Goal: Check status

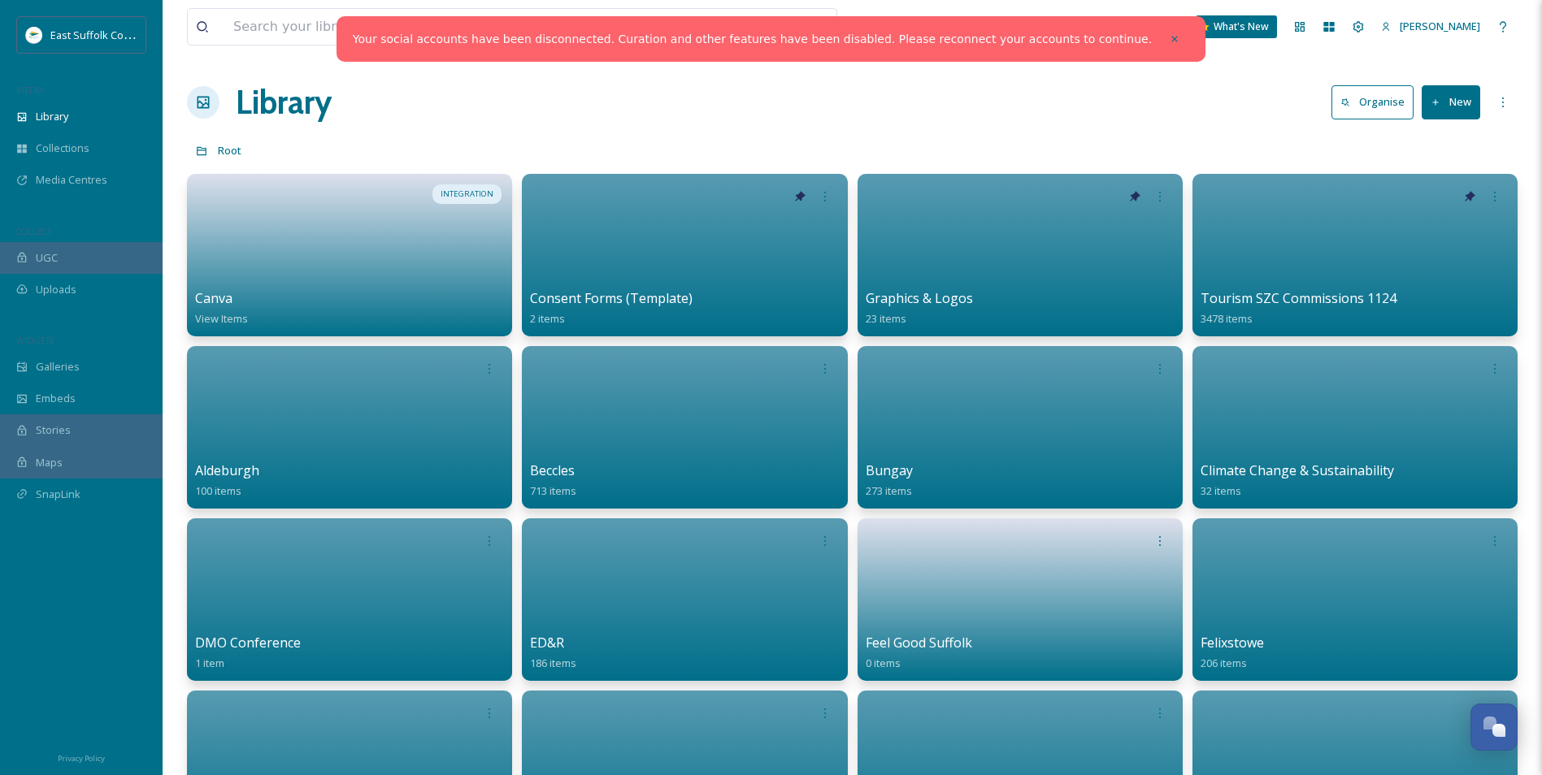
scroll to position [7423, 0]
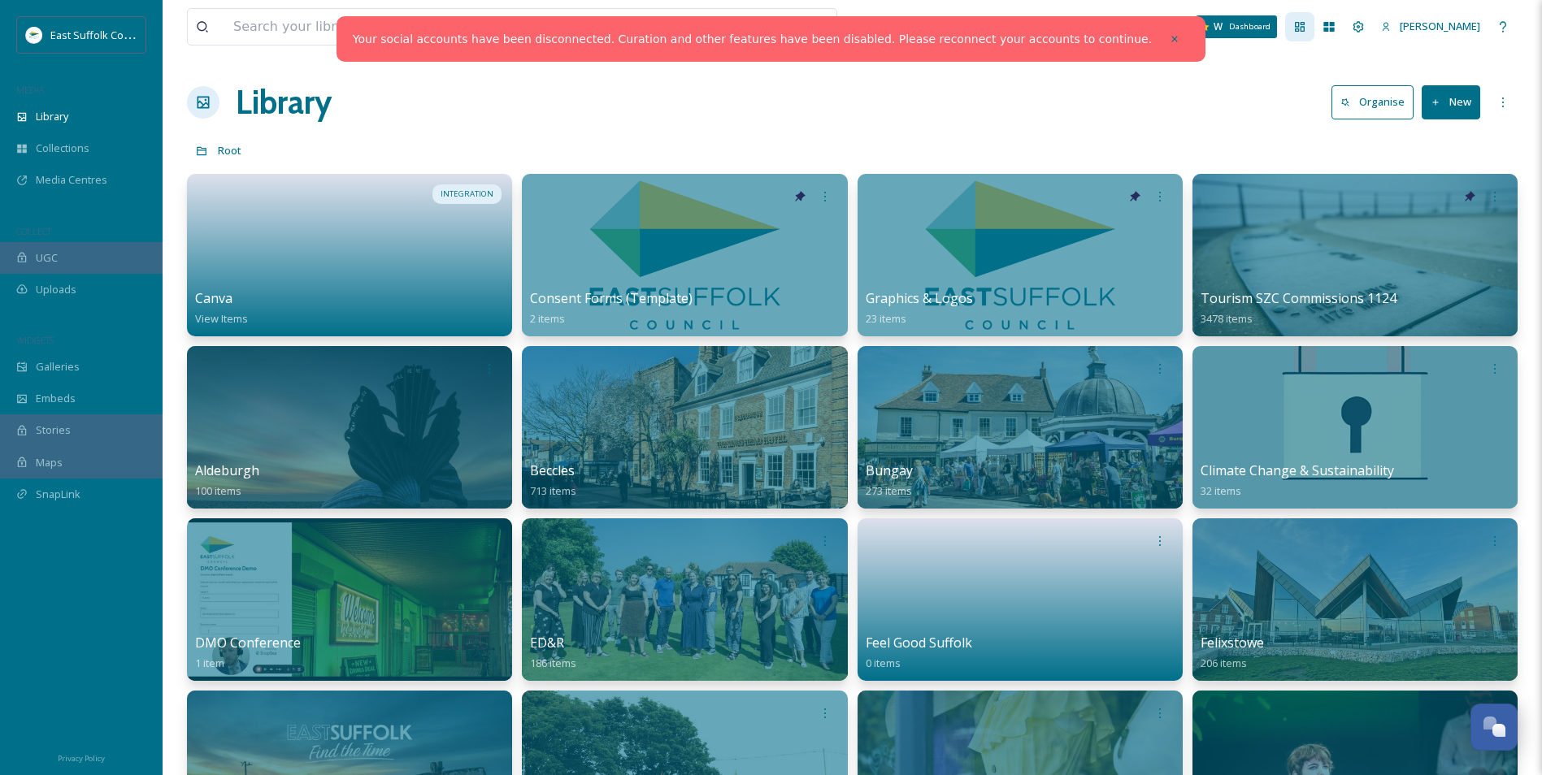
click at [1306, 24] on icon at bounding box center [1299, 26] width 13 height 13
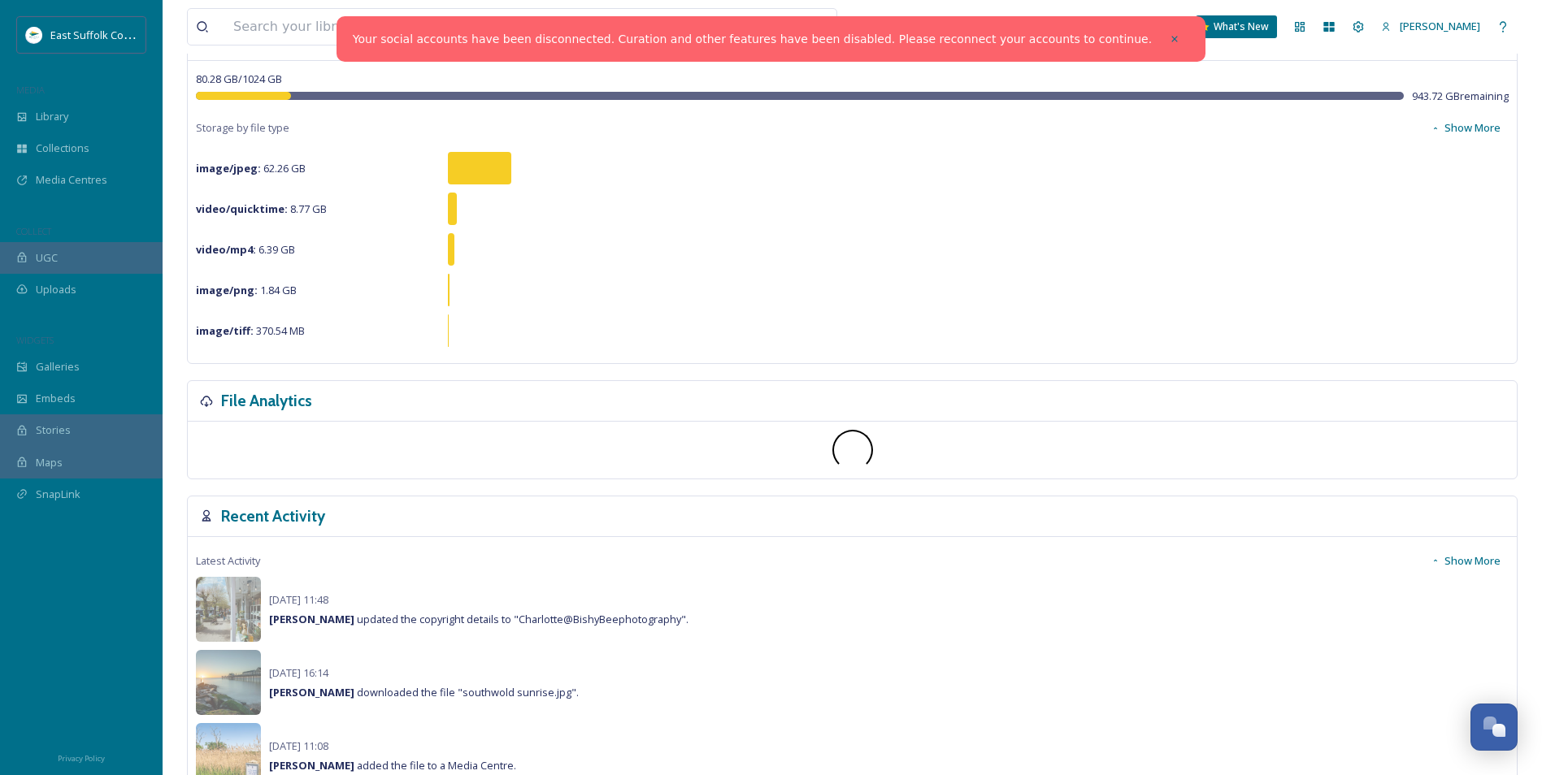
scroll to position [244, 0]
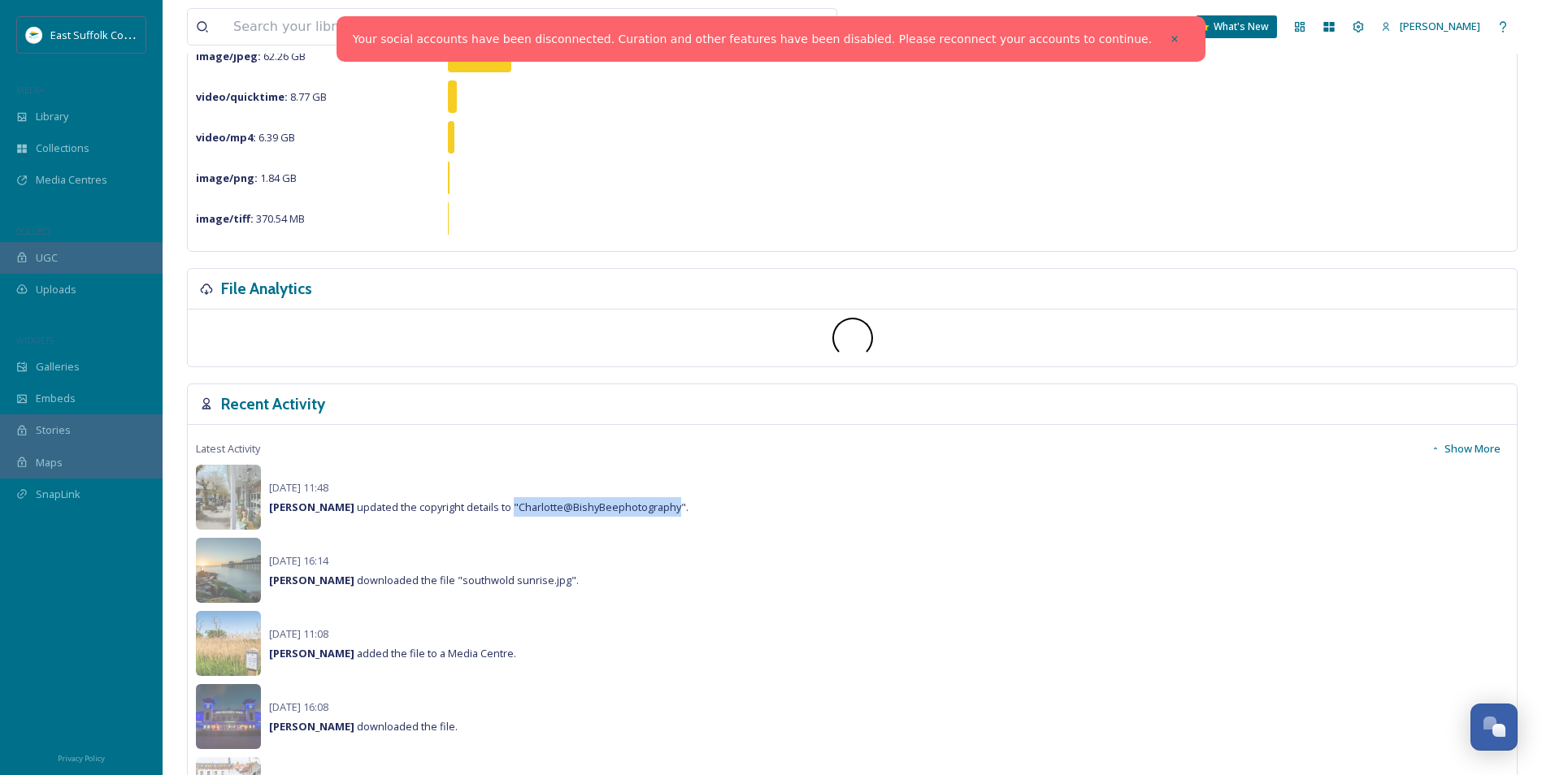
drag, startPoint x: 510, startPoint y: 505, endPoint x: 674, endPoint y: 507, distance: 164.2
click at [674, 507] on span "[PERSON_NAME] updated the copyright details to "Charlotte@BishyBeephotography"." at bounding box center [478, 507] width 419 height 15
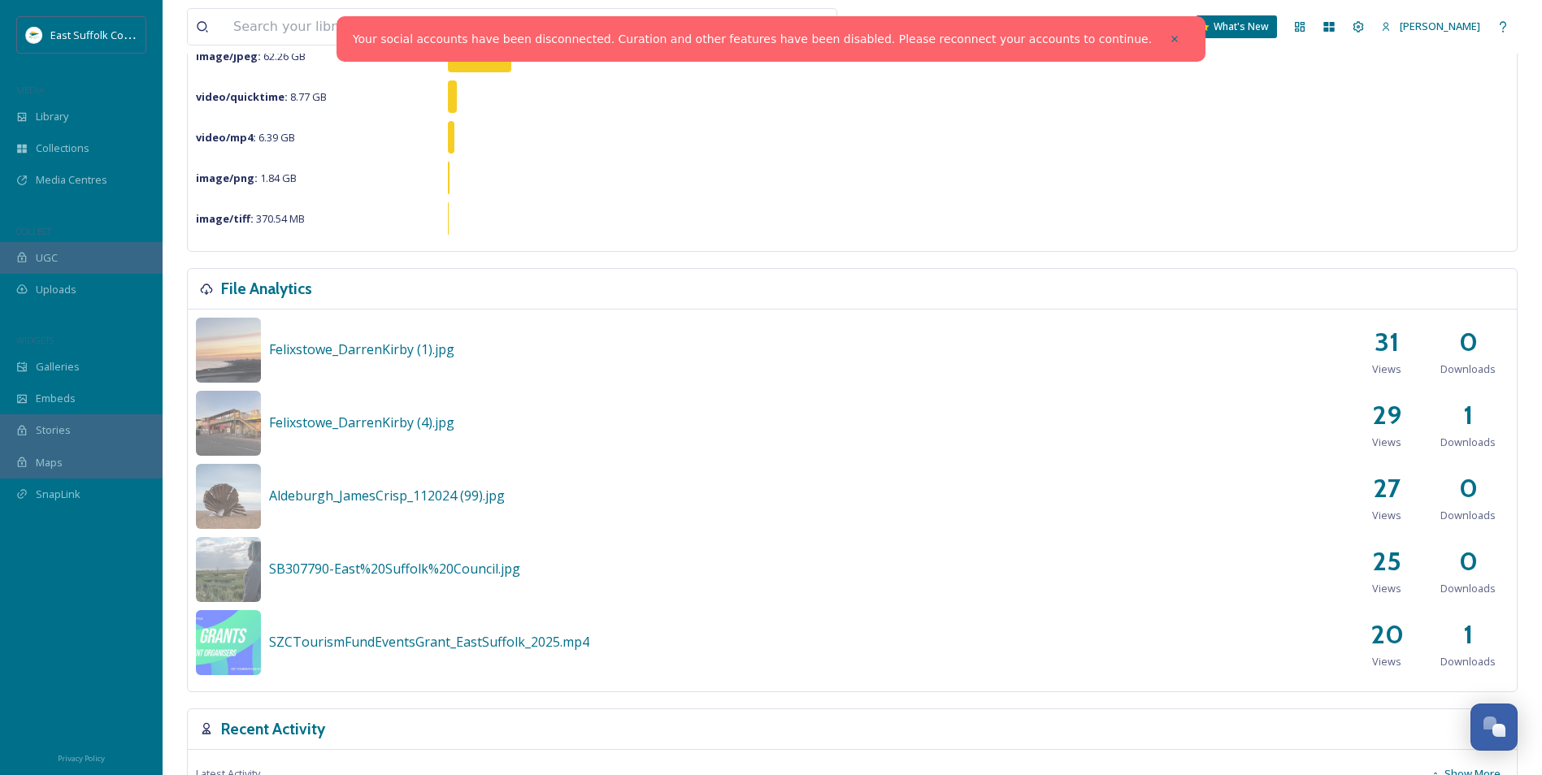
click at [692, 537] on div "SB307790-East%20Suffolk%20Council.jpg 25 Views 0 Downloads" at bounding box center [852, 569] width 1312 height 65
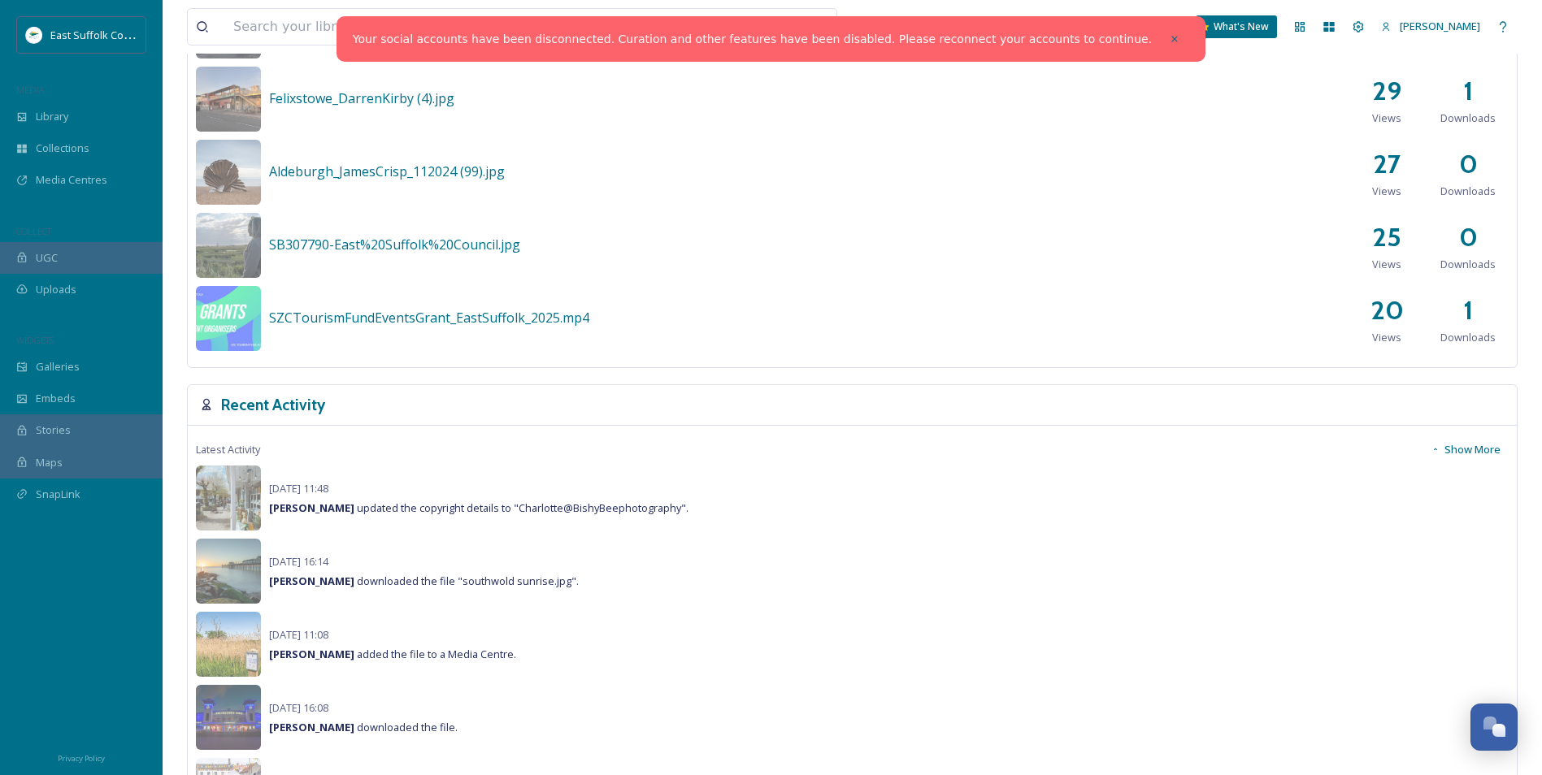
scroll to position [975, 0]
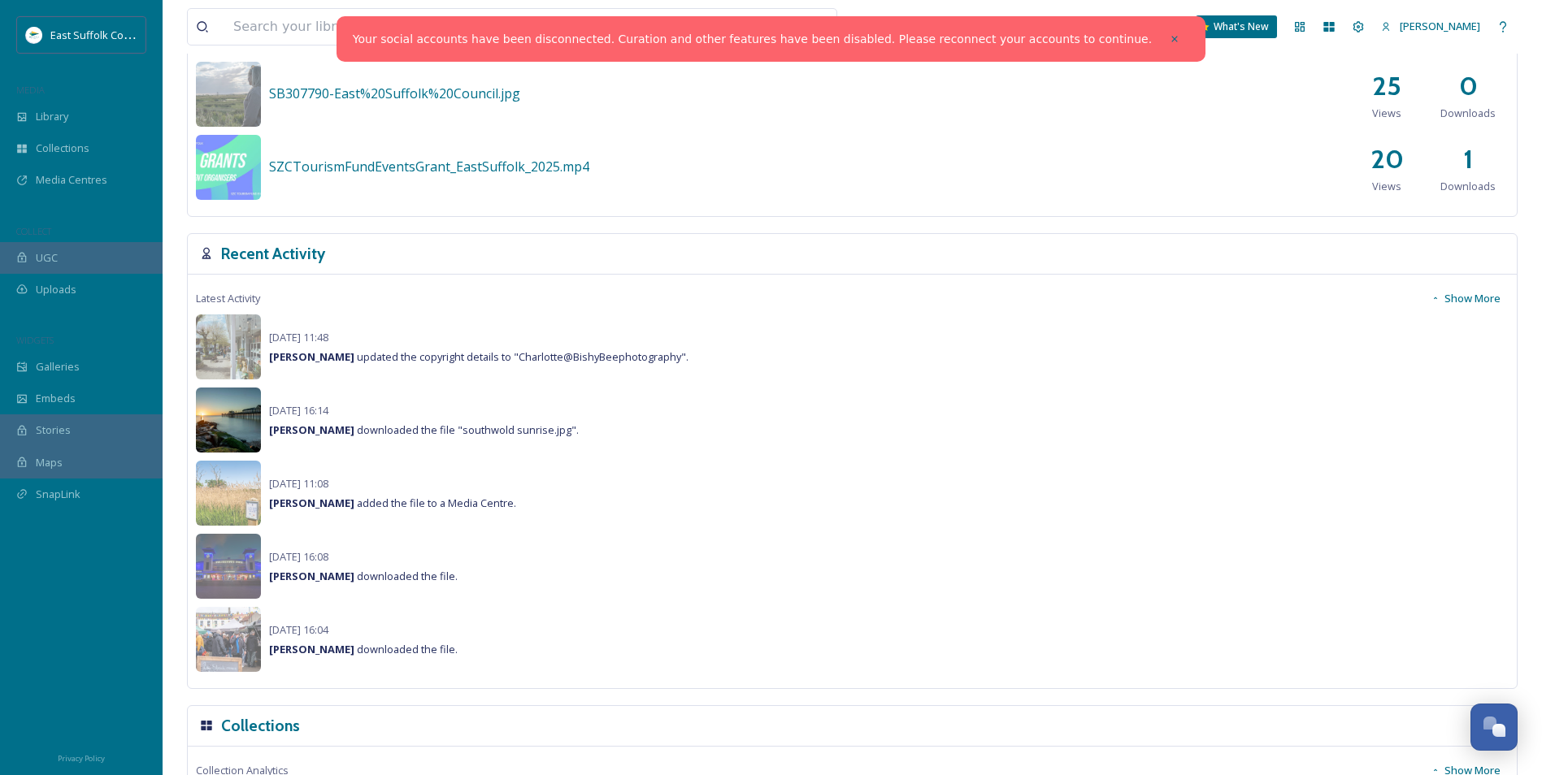
click at [231, 419] on img at bounding box center [228, 420] width 65 height 65
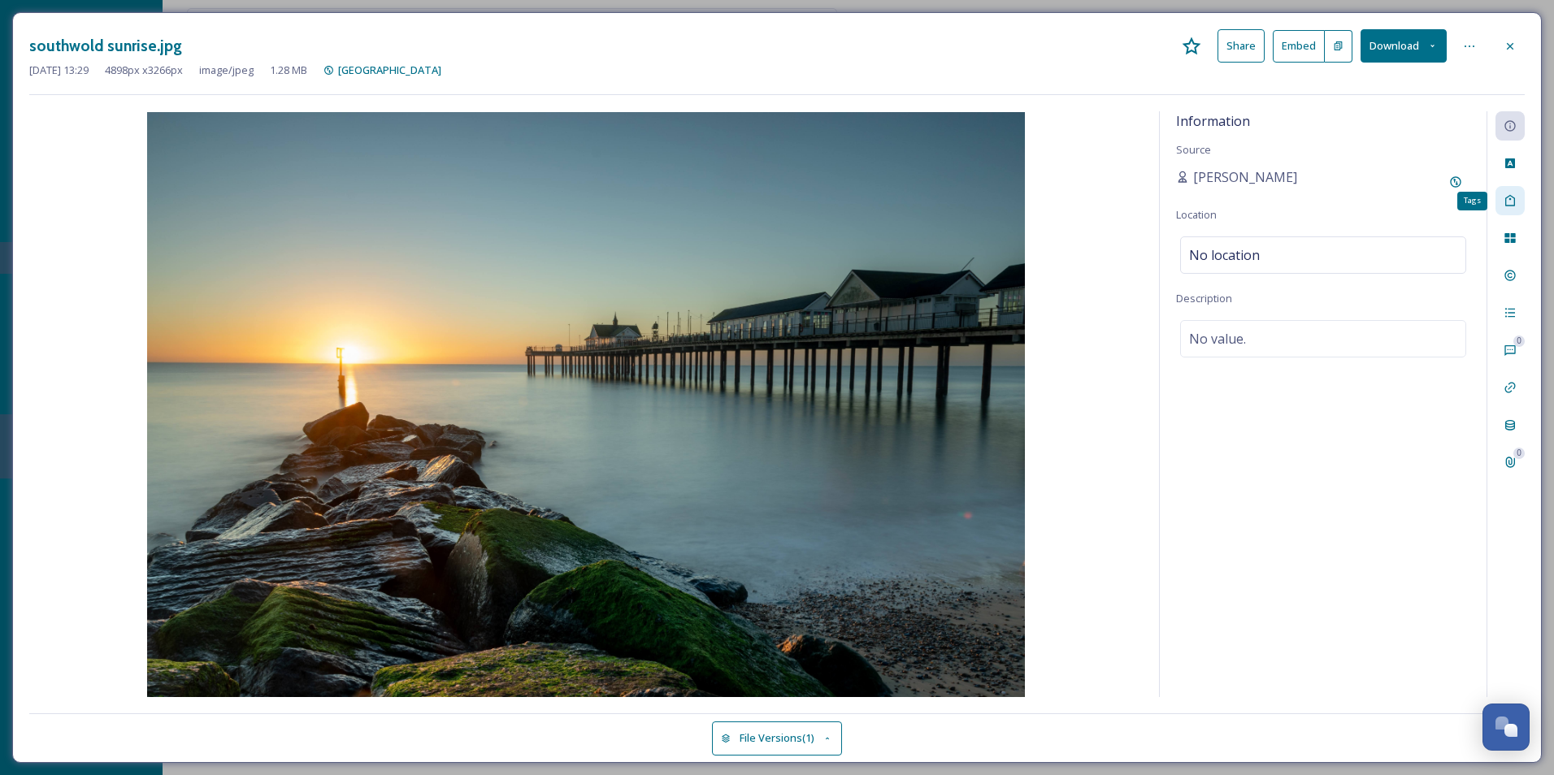
click at [1507, 193] on div "Tags" at bounding box center [1509, 200] width 29 height 29
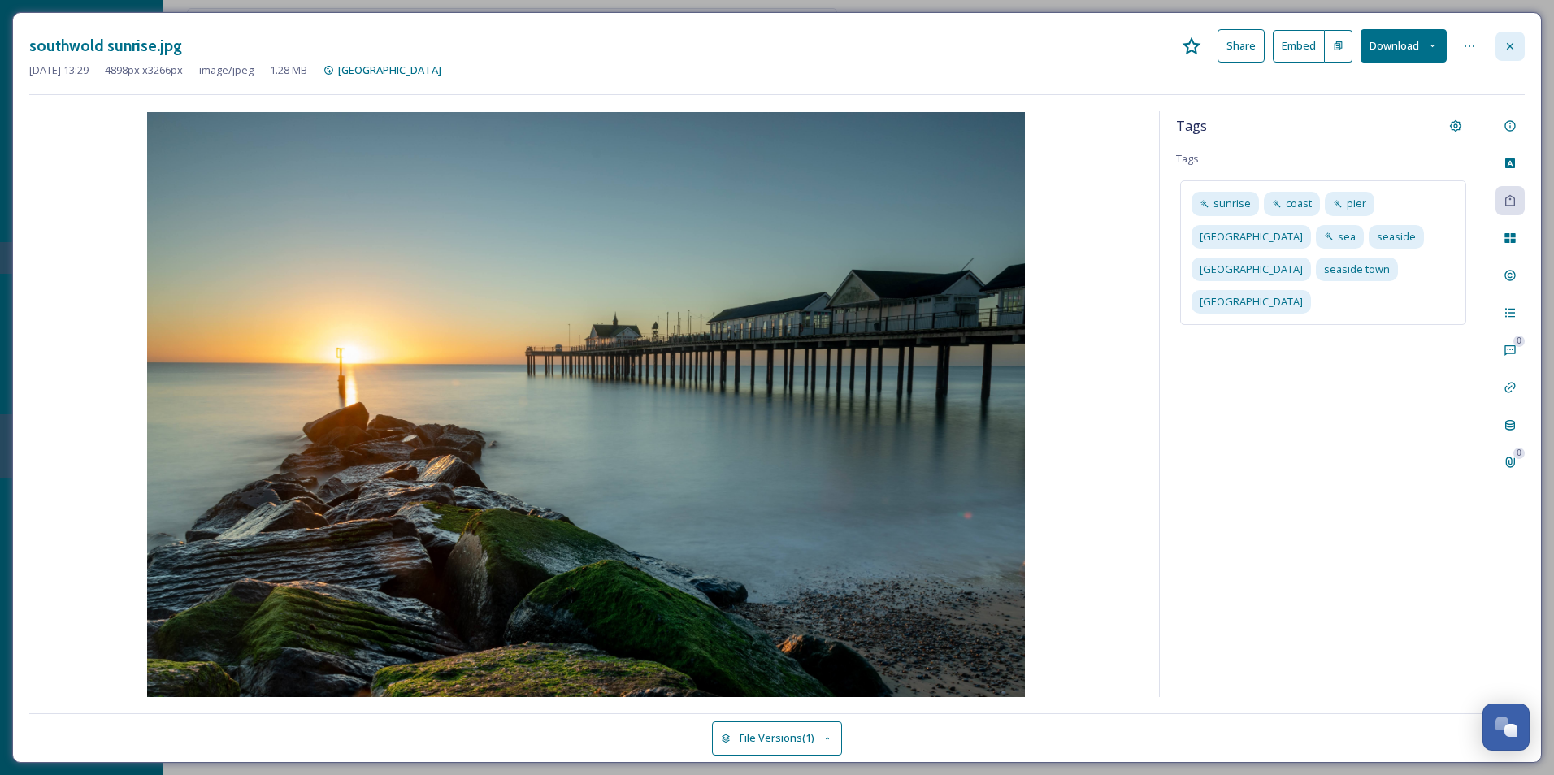
click at [1509, 46] on icon at bounding box center [1510, 45] width 7 height 7
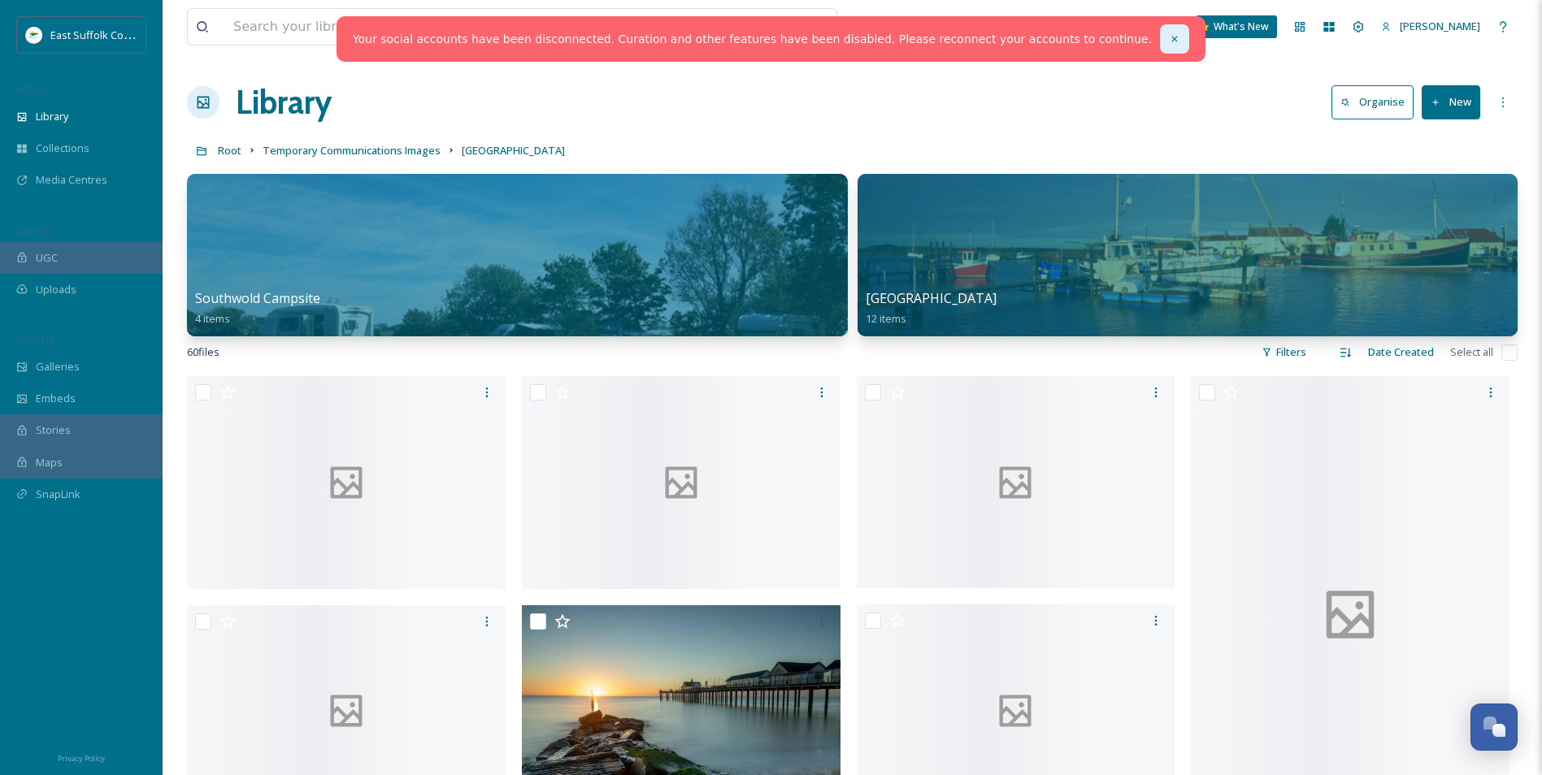
click at [1169, 42] on icon at bounding box center [1174, 38] width 11 height 11
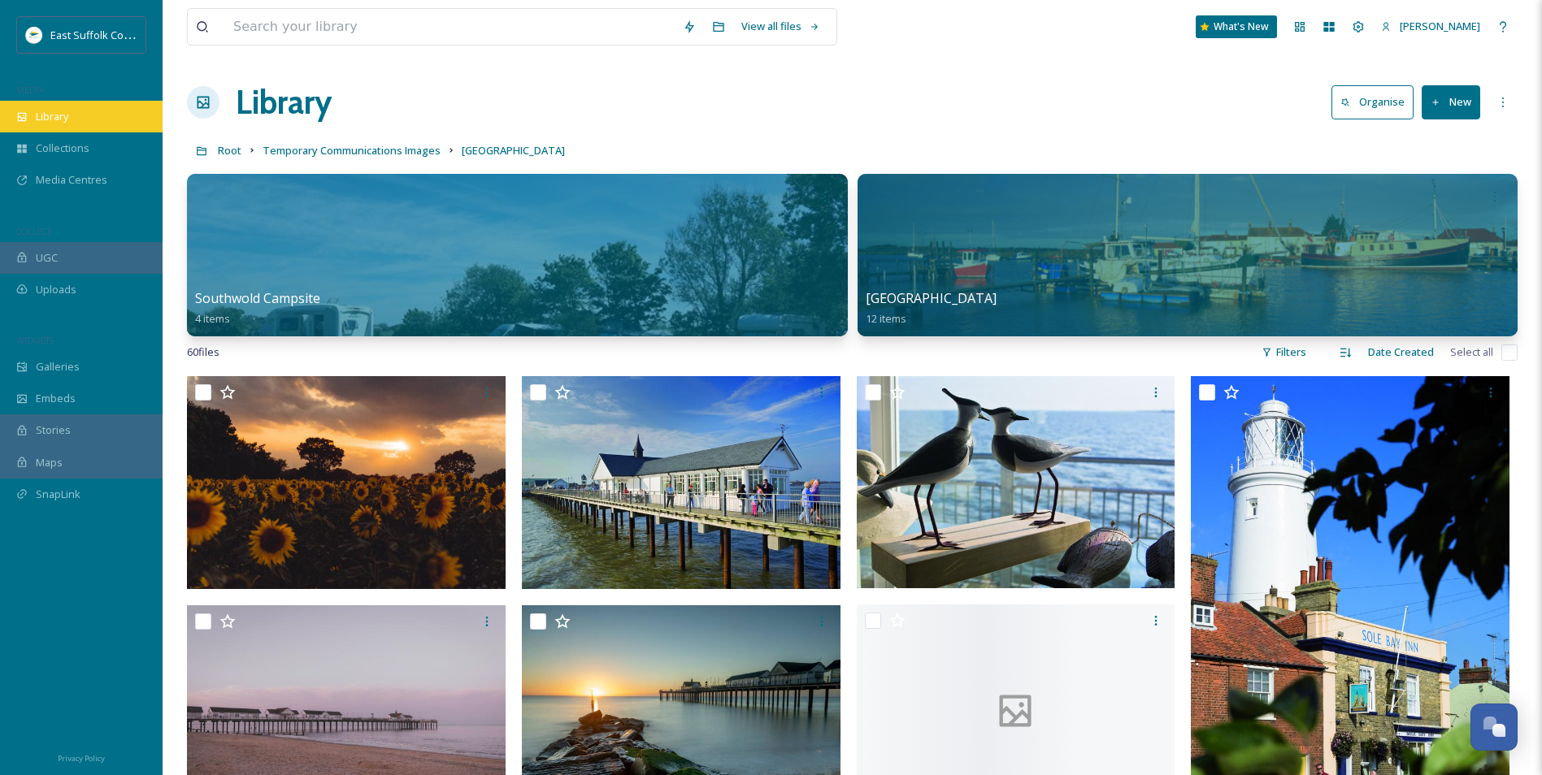
click at [58, 124] on span "Library" at bounding box center [52, 116] width 33 height 15
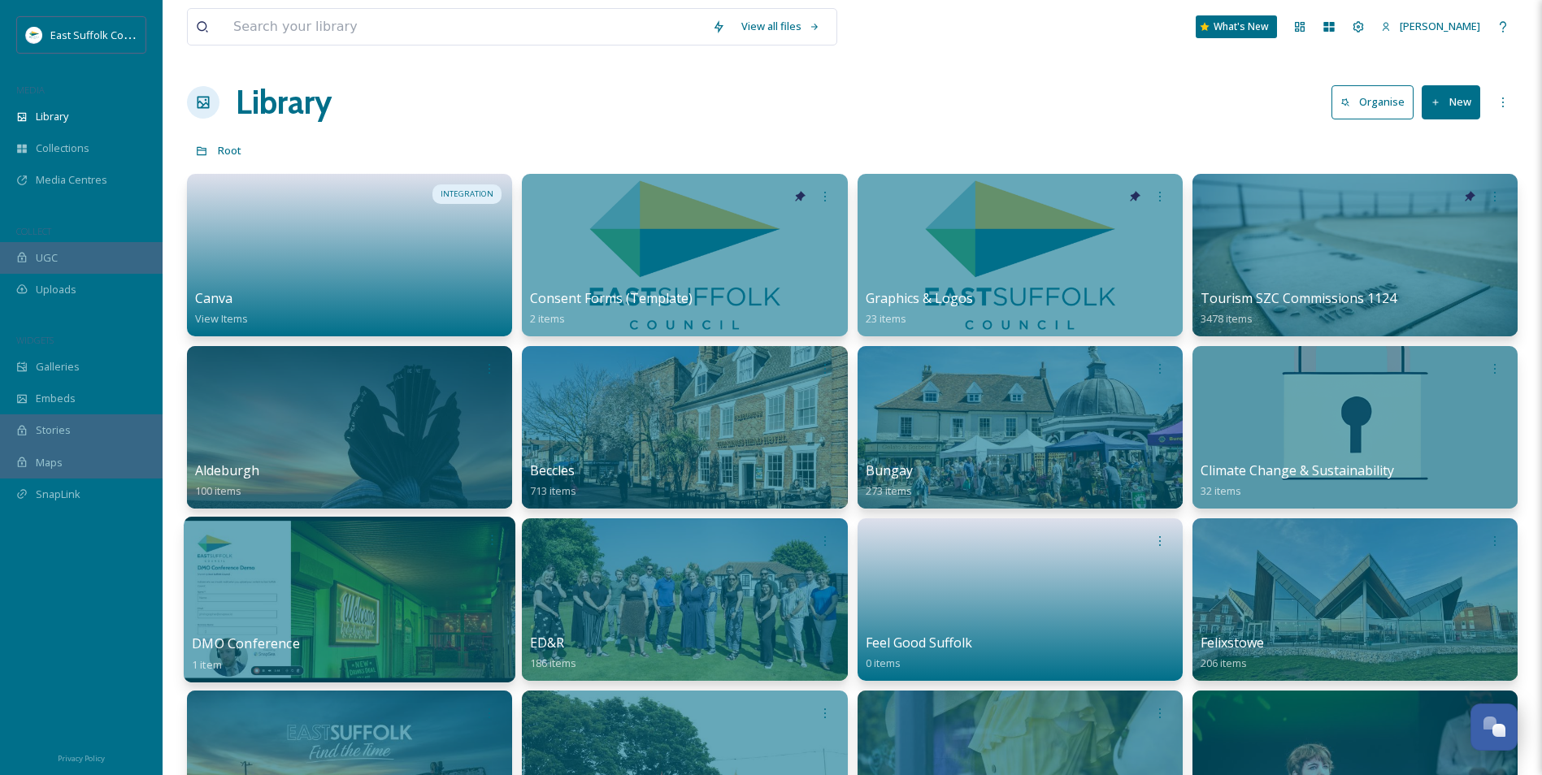
click at [358, 595] on div at bounding box center [350, 600] width 332 height 166
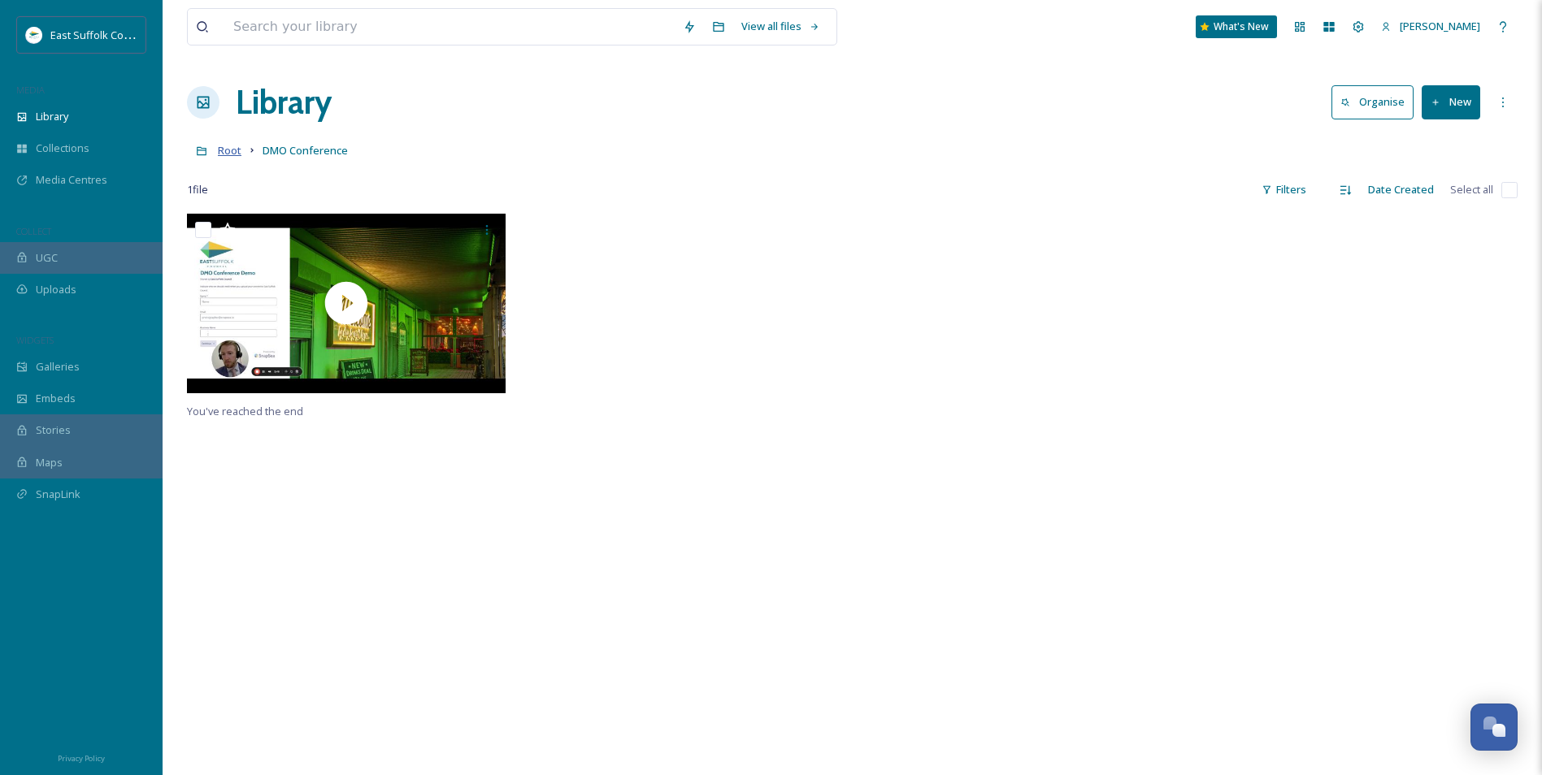
click at [236, 154] on span "Root" at bounding box center [230, 150] width 24 height 15
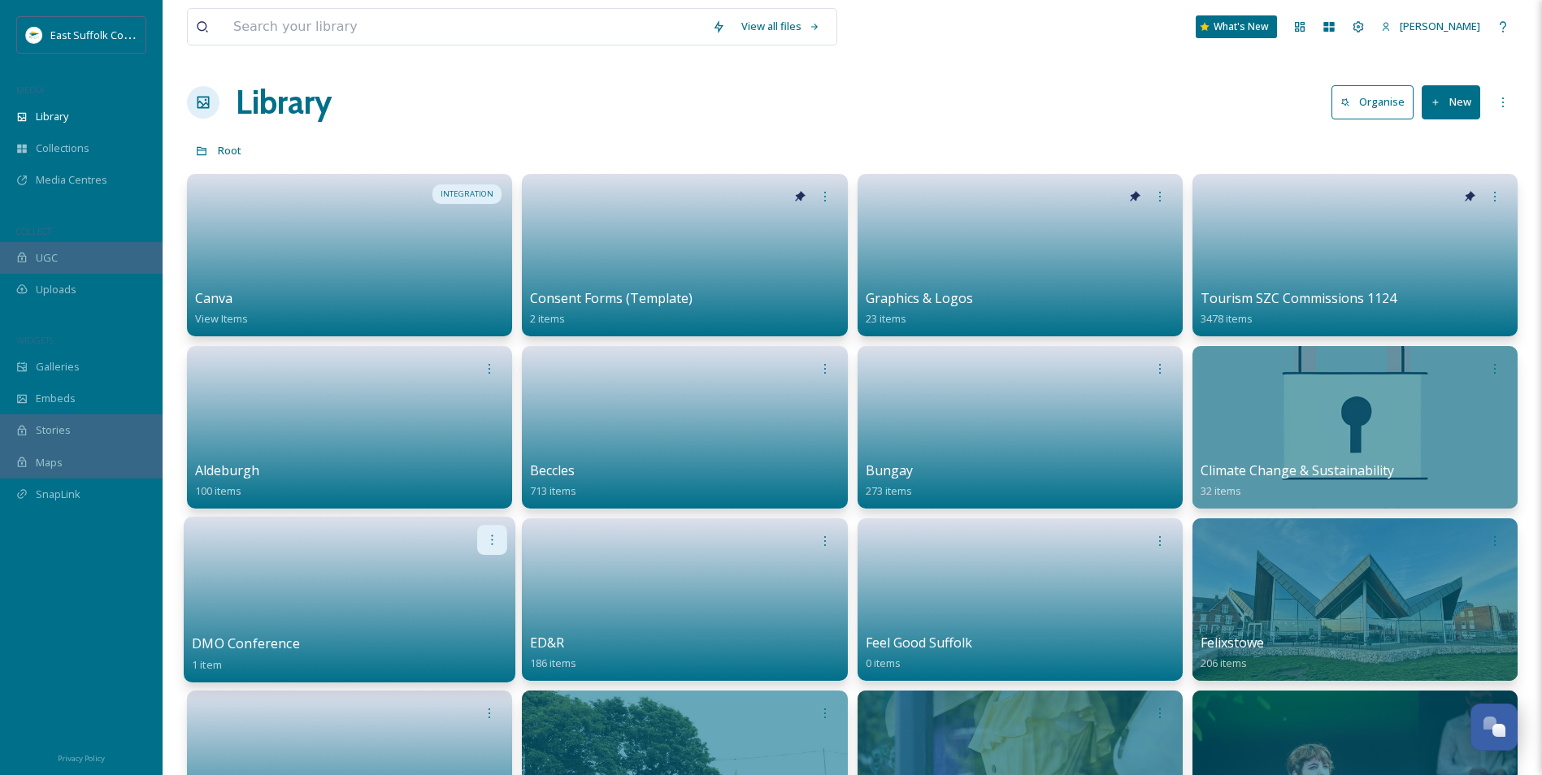
click at [492, 533] on icon at bounding box center [492, 539] width 13 height 13
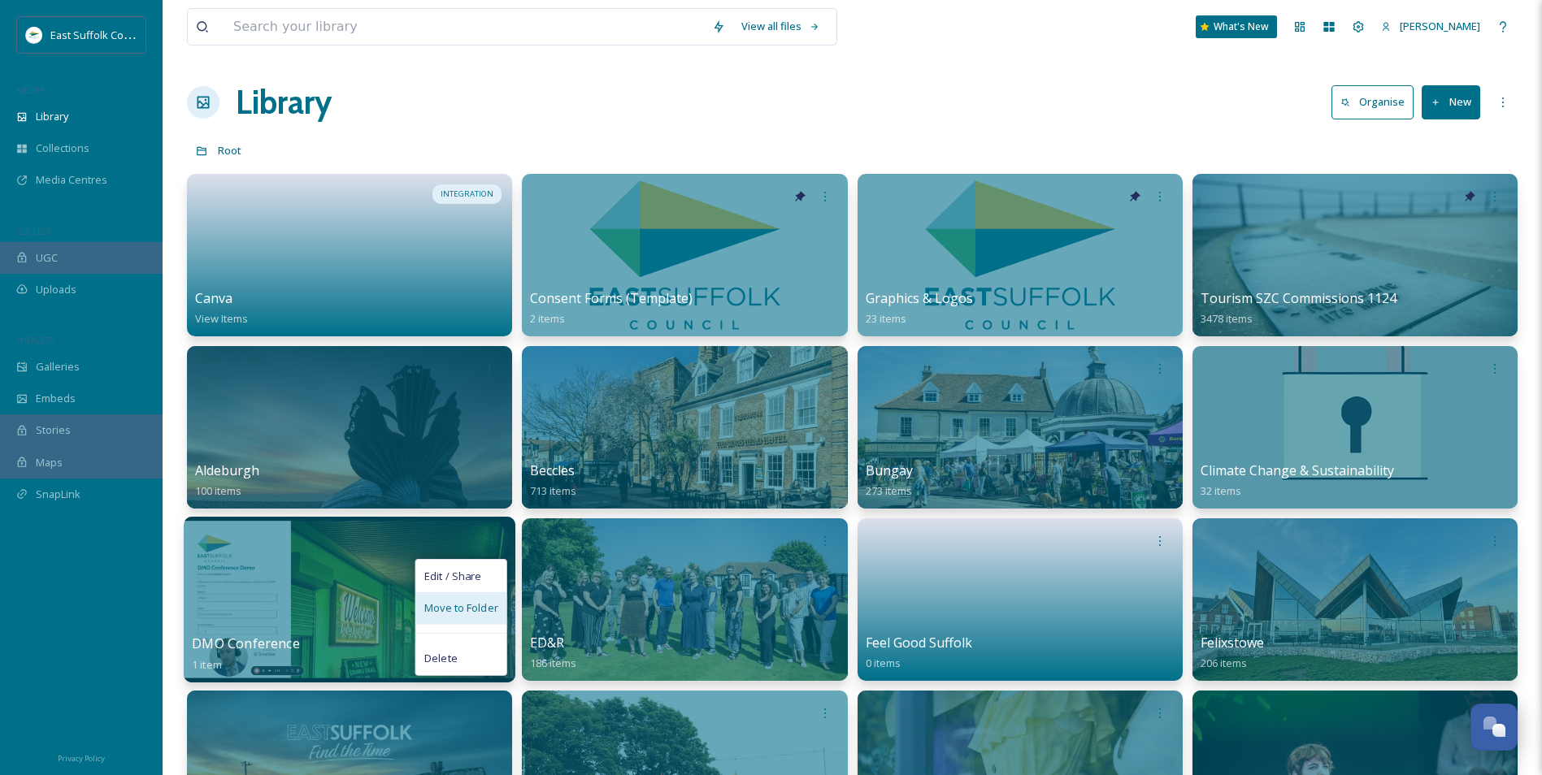
click at [459, 611] on span "Move to Folder" at bounding box center [461, 609] width 74 height 16
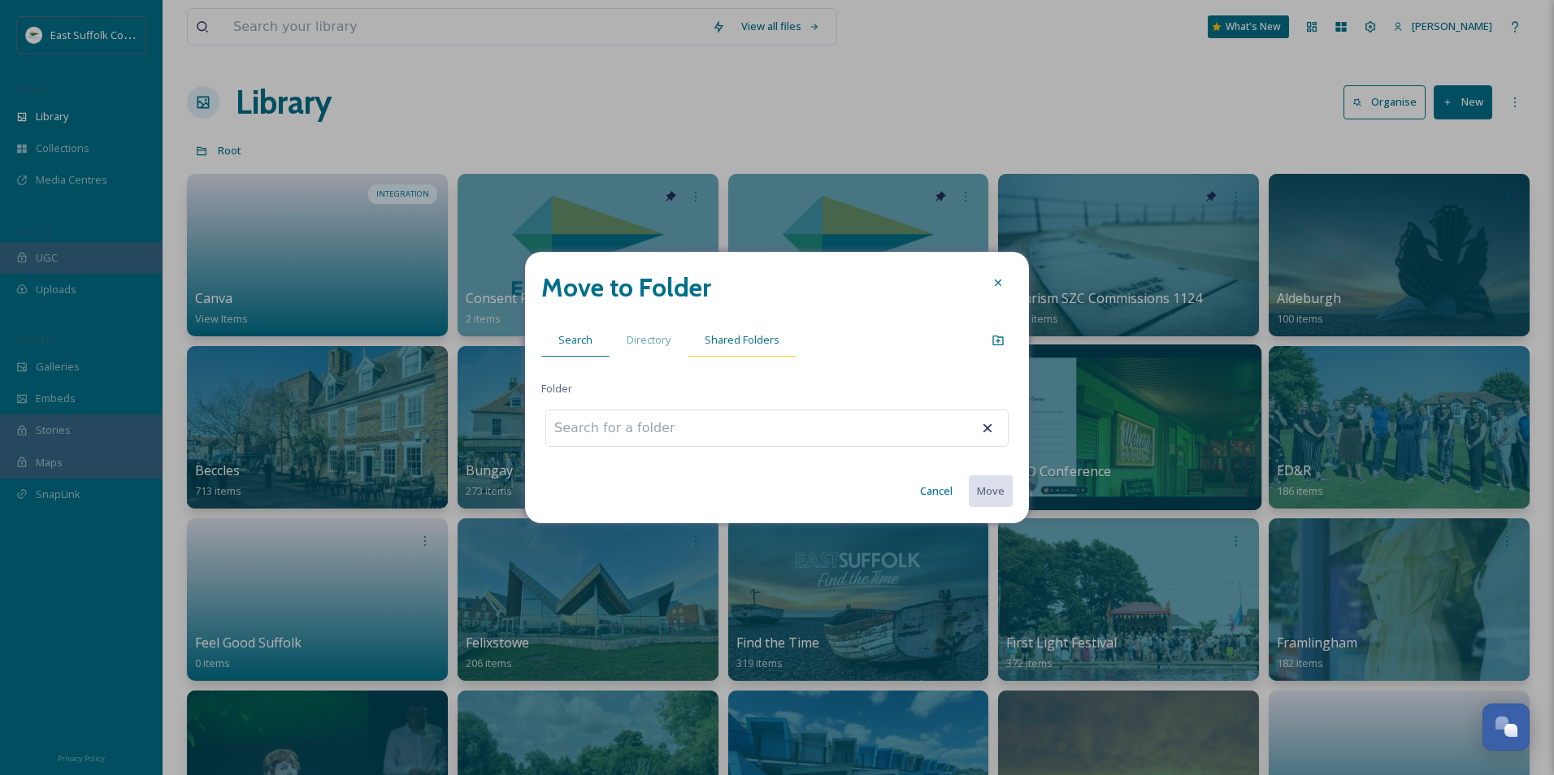
click at [721, 343] on span "Shared Folders" at bounding box center [742, 339] width 75 height 15
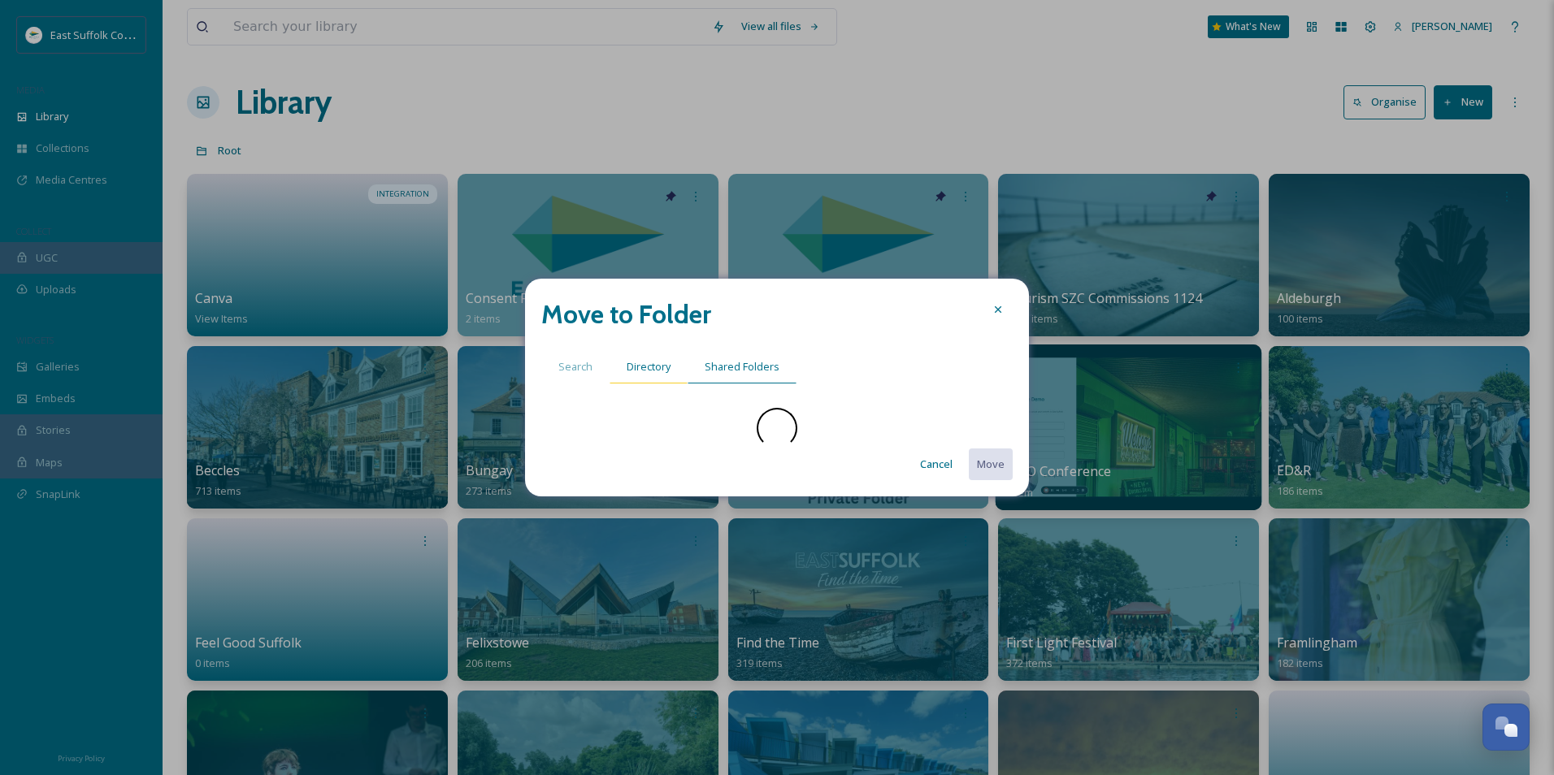
click at [649, 379] on div "Directory" at bounding box center [648, 366] width 78 height 33
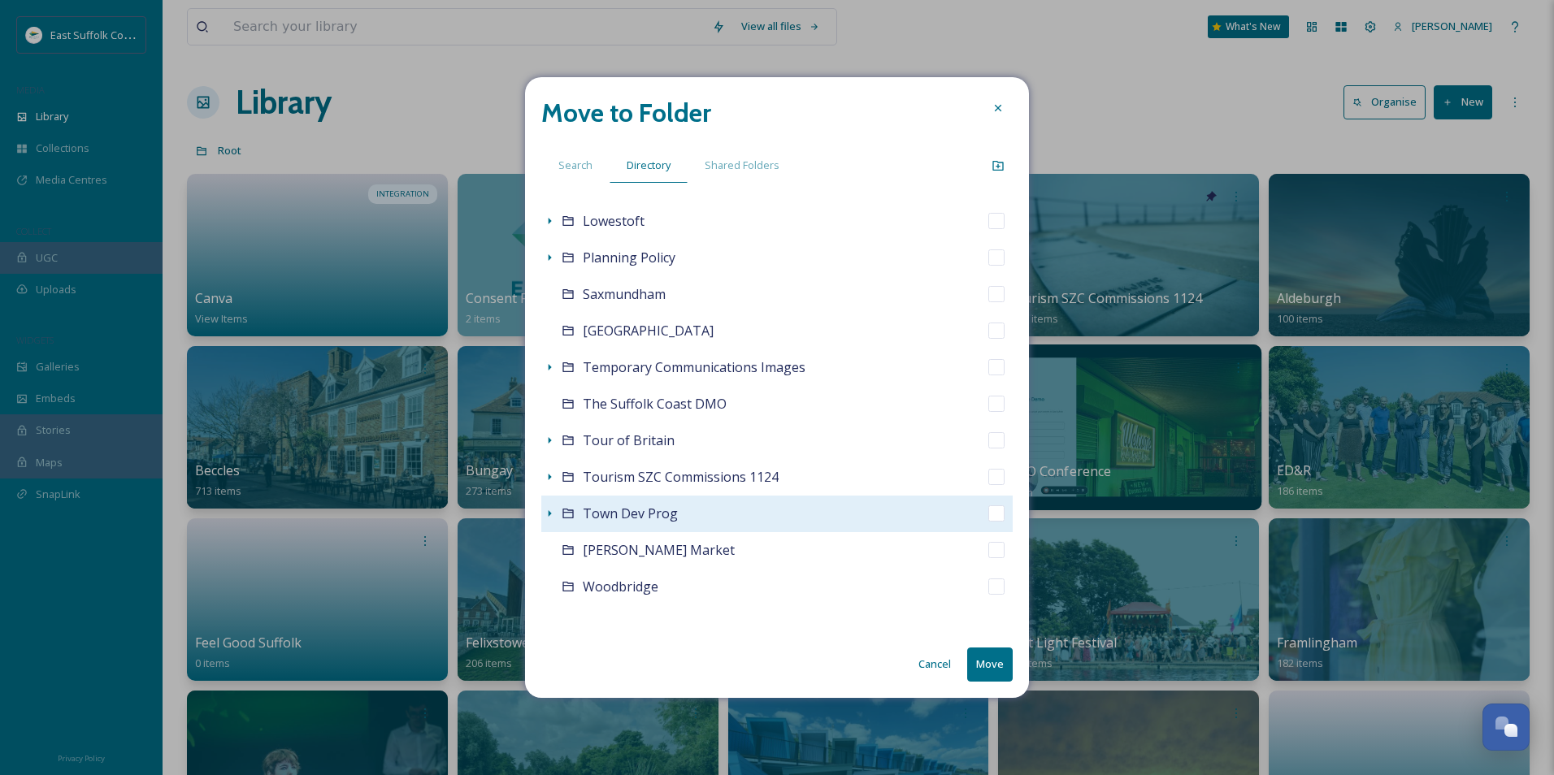
scroll to position [595, 0]
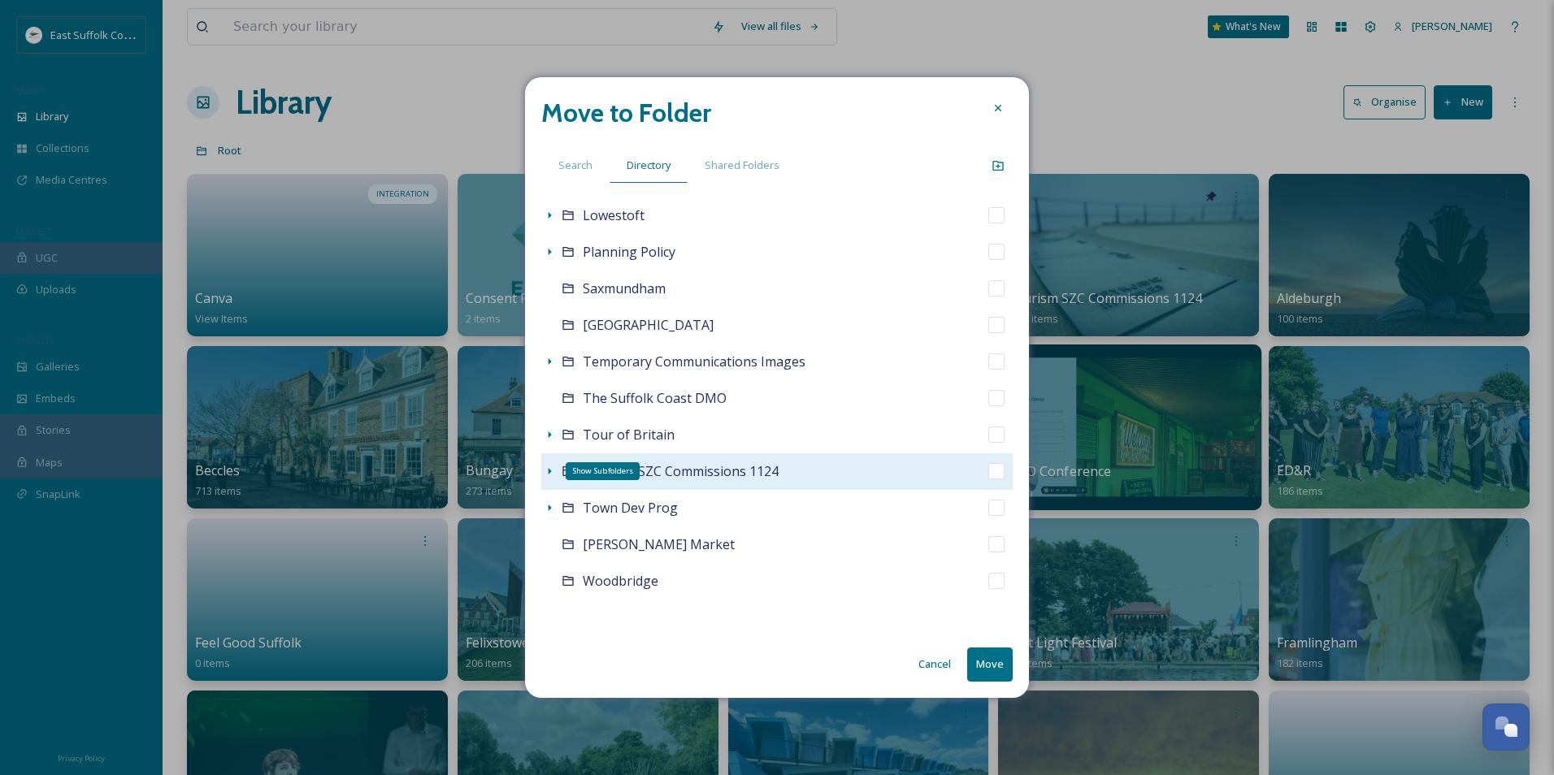
click at [553, 466] on icon at bounding box center [549, 471] width 13 height 13
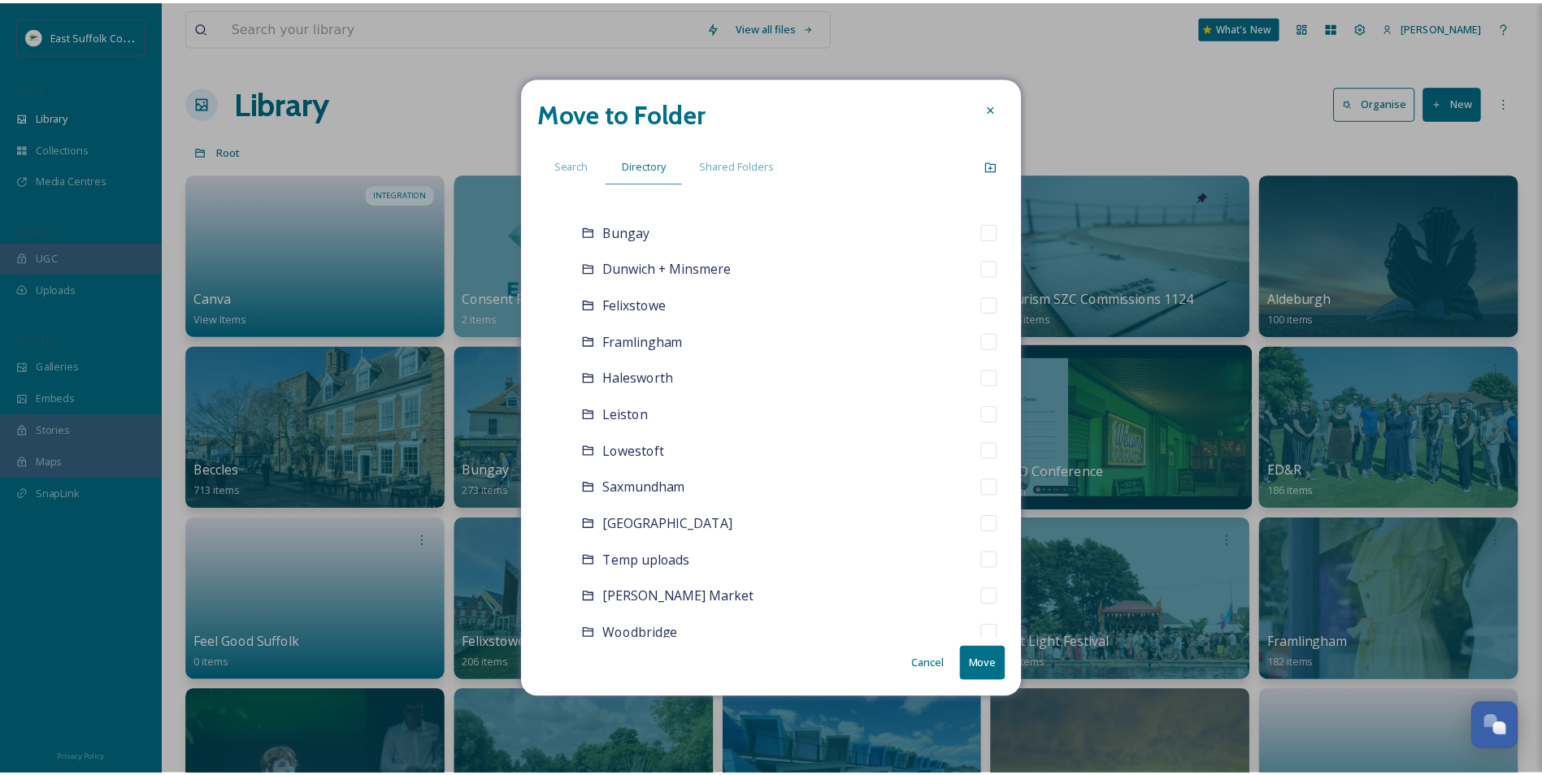
scroll to position [432, 0]
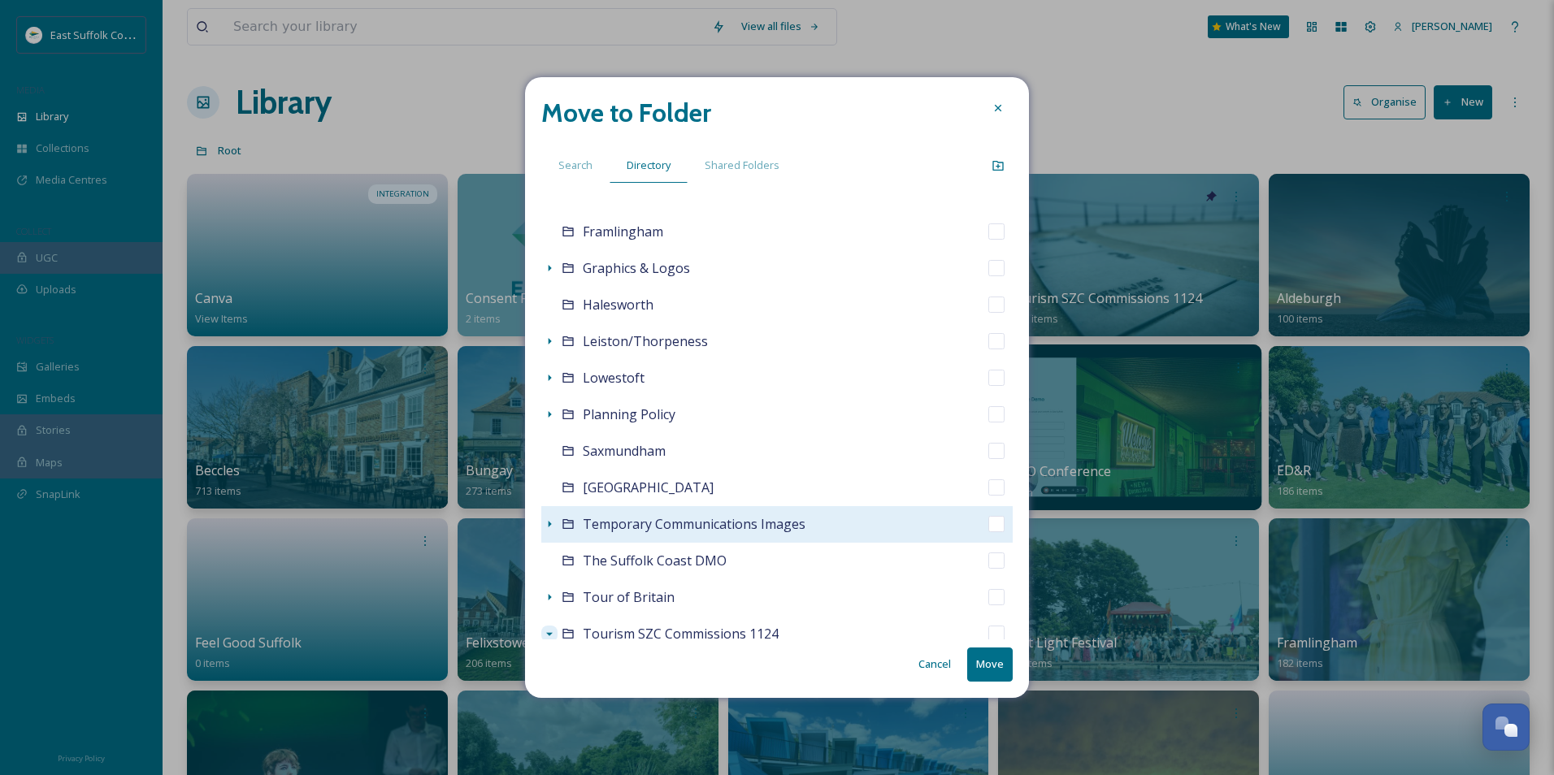
click at [988, 523] on input "checkbox" at bounding box center [996, 524] width 16 height 16
checkbox input "true"
checkbox input "false"
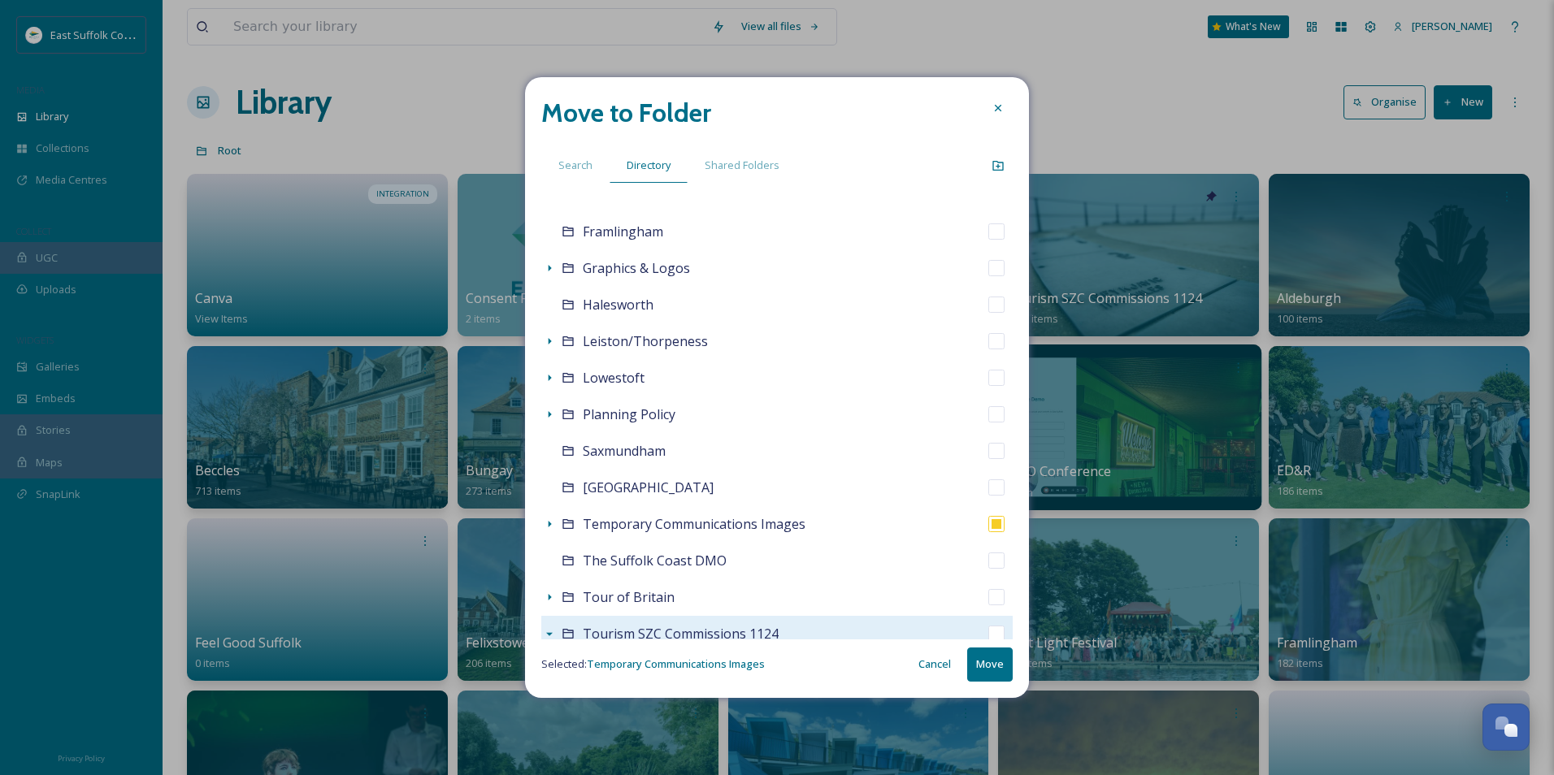
click at [988, 632] on input "checkbox" at bounding box center [996, 634] width 16 height 16
checkbox input "true"
checkbox input "false"
click at [990, 663] on button "Move" at bounding box center [990, 664] width 46 height 33
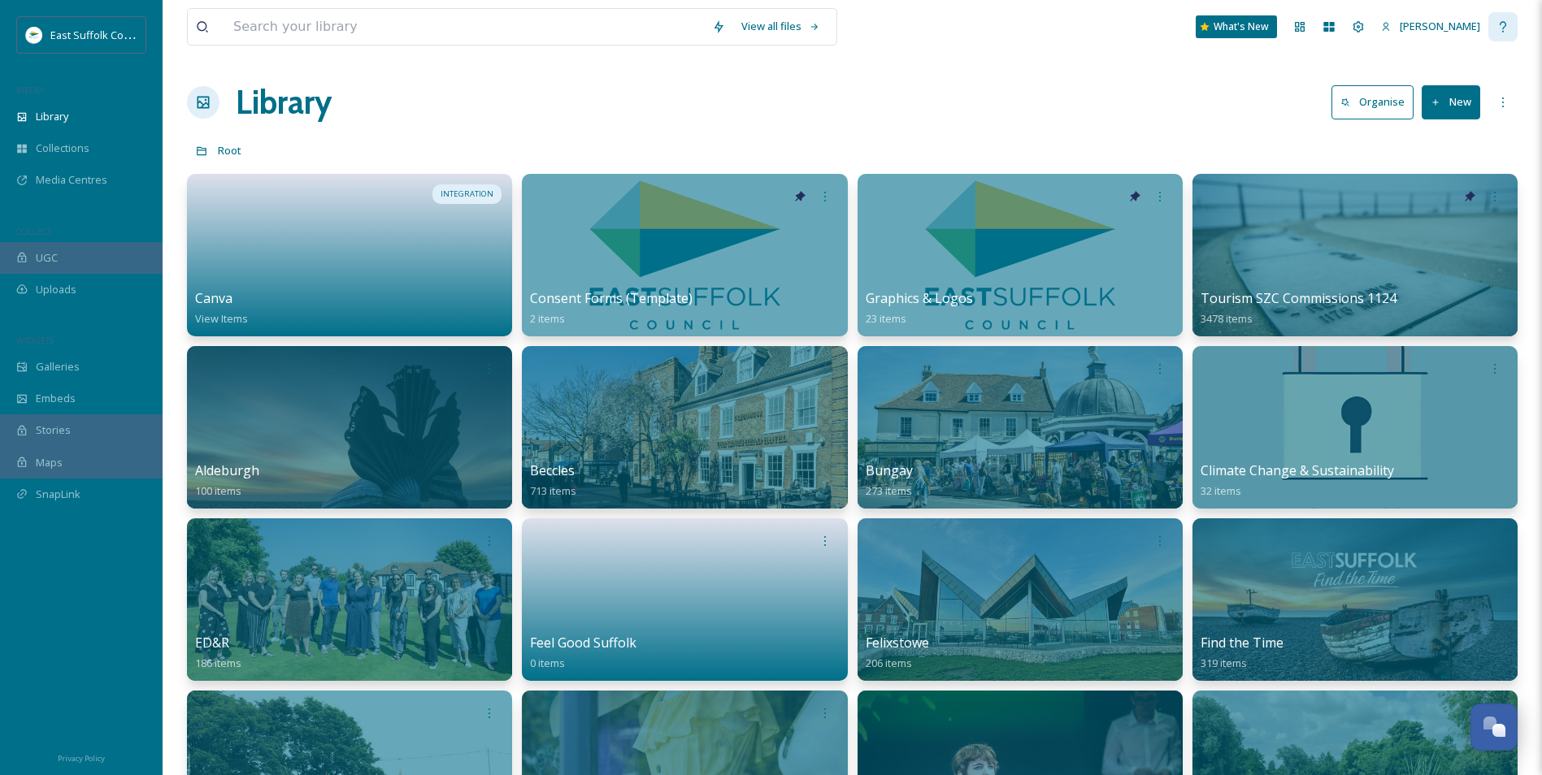
scroll to position [7423, 0]
click at [698, 107] on div "Library Organise New" at bounding box center [852, 102] width 1330 height 49
click at [87, 265] on div "UGC" at bounding box center [81, 258] width 163 height 32
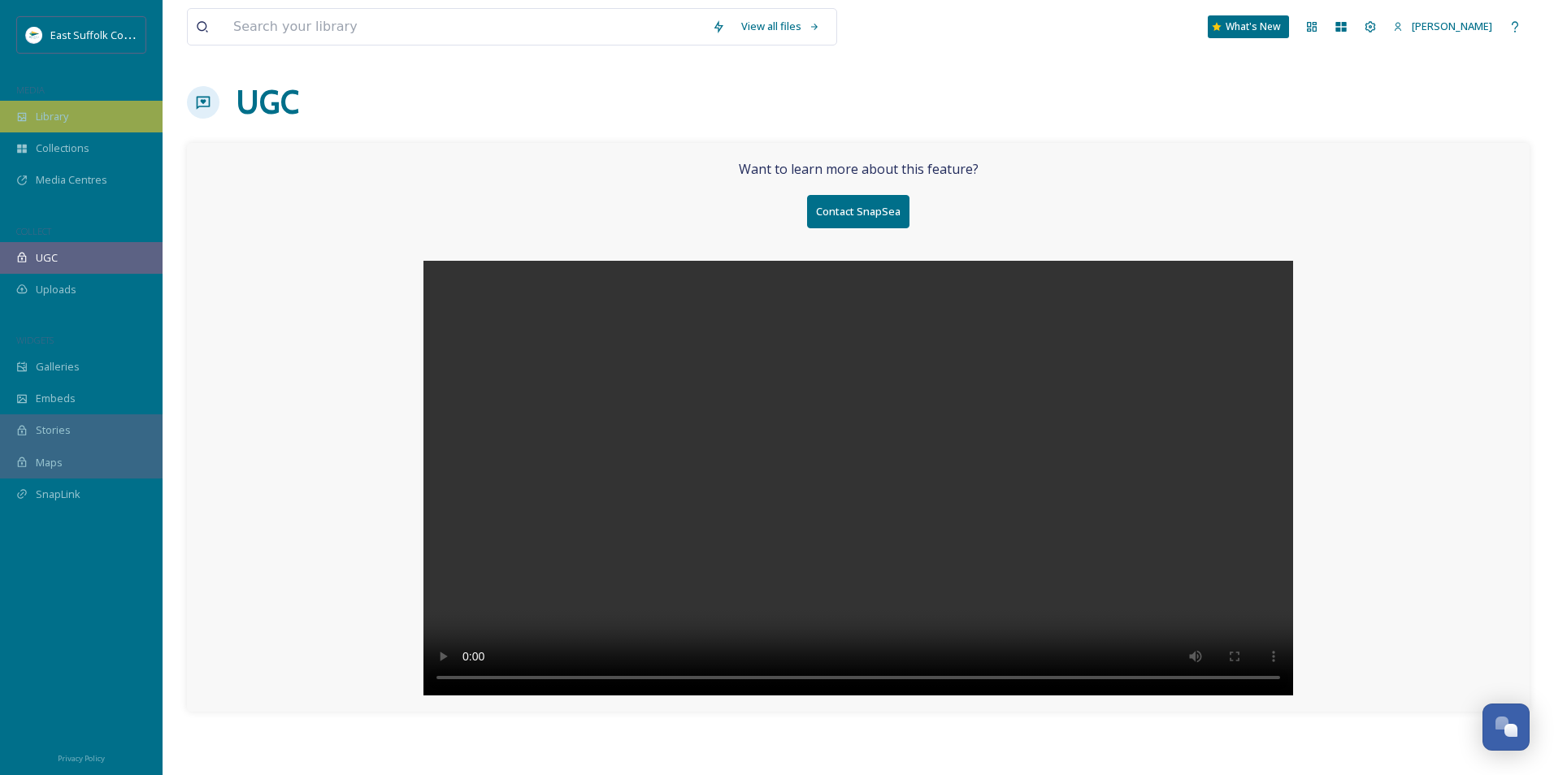
click at [111, 124] on div "Library" at bounding box center [81, 117] width 163 height 32
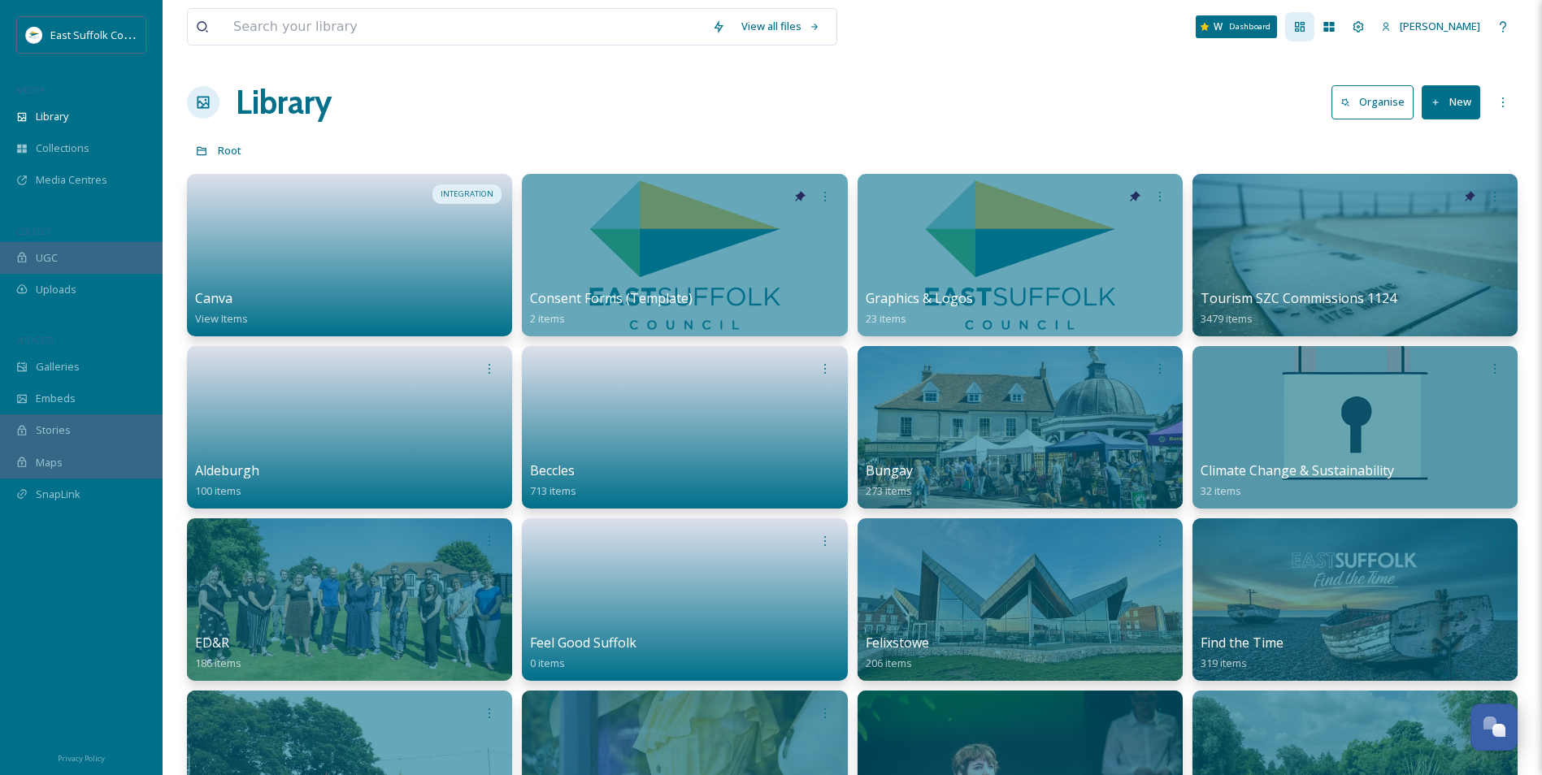
click at [1306, 24] on icon at bounding box center [1299, 26] width 13 height 13
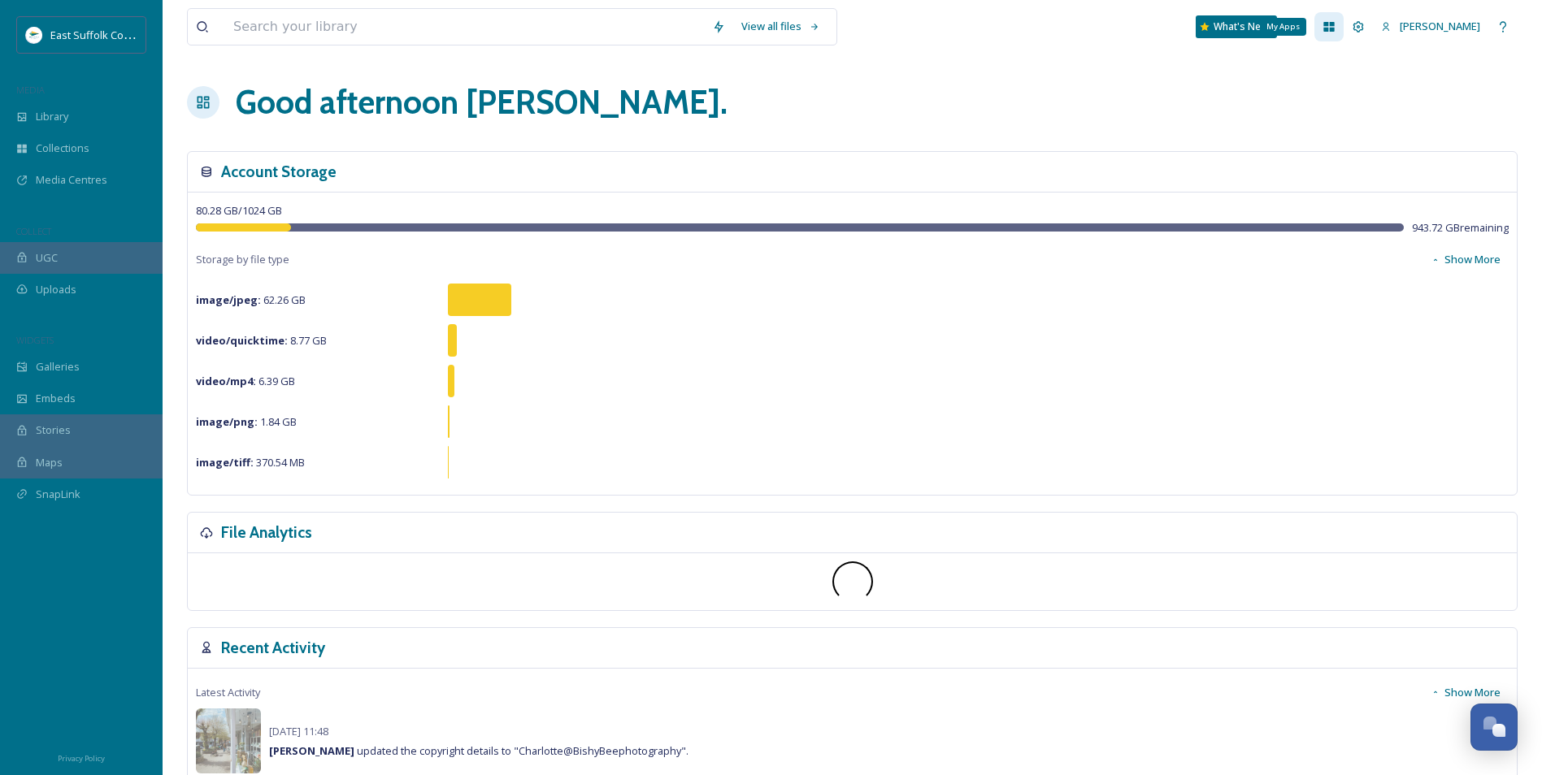
click at [1334, 26] on icon at bounding box center [1329, 27] width 11 height 10
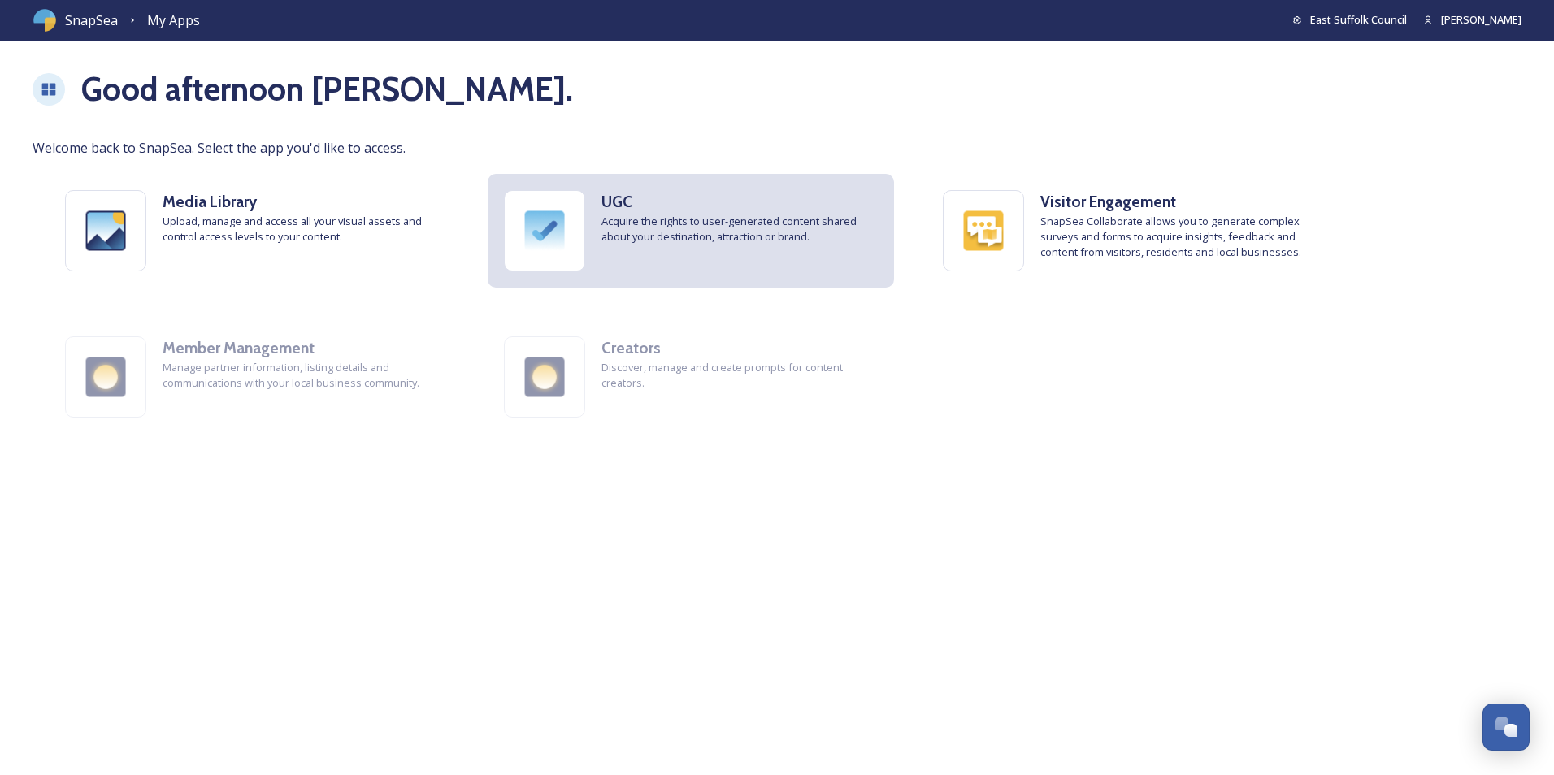
click at [548, 232] on img at bounding box center [545, 231] width 80 height 80
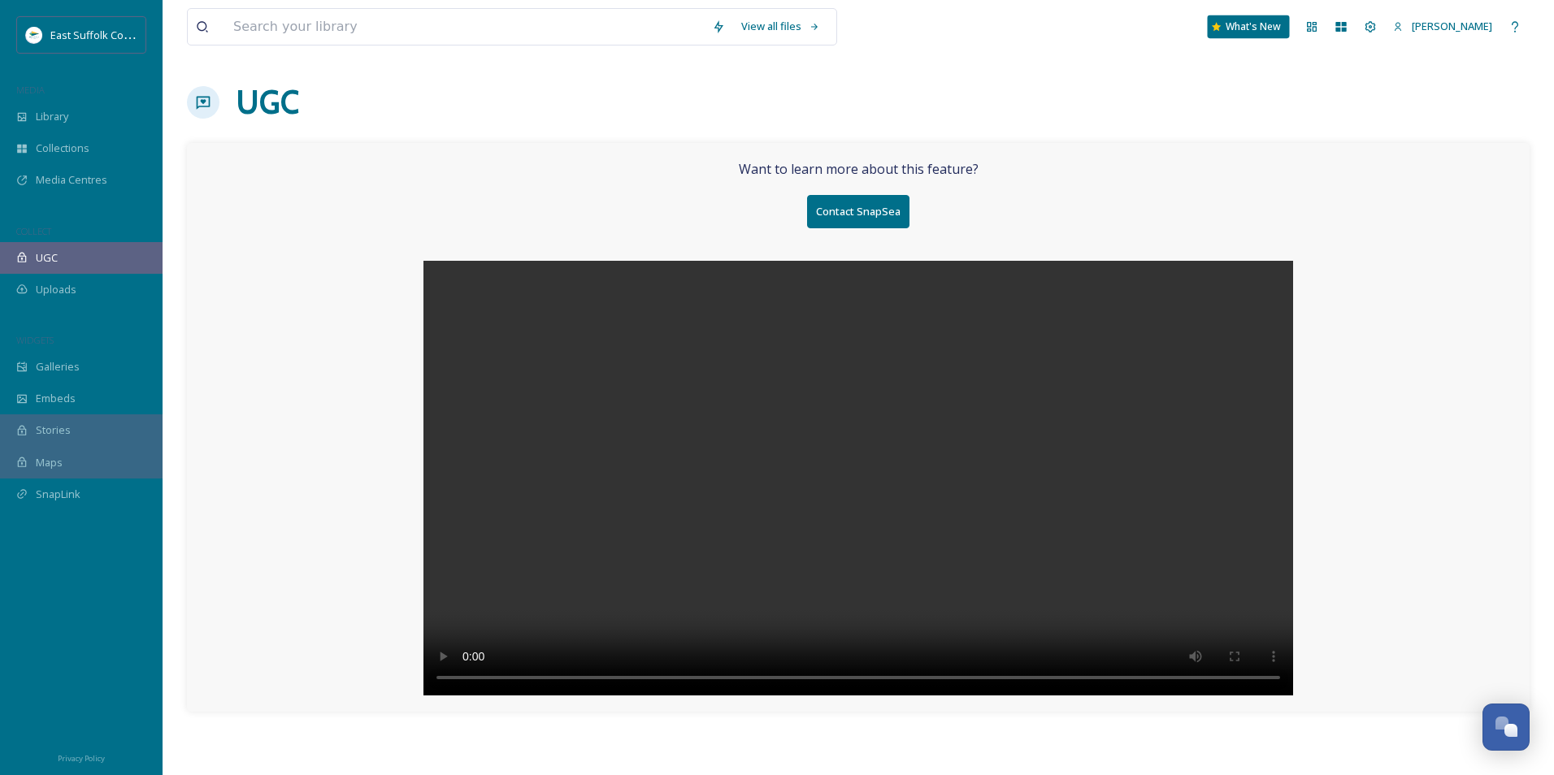
click at [1290, 24] on div "What's New" at bounding box center [1249, 26] width 82 height 23
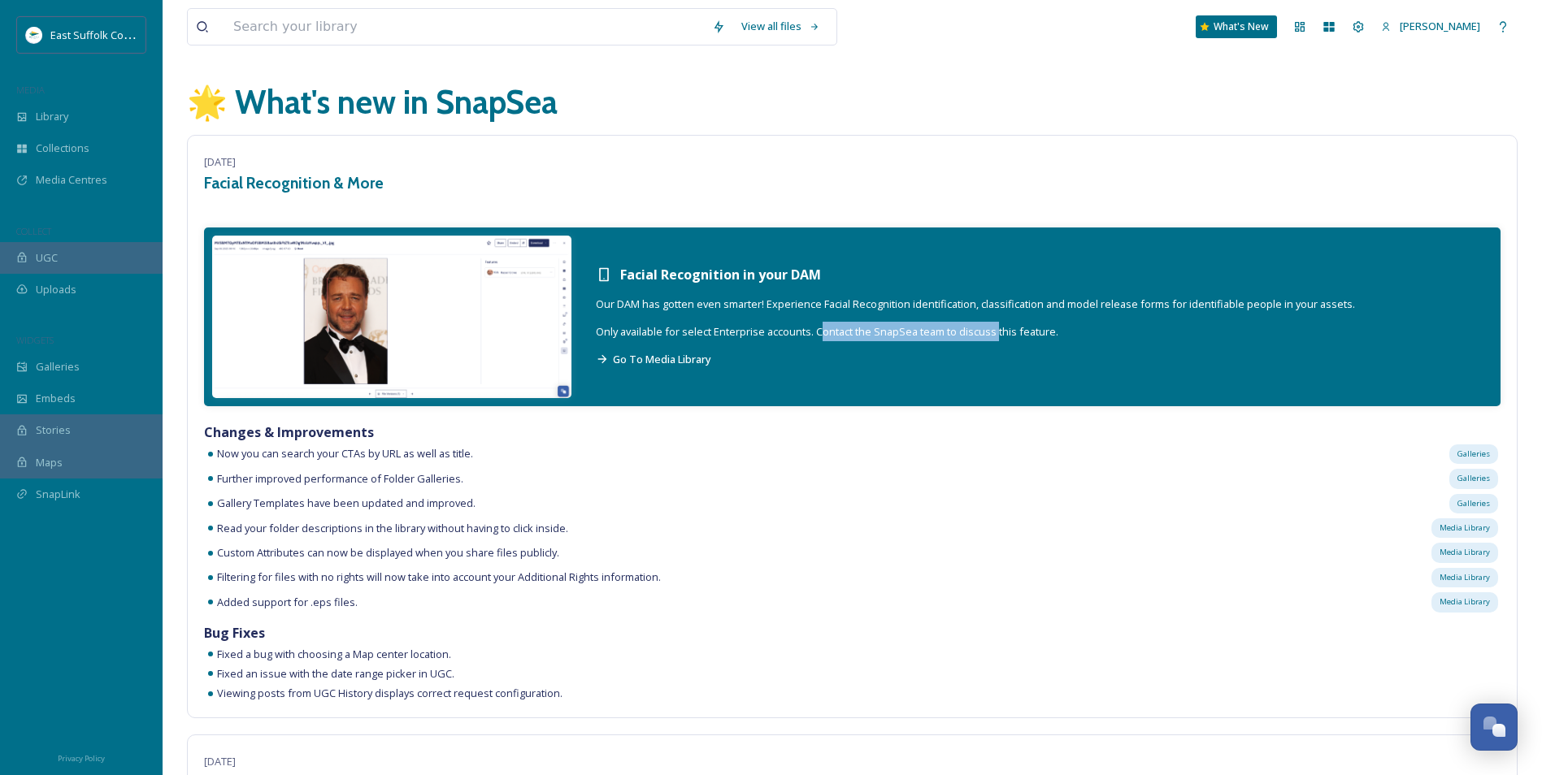
drag, startPoint x: 823, startPoint y: 332, endPoint x: 997, endPoint y: 332, distance: 173.9
click at [997, 332] on span "Only available for select Enterprise accounts. Contact the SnapSea team to disc…" at bounding box center [827, 331] width 462 height 15
drag, startPoint x: 997, startPoint y: 332, endPoint x: 874, endPoint y: 390, distance: 135.6
click at [876, 403] on div "Facial Recognition in your DAM Our DAM has gotten even smarter! Experience Faci…" at bounding box center [852, 317] width 1296 height 179
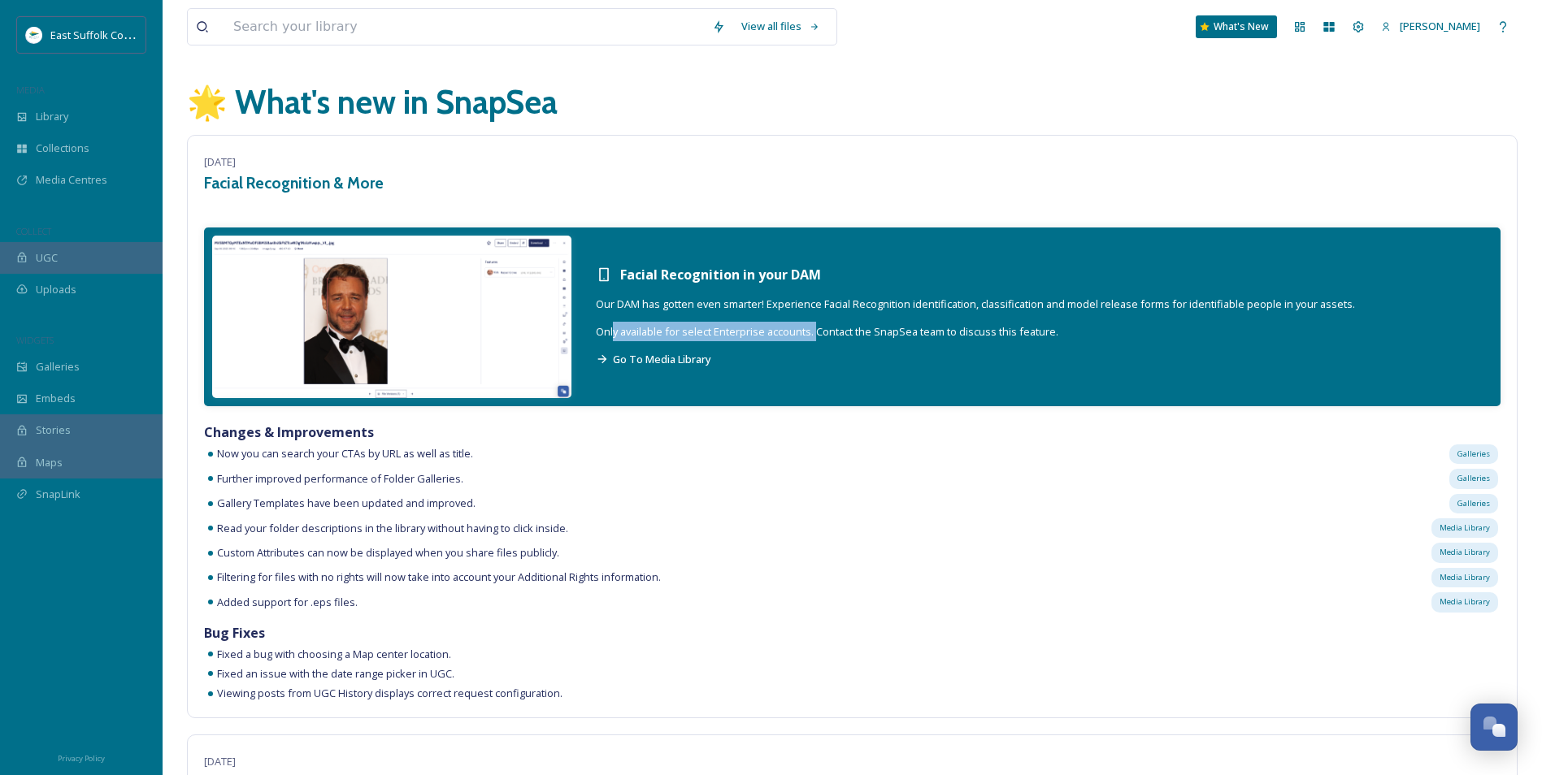
drag, startPoint x: 612, startPoint y: 332, endPoint x: 815, endPoint y: 334, distance: 203.2
click at [815, 334] on span "Only available for select Enterprise accounts. Contact the SnapSea team to disc…" at bounding box center [827, 331] width 462 height 15
click at [1099, 340] on div "Facial Recognition in your DAM Our DAM has gotten even smarter! Experience Faci…" at bounding box center [974, 317] width 791 height 137
click at [538, 330] on img at bounding box center [391, 317] width 359 height 163
drag, startPoint x: 219, startPoint y: 671, endPoint x: 473, endPoint y: 668, distance: 253.6
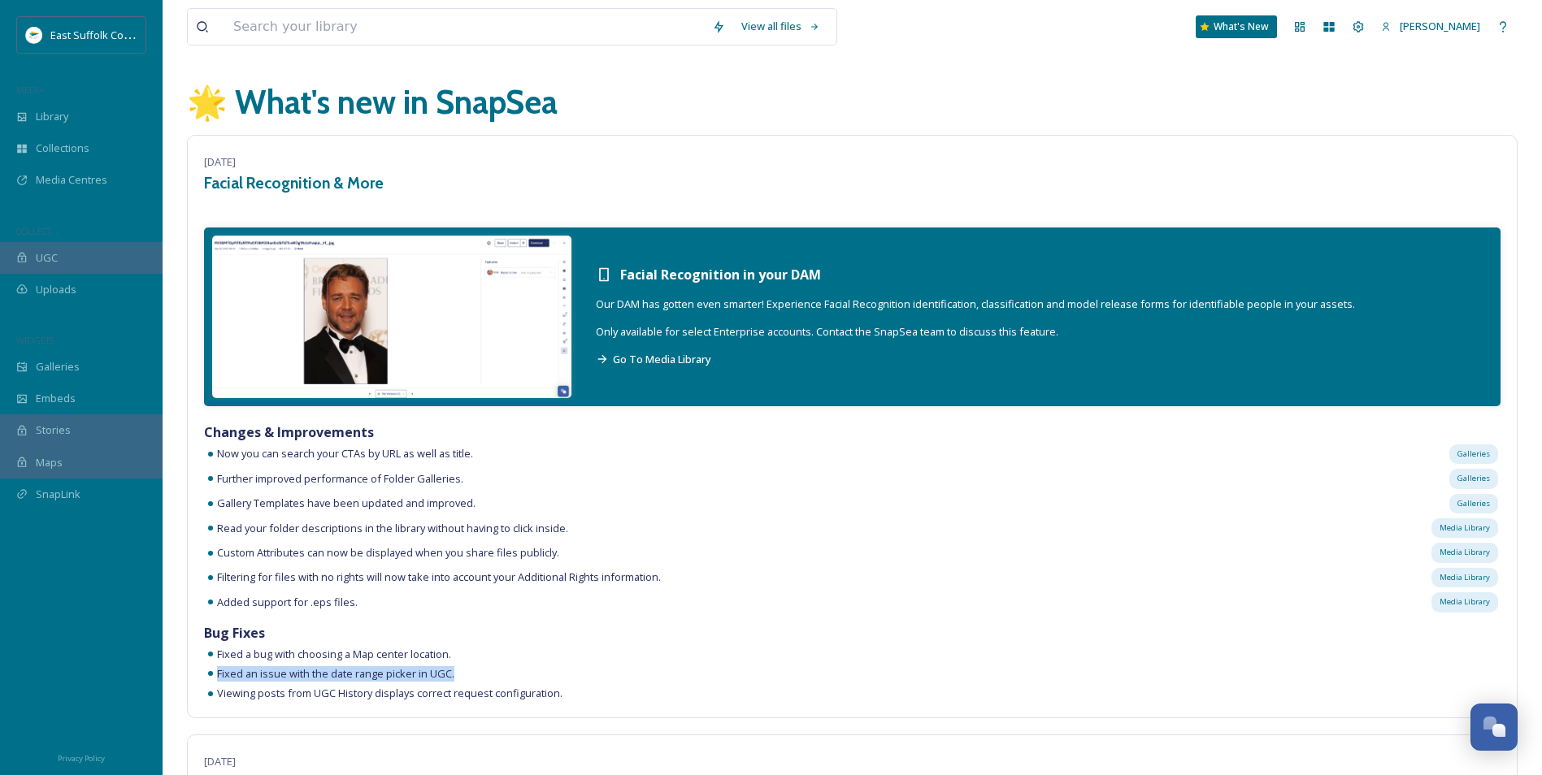
click at [473, 668] on div "Fixed an issue with the date range picker in UGC." at bounding box center [852, 673] width 1296 height 15
drag, startPoint x: 473, startPoint y: 668, endPoint x: 593, endPoint y: 659, distance: 120.6
click at [593, 659] on div "Fixed a bug with choosing a Map center location." at bounding box center [852, 654] width 1296 height 15
drag, startPoint x: 333, startPoint y: 288, endPoint x: 870, endPoint y: 565, distance: 604.4
click at [870, 566] on div "Filtering for files with no rights will now take into account your Additional R…" at bounding box center [852, 578] width 1296 height 24
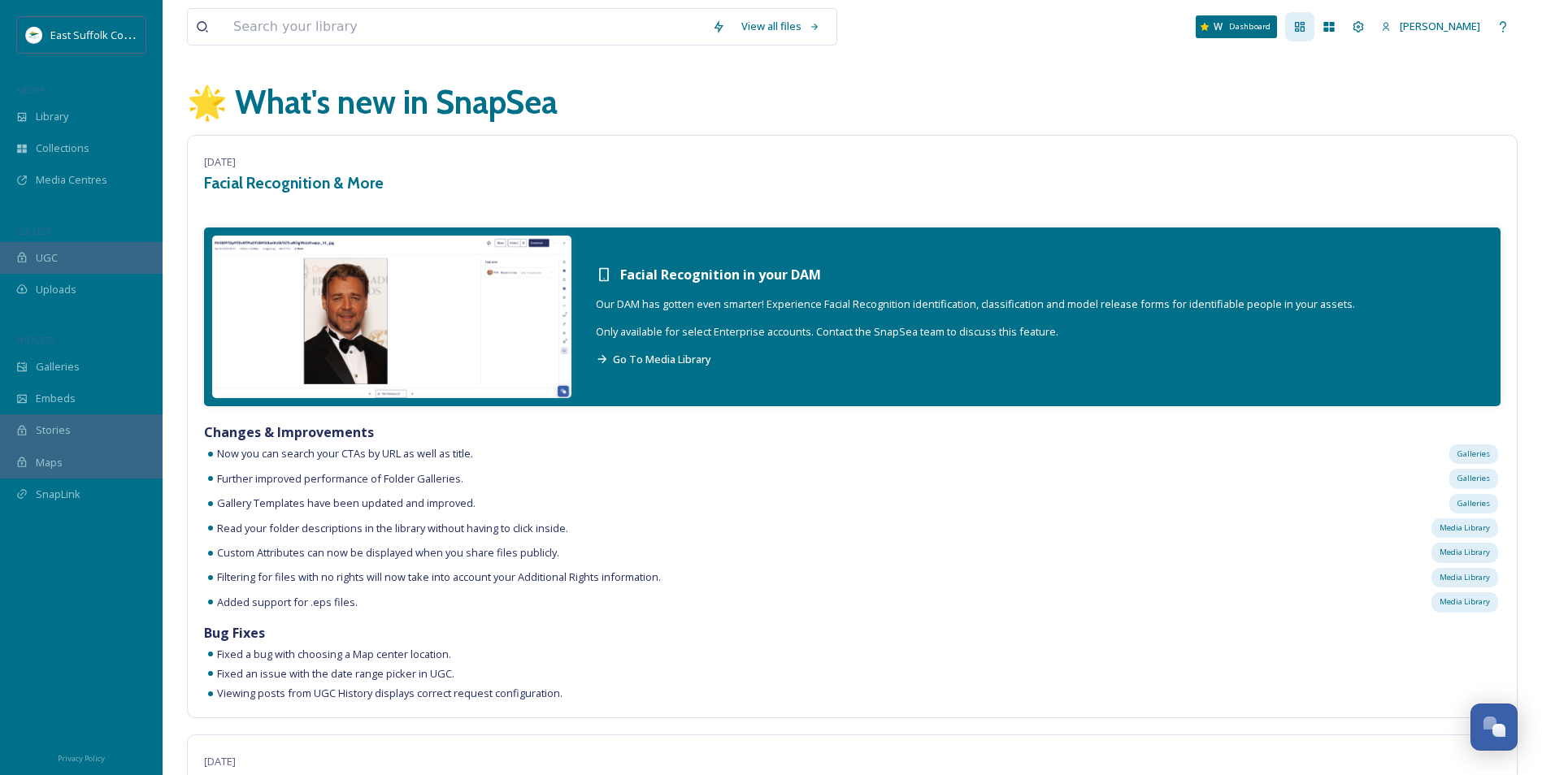
click at [1314, 37] on div "Dashboard" at bounding box center [1299, 26] width 29 height 29
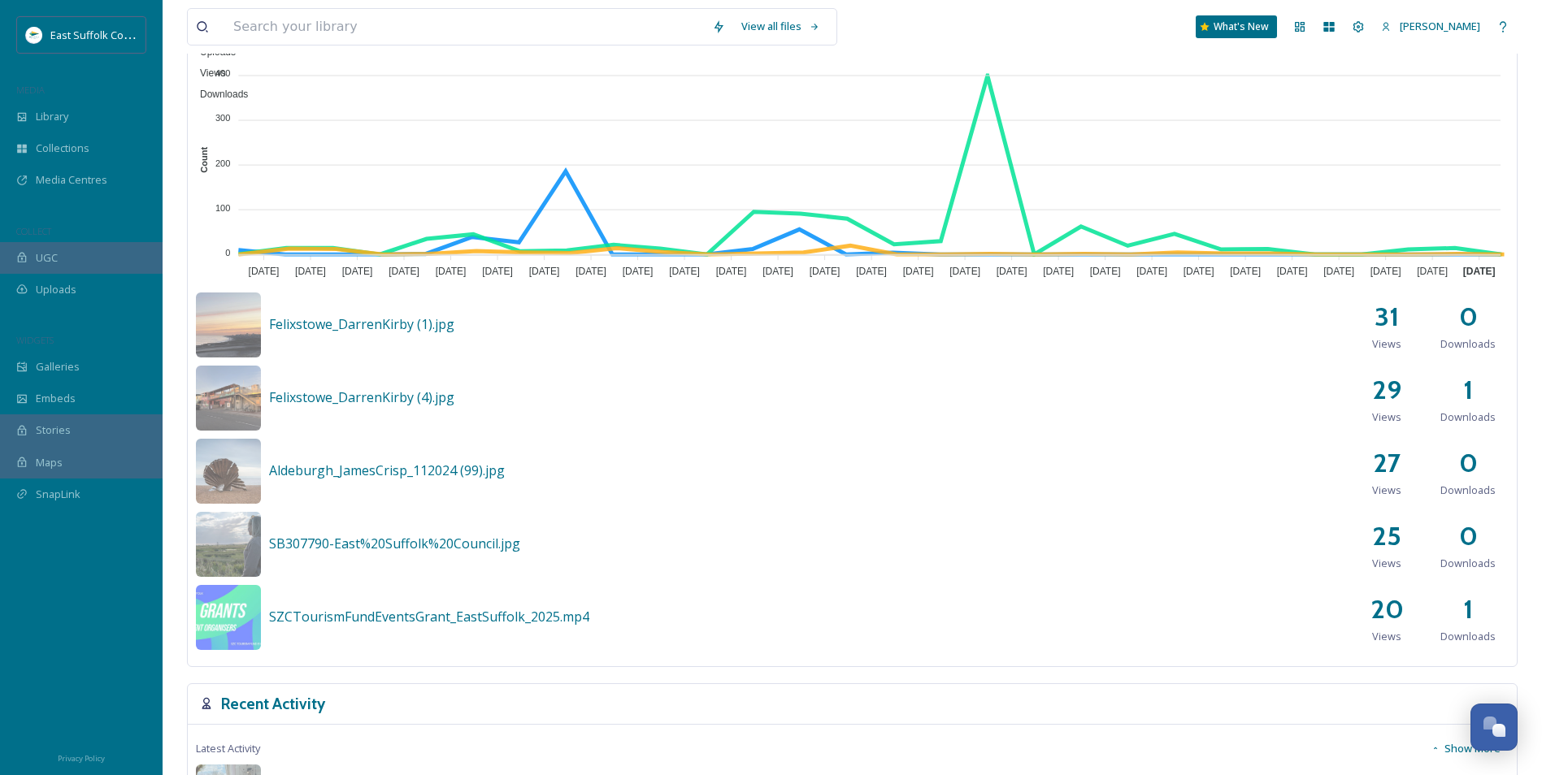
scroll to position [894, 0]
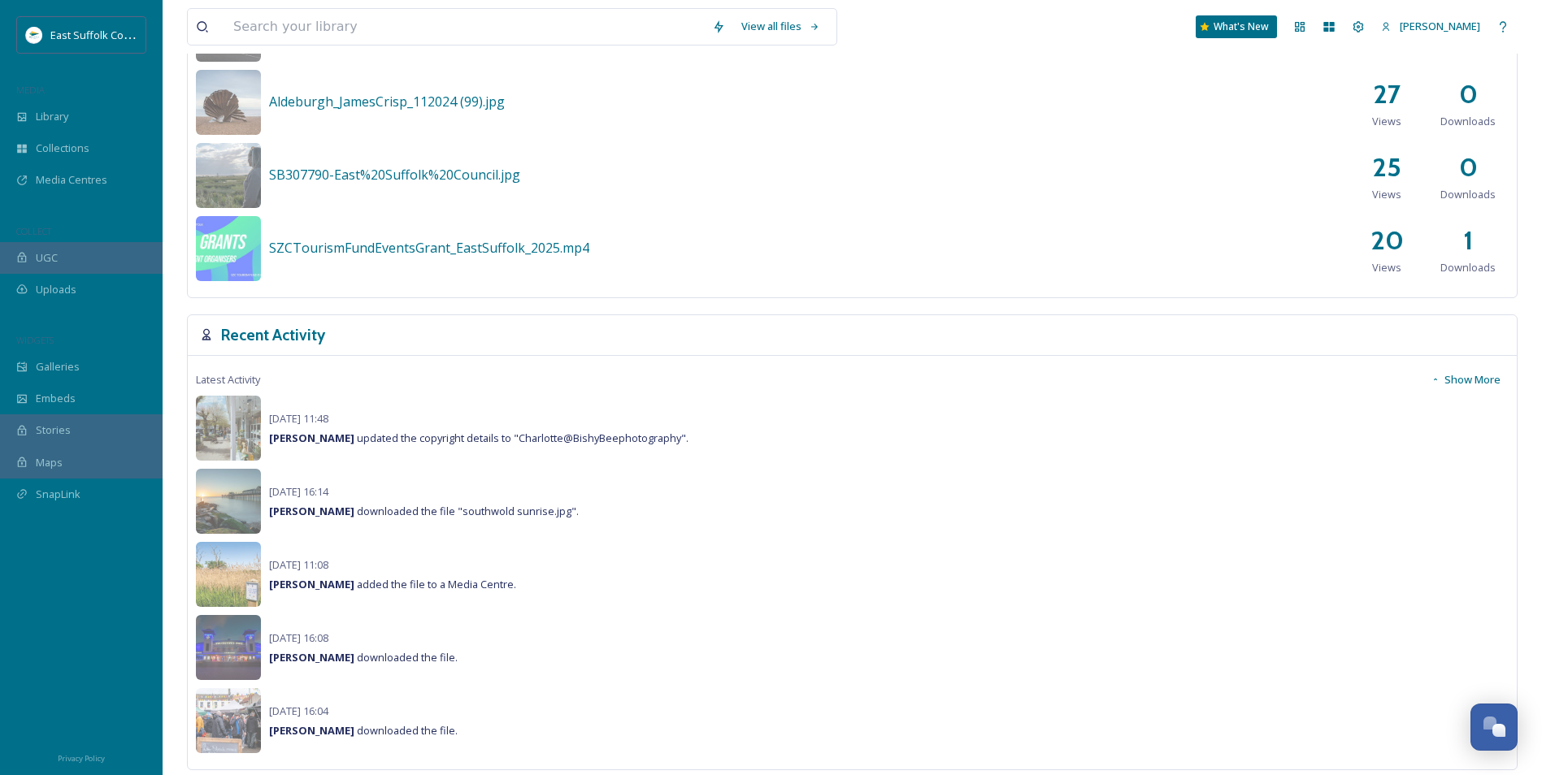
click at [1472, 379] on button "Show More" at bounding box center [1465, 380] width 86 height 32
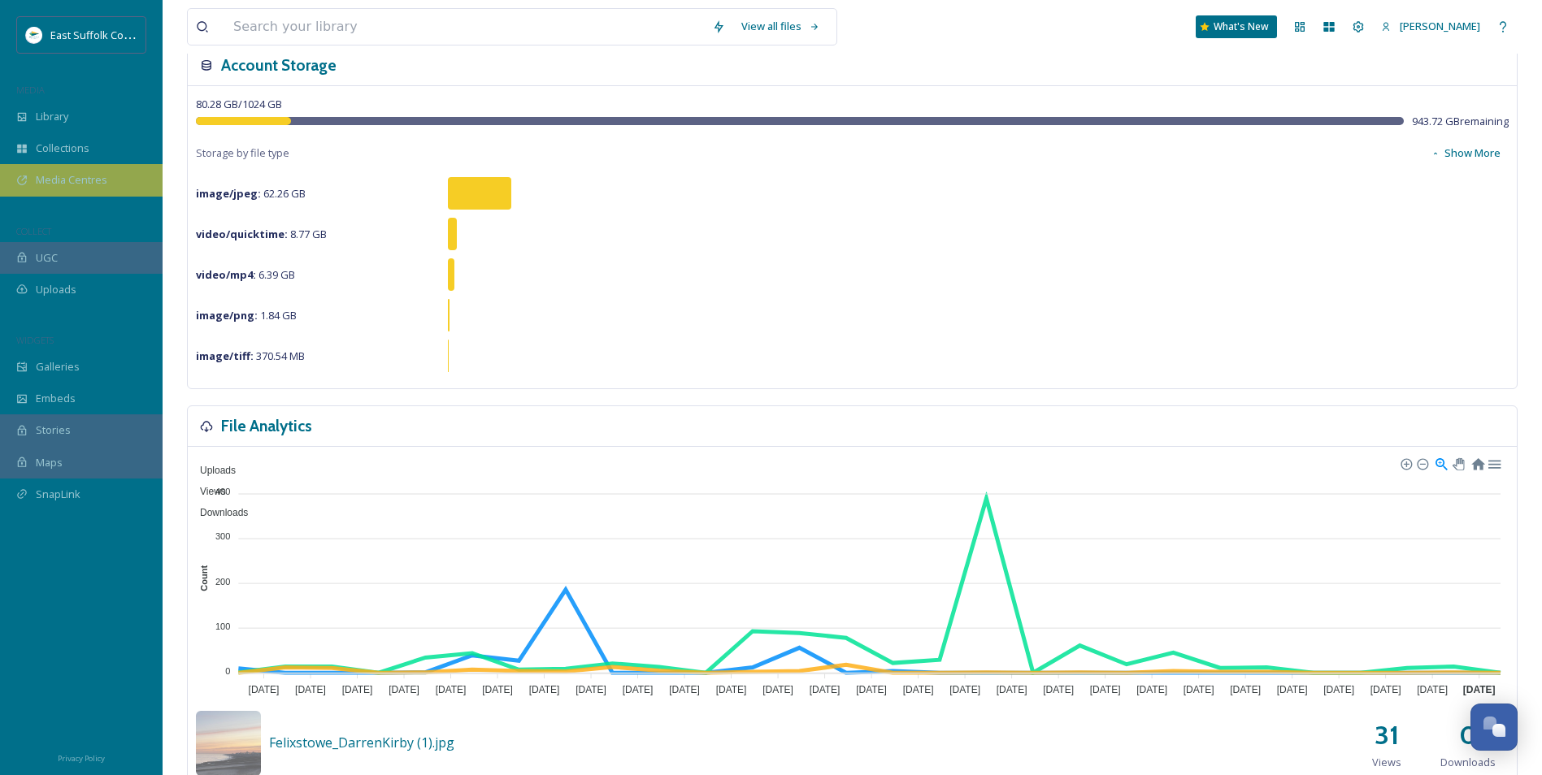
scroll to position [0, 0]
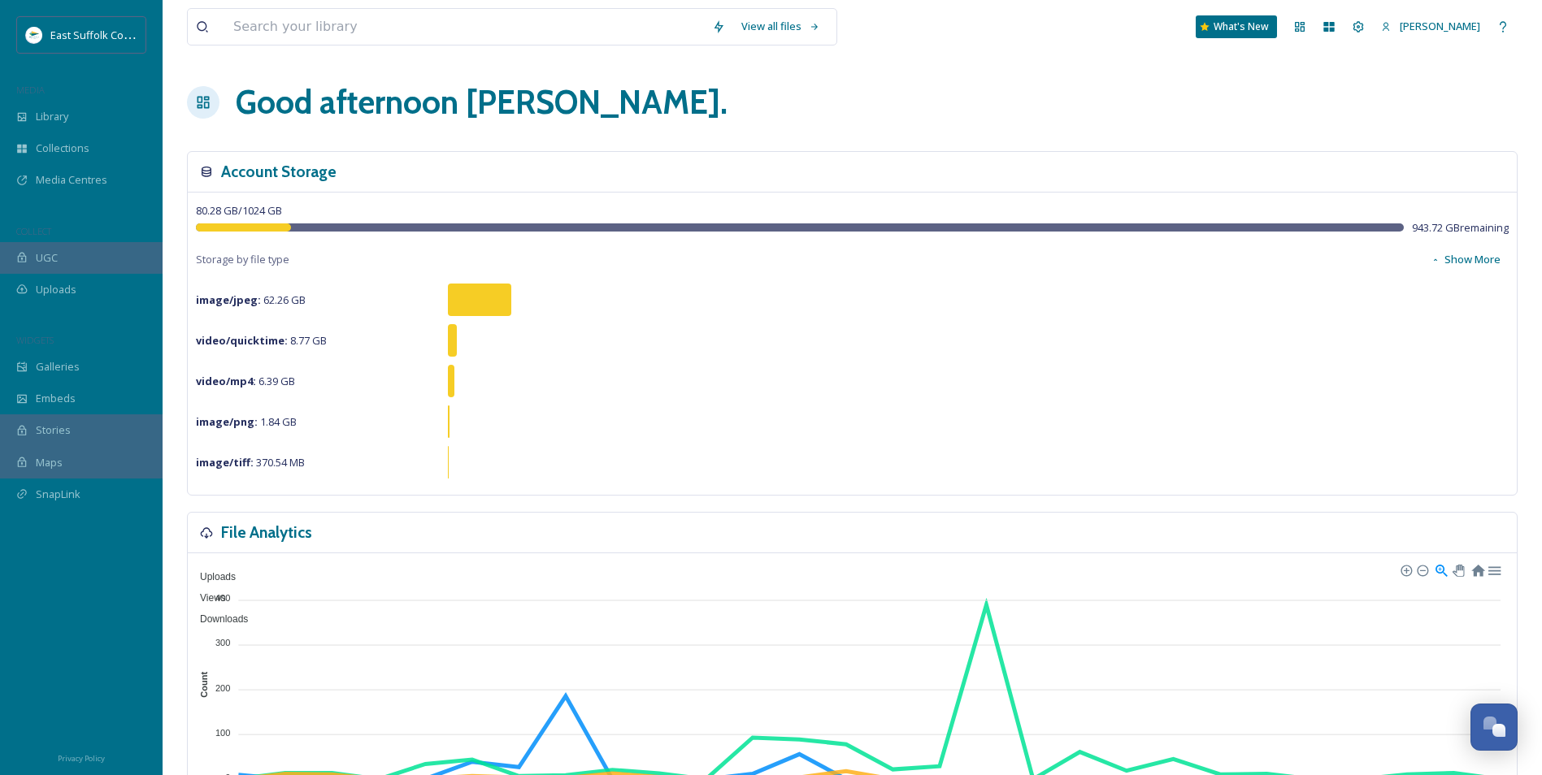
click at [38, 96] on span "MEDIA" at bounding box center [30, 90] width 28 height 12
click at [35, 107] on div "Library" at bounding box center [81, 117] width 163 height 32
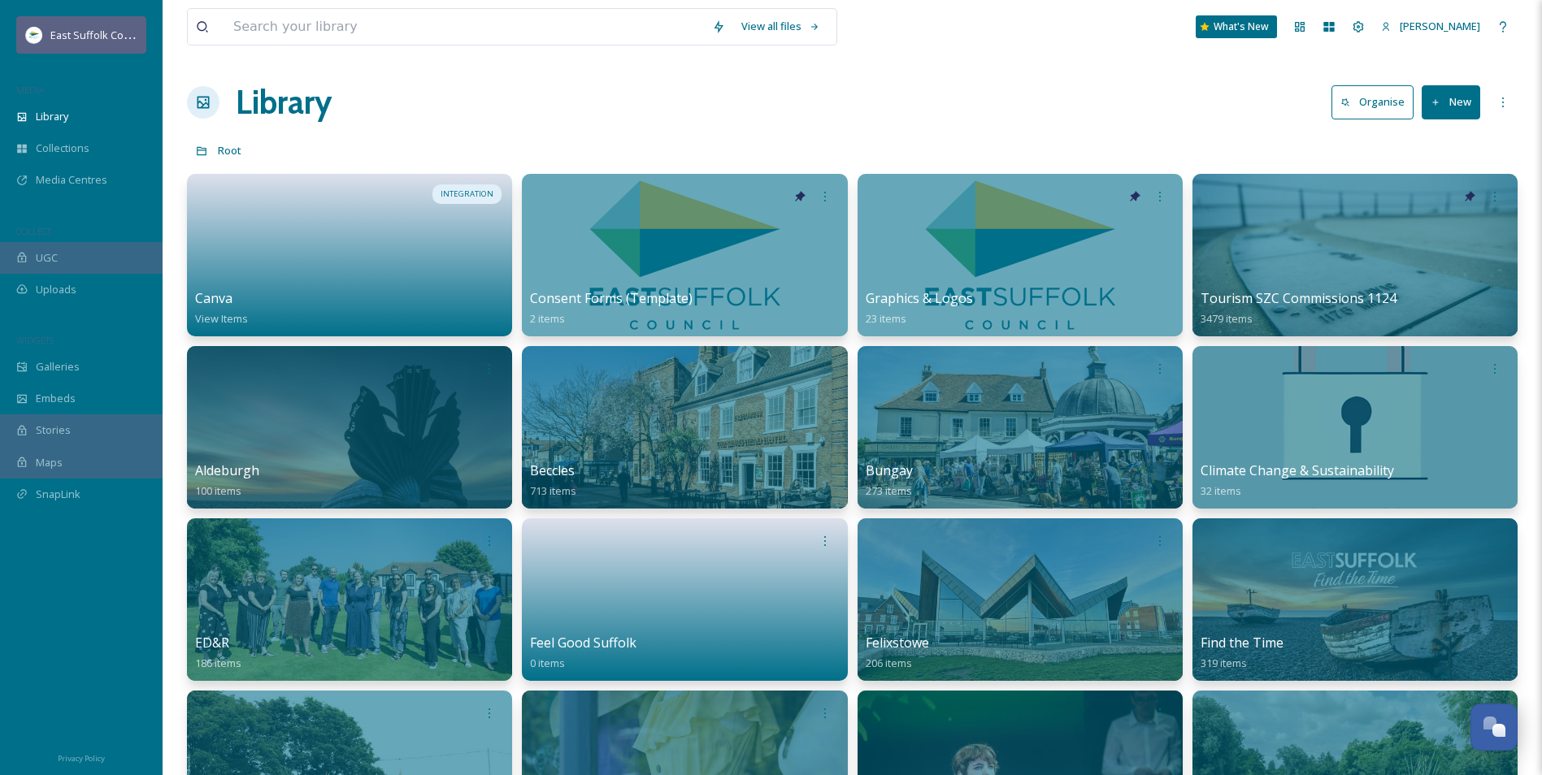
click at [35, 41] on img at bounding box center [34, 35] width 16 height 16
click at [1364, 29] on icon at bounding box center [1357, 26] width 13 height 13
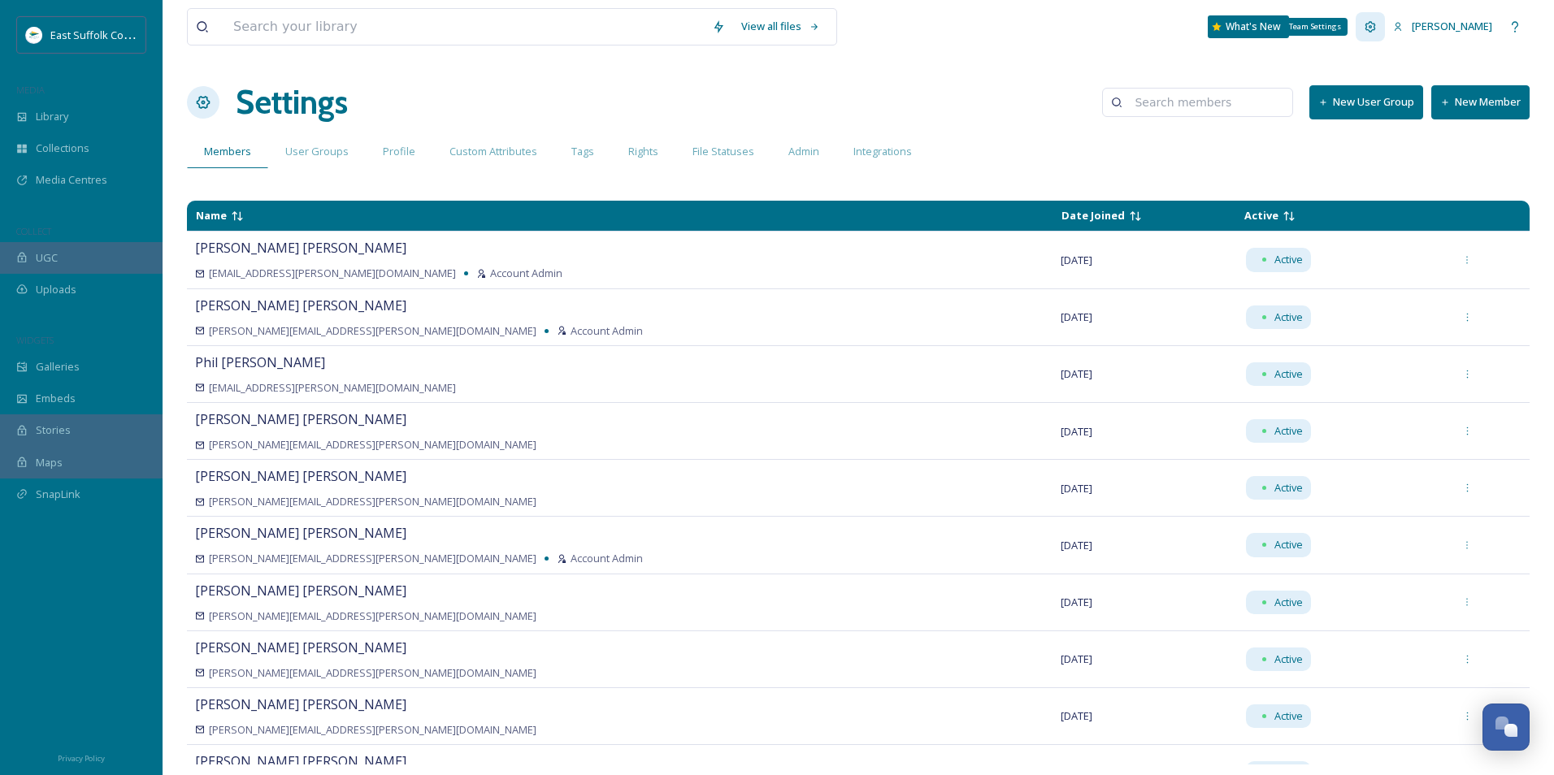
drag, startPoint x: 1412, startPoint y: 25, endPoint x: 1367, endPoint y: 28, distance: 45.6
click at [1347, 28] on div "Team Settings" at bounding box center [1314, 27] width 65 height 18
click at [1347, 27] on icon at bounding box center [1340, 26] width 13 height 13
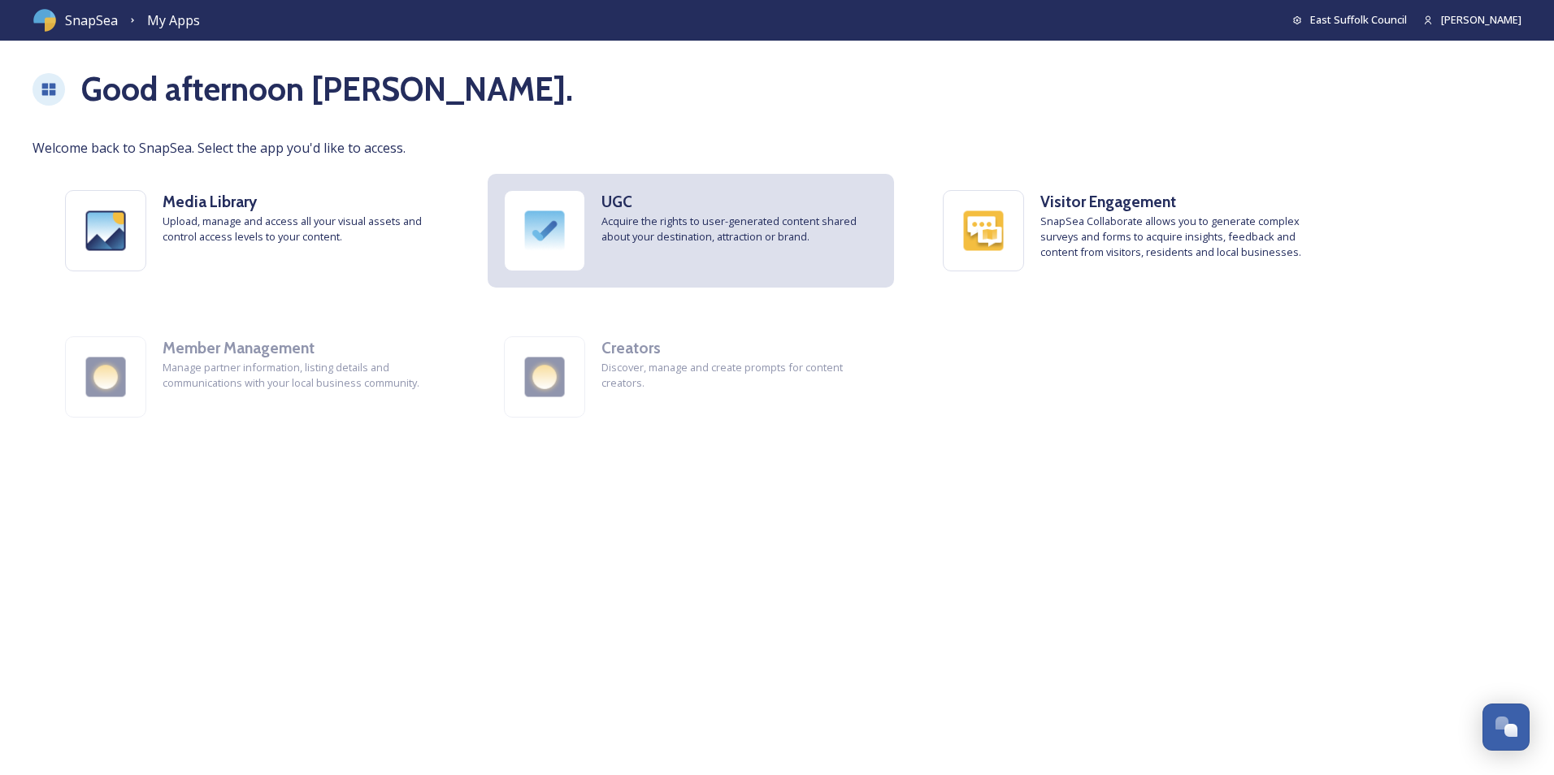
click at [542, 232] on img at bounding box center [545, 231] width 80 height 80
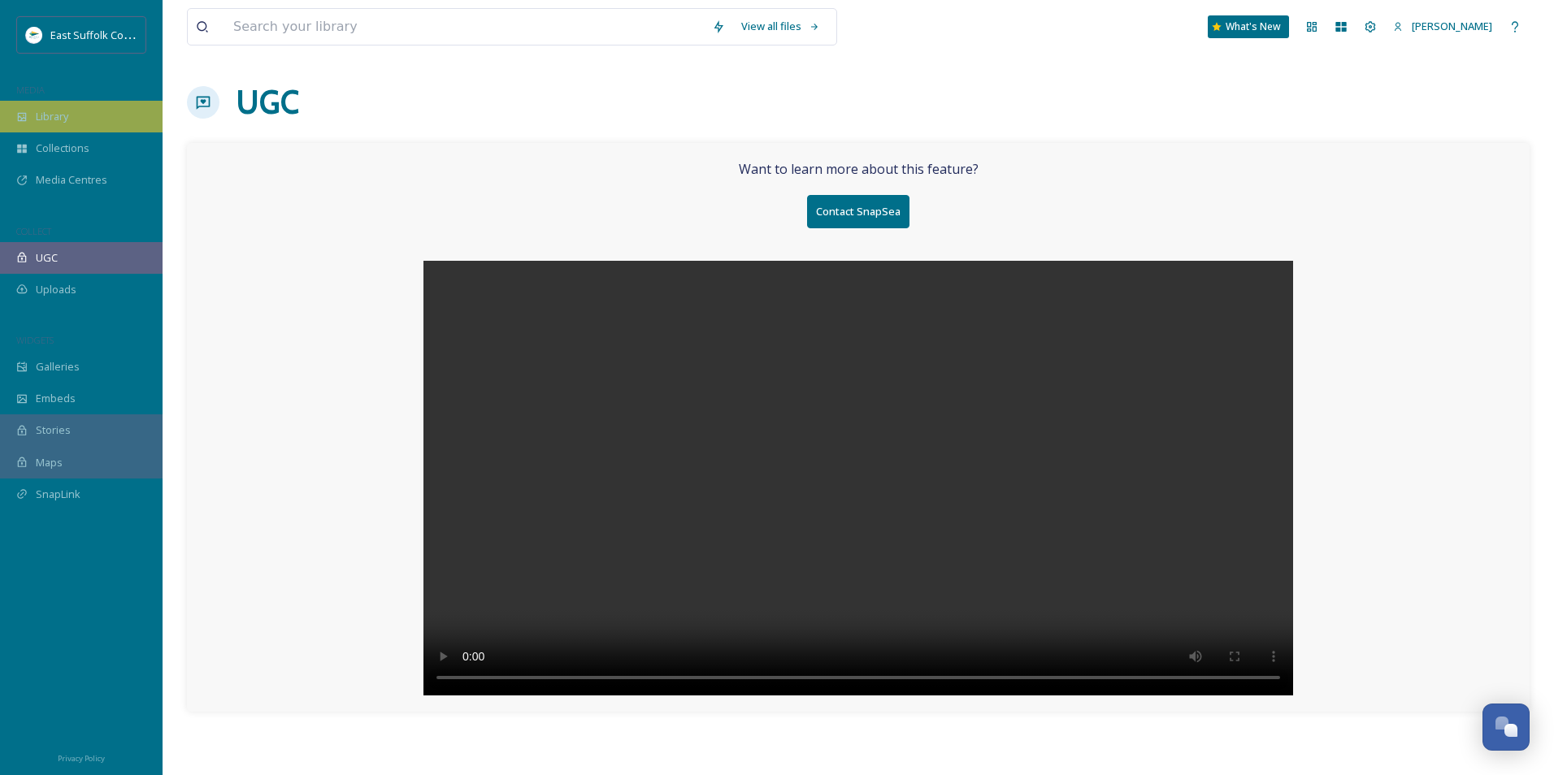
click at [59, 128] on div "Library" at bounding box center [81, 117] width 163 height 32
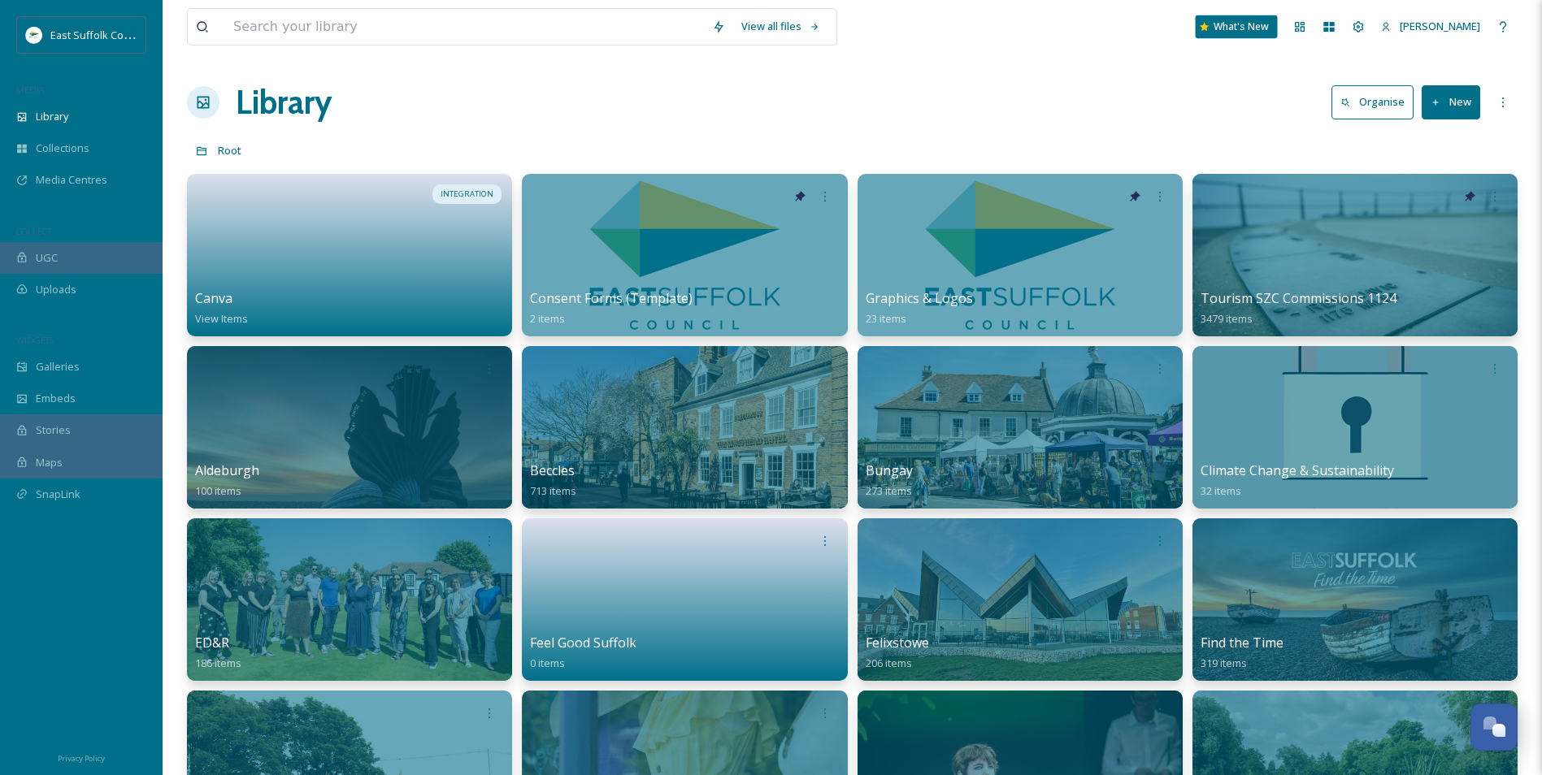
click at [1277, 29] on div "What's New" at bounding box center [1236, 26] width 82 height 23
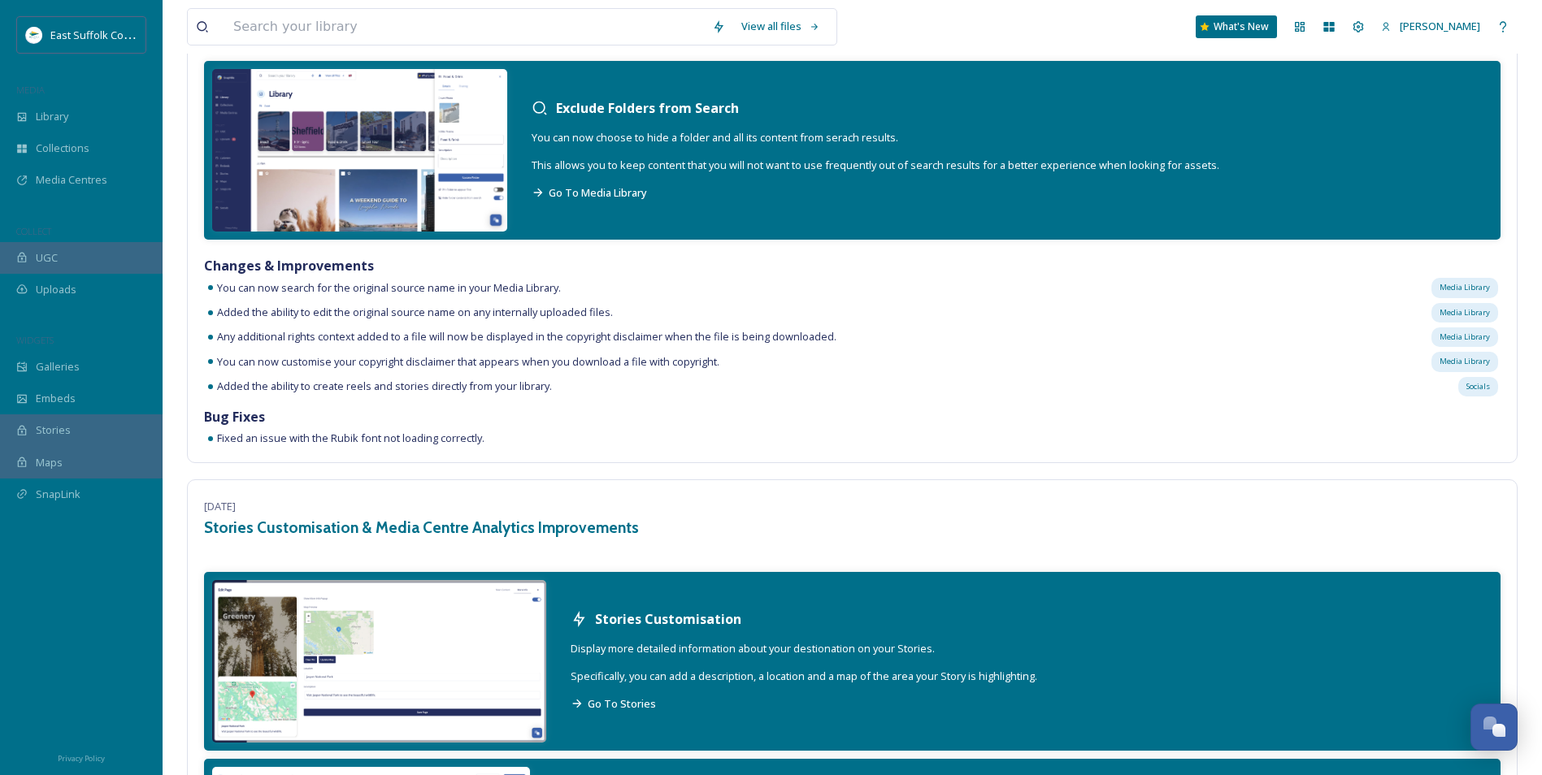
scroll to position [5688, 0]
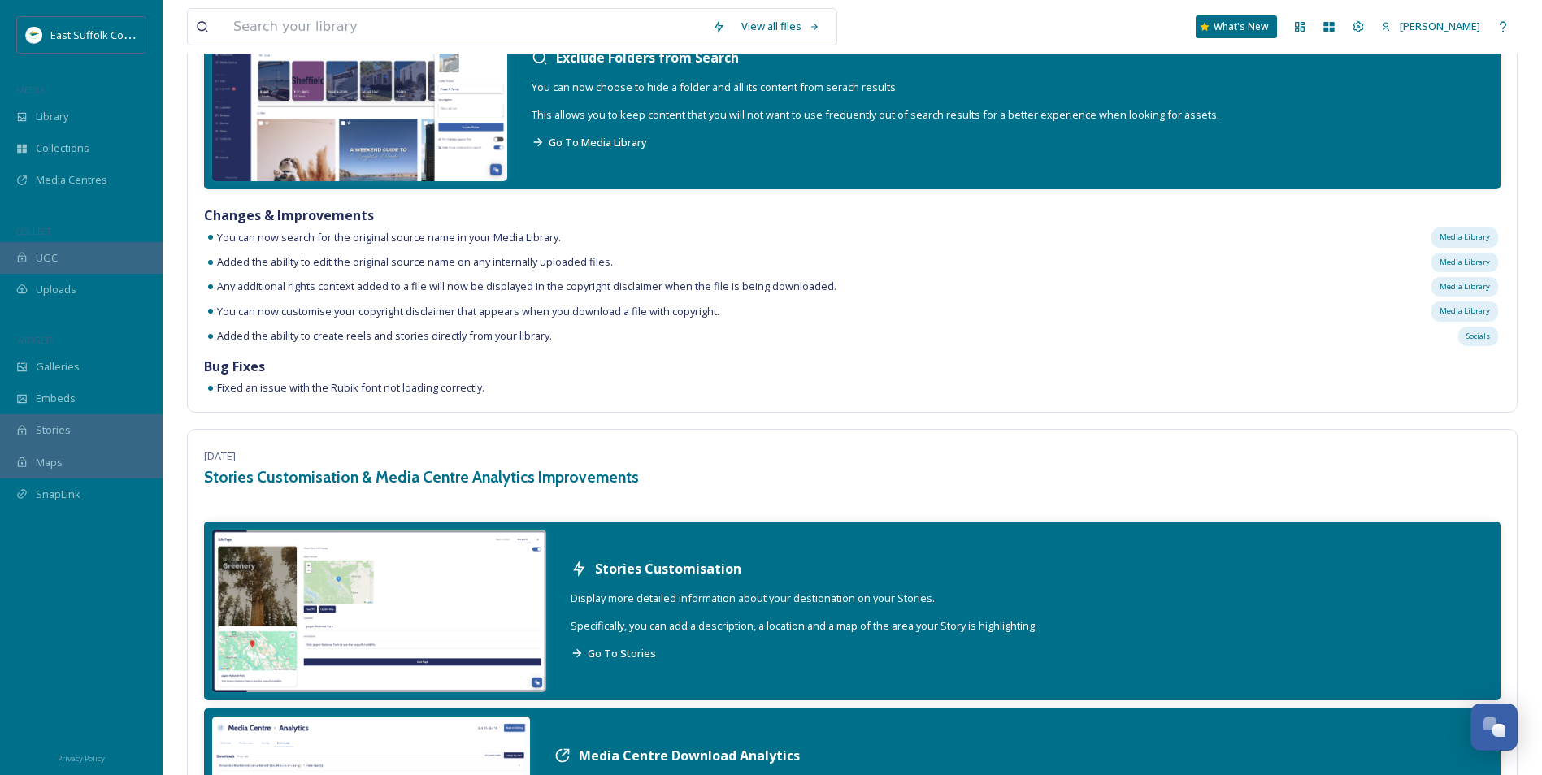
click at [59, 601] on div at bounding box center [81, 637] width 163 height 205
drag, startPoint x: 48, startPoint y: 667, endPoint x: 62, endPoint y: 596, distance: 72.8
click at [45, 624] on div at bounding box center [81, 637] width 163 height 205
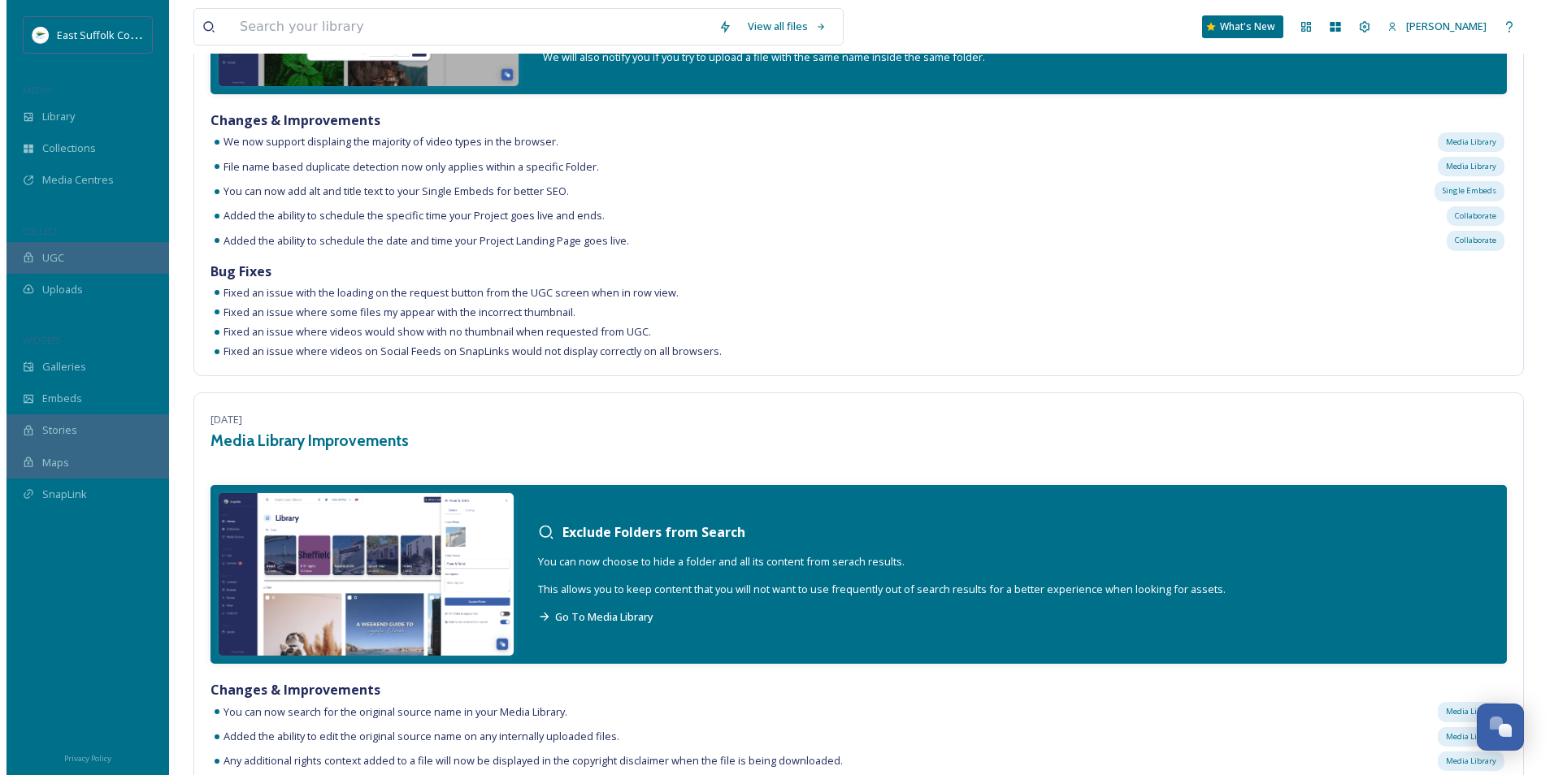
scroll to position [0, 0]
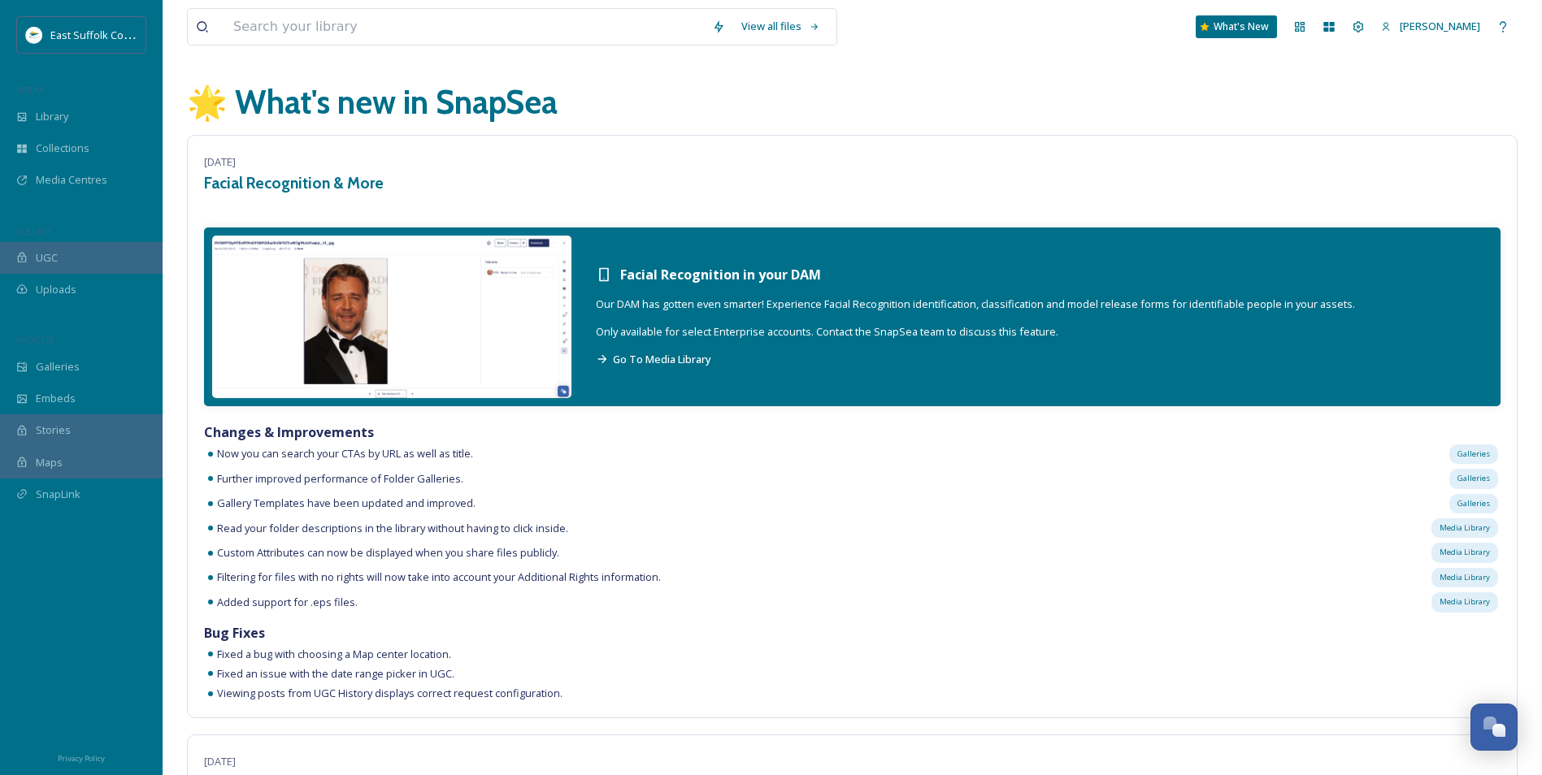
drag, startPoint x: 935, startPoint y: 451, endPoint x: 675, endPoint y: 15, distance: 507.6
click at [1448, 29] on span "[PERSON_NAME]" at bounding box center [1439, 26] width 80 height 15
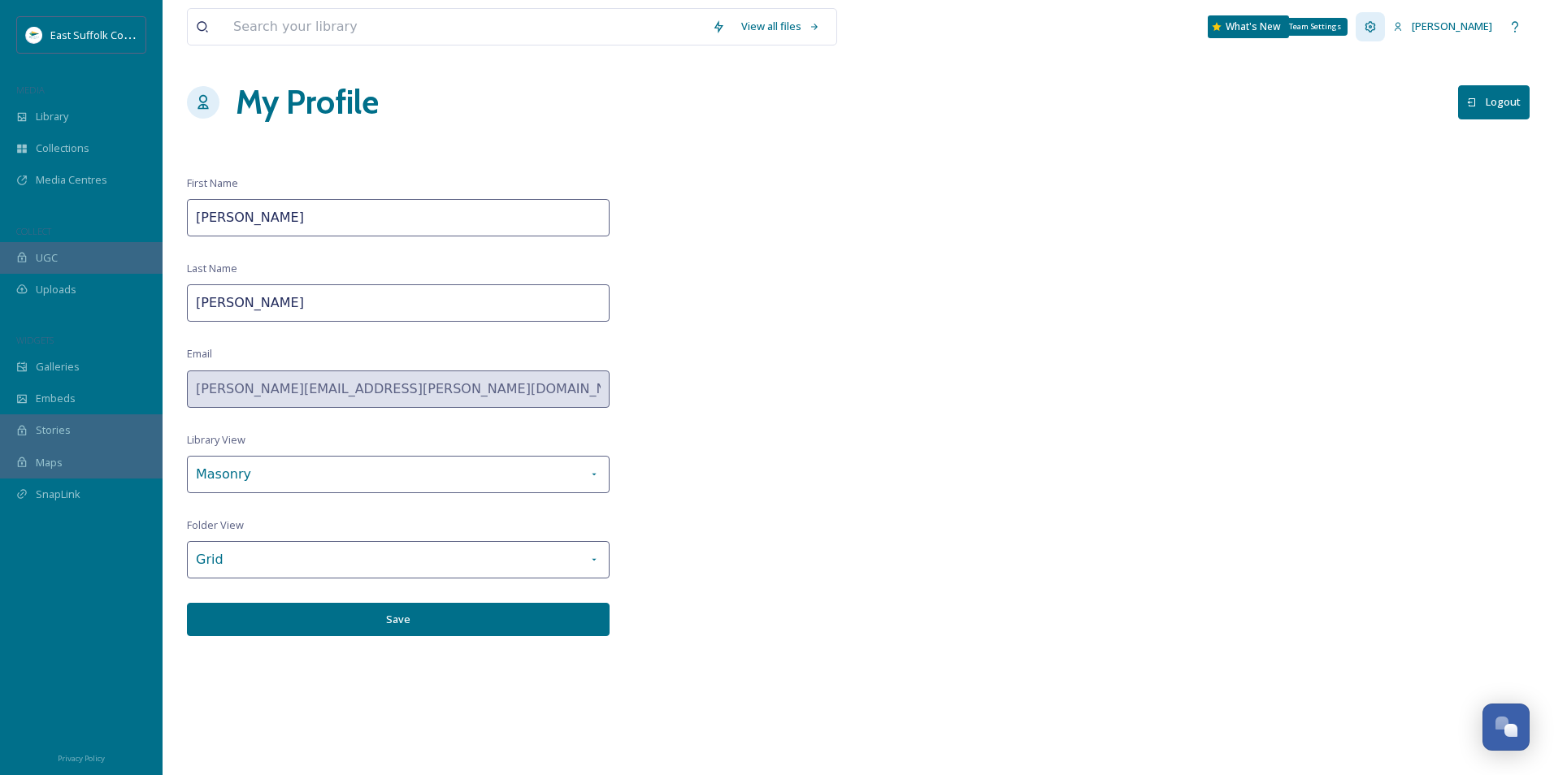
click at [1385, 32] on div "Team Settings" at bounding box center [1369, 26] width 29 height 29
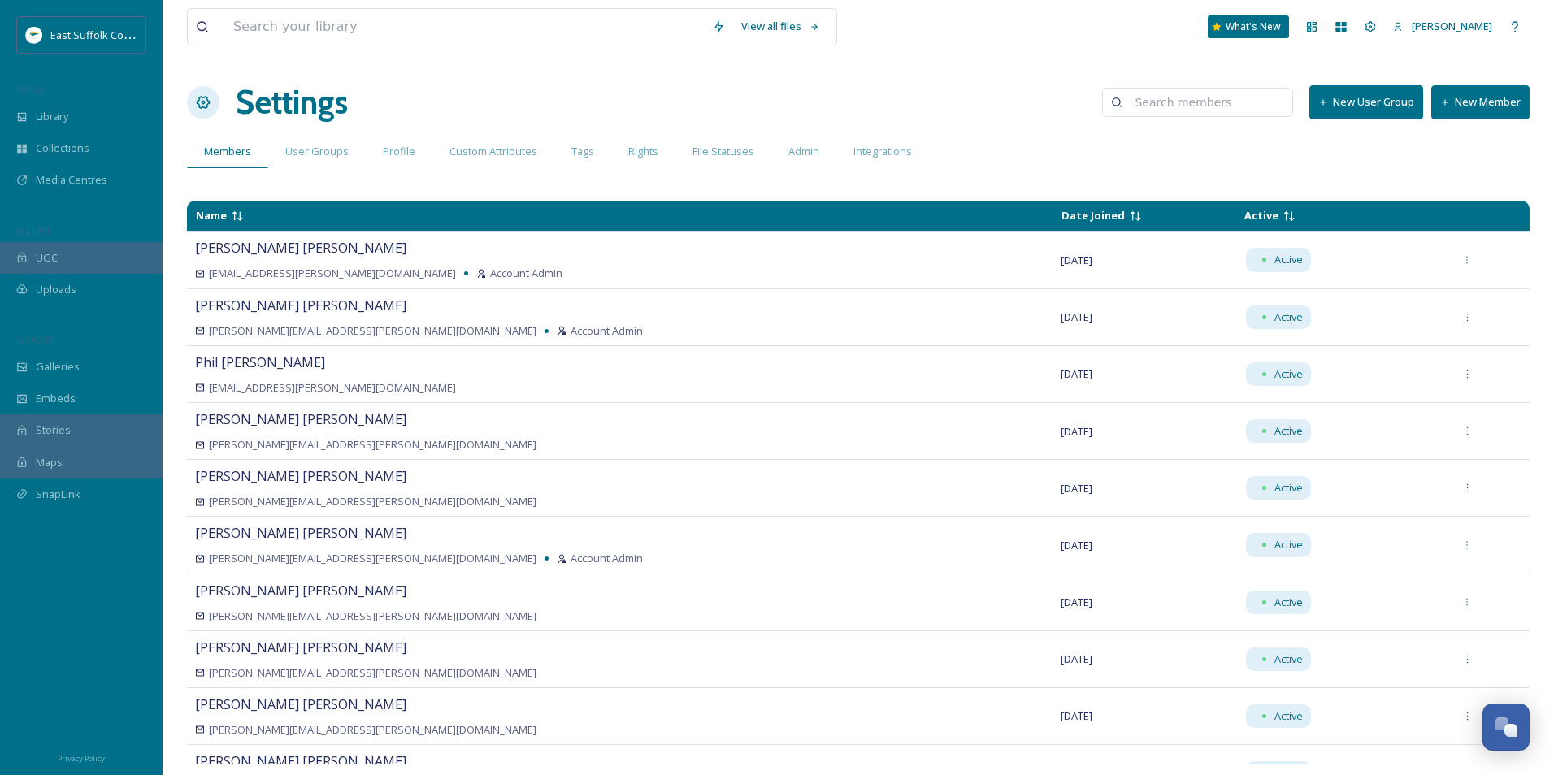
click at [1377, 104] on button "New User Group" at bounding box center [1366, 101] width 114 height 33
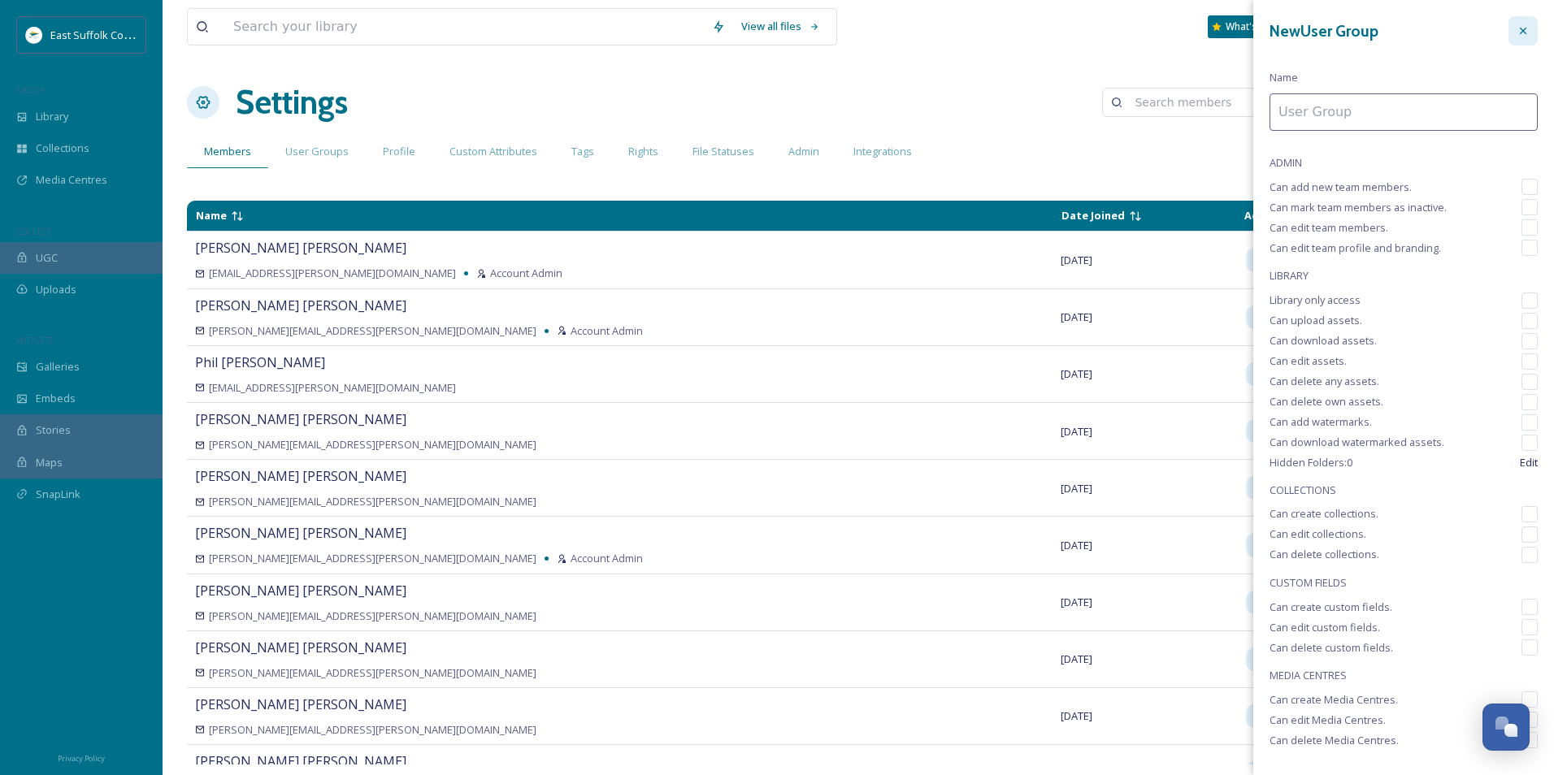
click at [1508, 34] on div at bounding box center [1522, 30] width 29 height 29
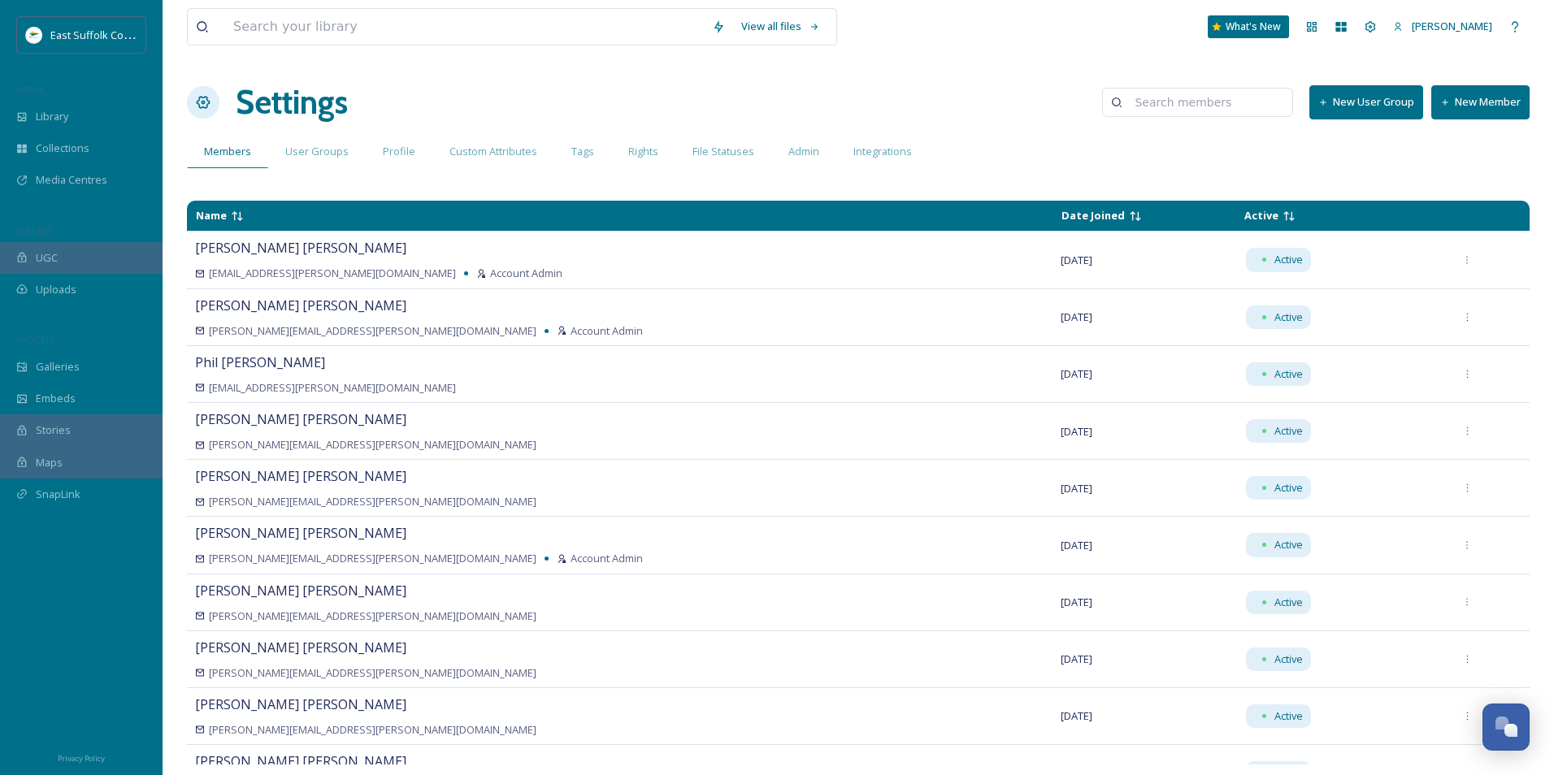
click at [993, 102] on div "Settings New User Group New Member" at bounding box center [858, 102] width 1342 height 49
click at [81, 123] on div "Library" at bounding box center [81, 117] width 163 height 32
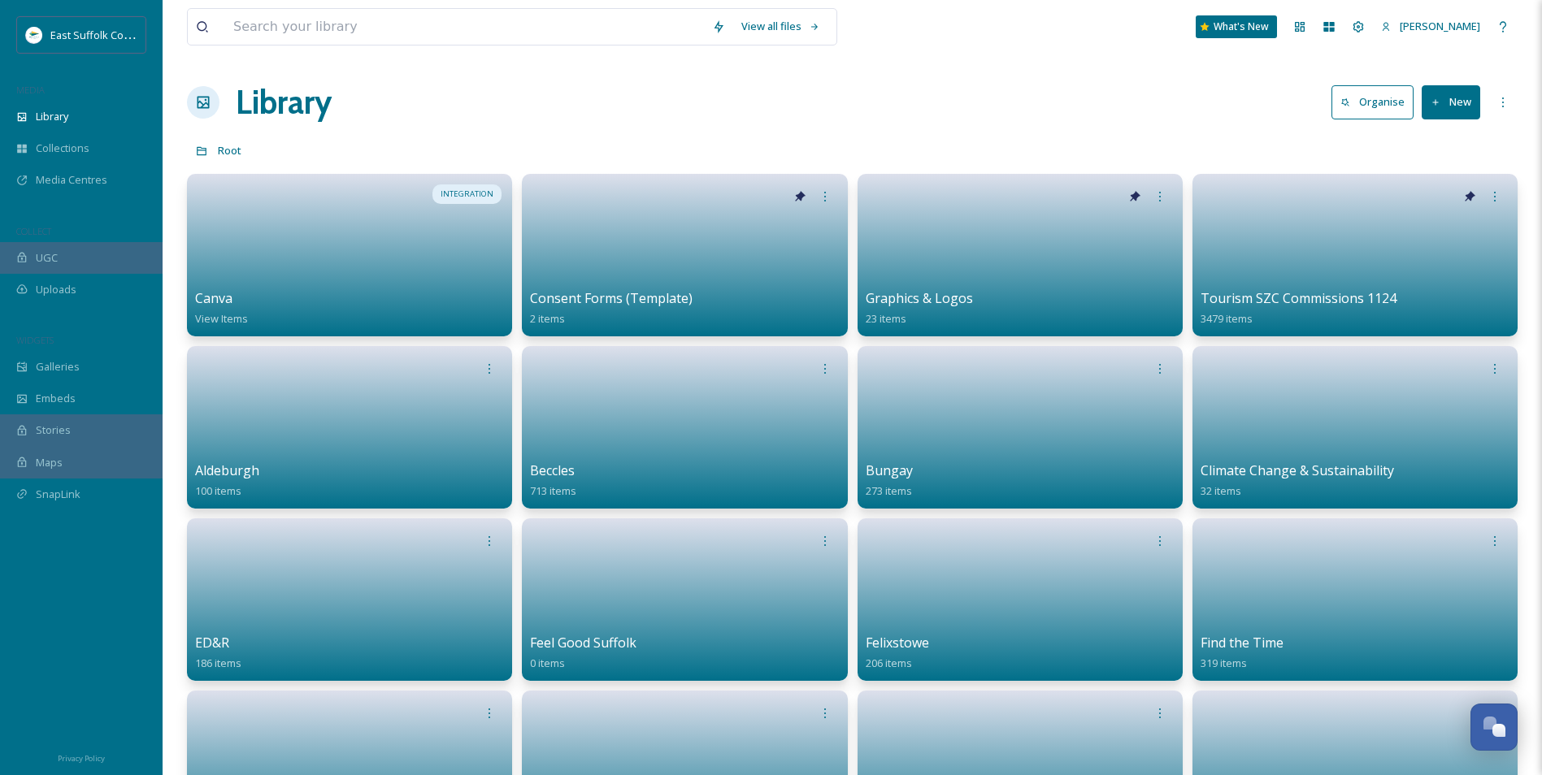
drag, startPoint x: 782, startPoint y: 121, endPoint x: 796, endPoint y: 106, distance: 20.1
click at [784, 116] on div "Library Organise New" at bounding box center [852, 102] width 1330 height 49
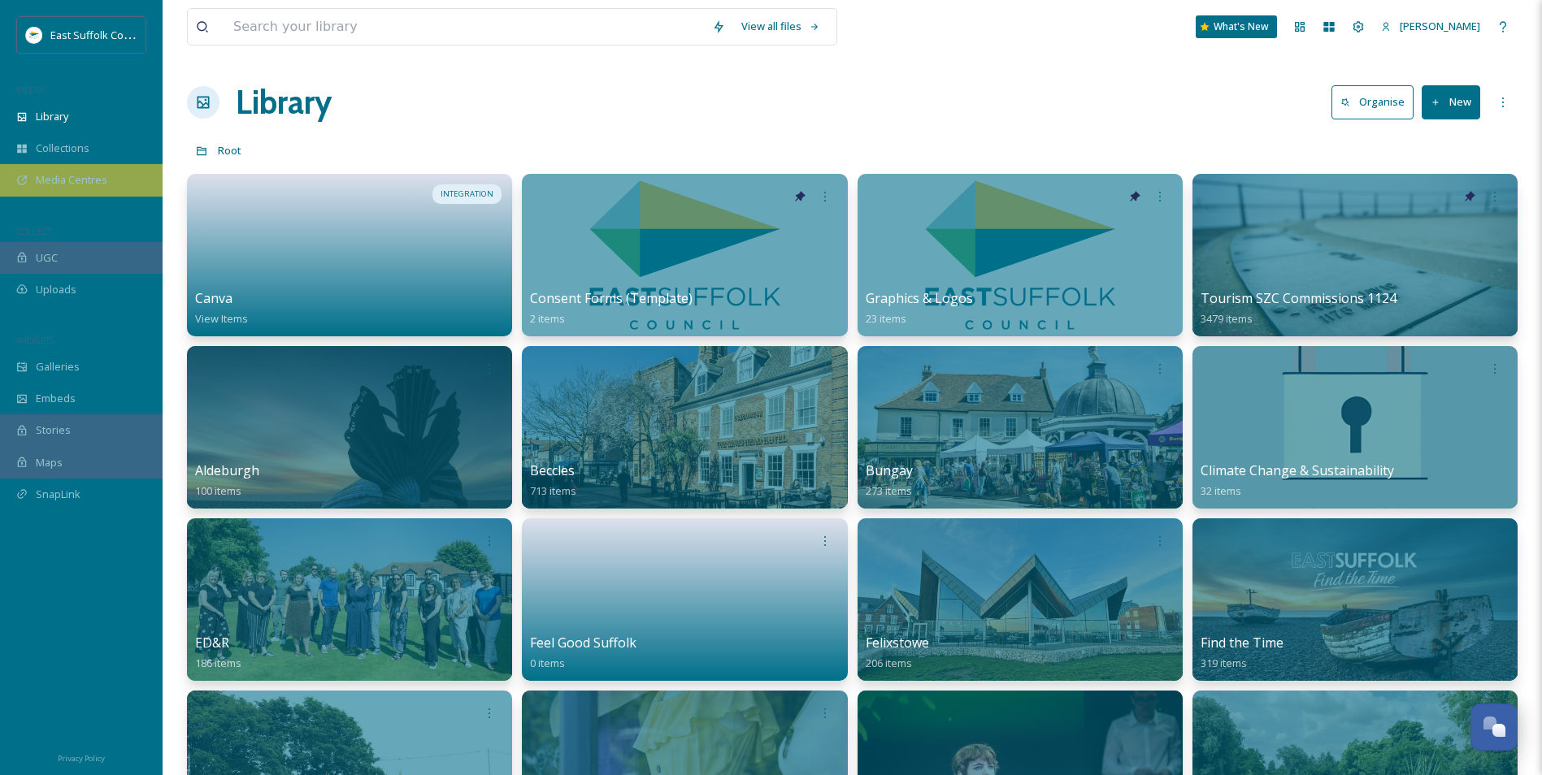
click at [59, 190] on div "Media Centres" at bounding box center [81, 180] width 163 height 32
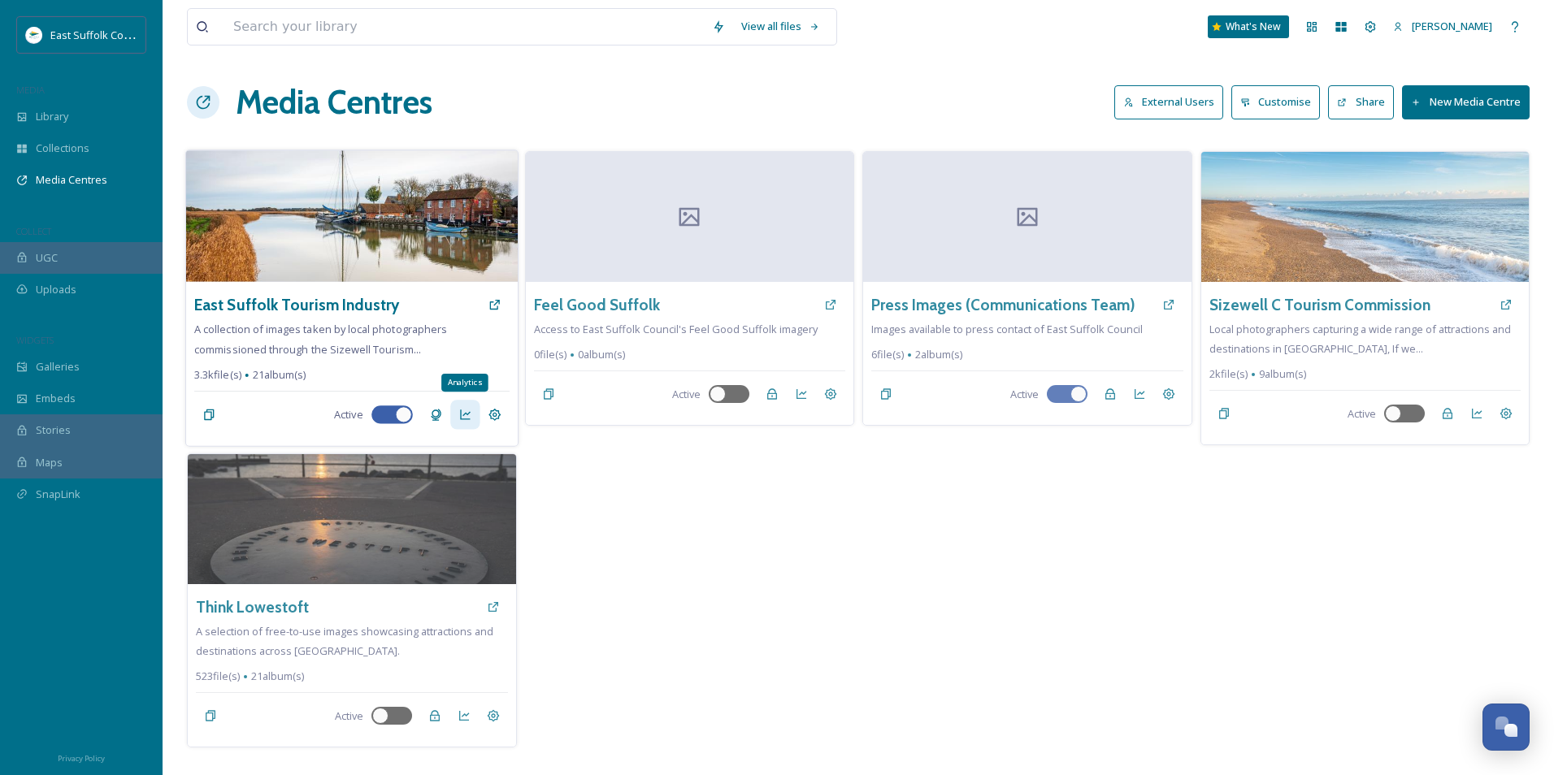
click at [458, 418] on icon at bounding box center [464, 415] width 13 height 13
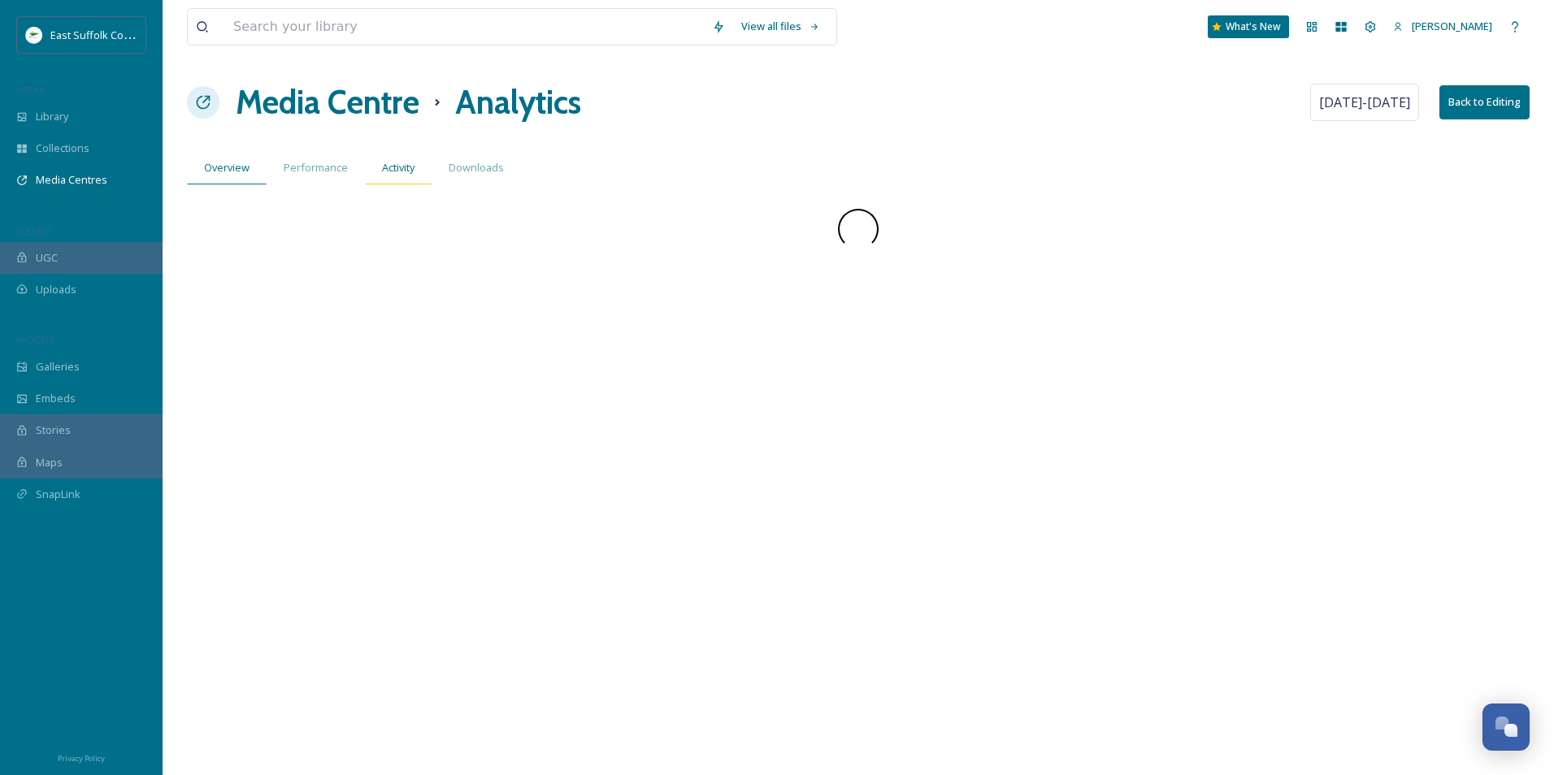
click at [397, 181] on div "Activity" at bounding box center [398, 167] width 67 height 33
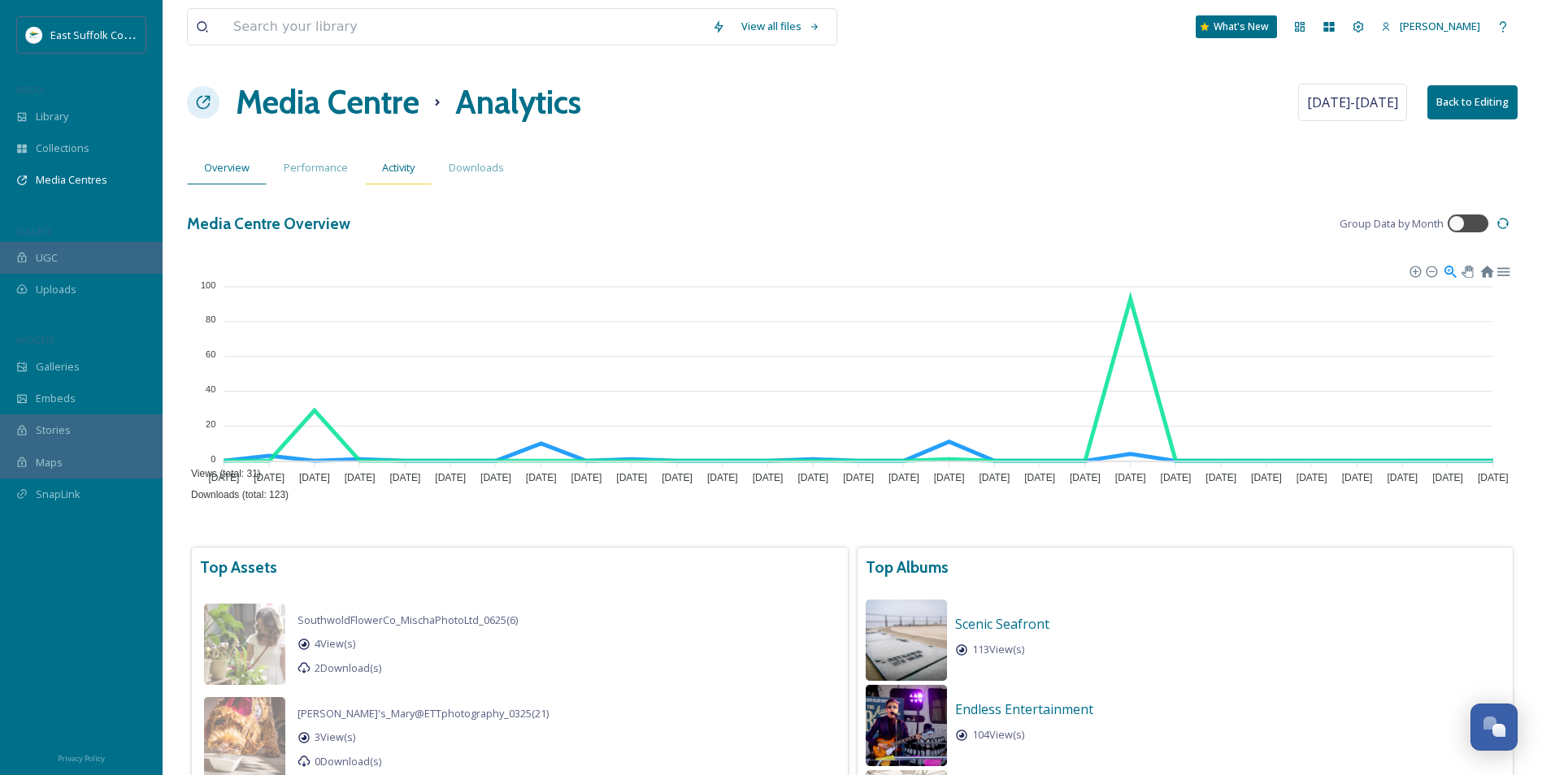
click at [392, 174] on span "Activity" at bounding box center [398, 167] width 33 height 15
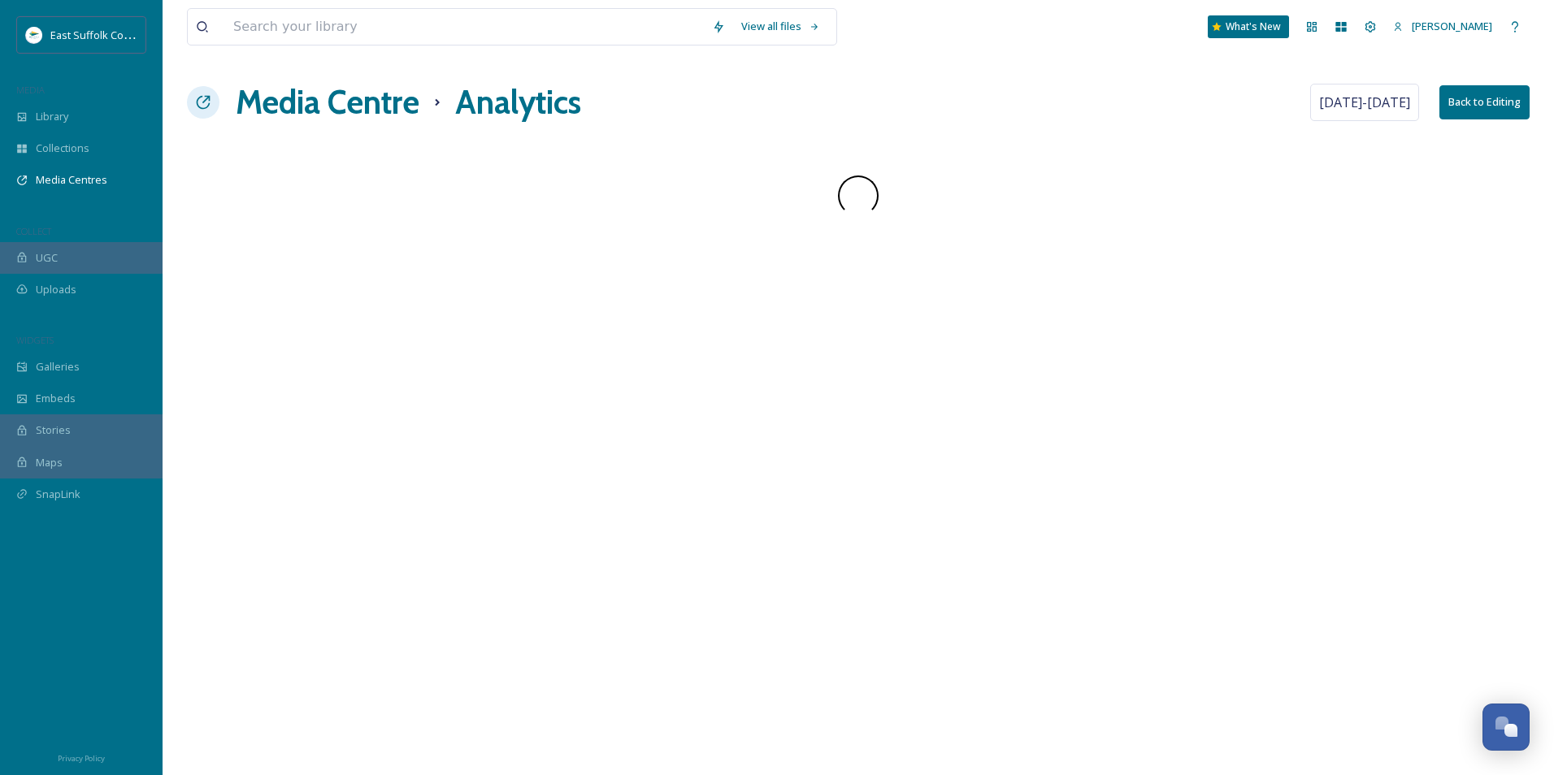
click at [392, 175] on div "View all files What's New [PERSON_NAME] Media Centre Analytics [DATE] - [DATE] …" at bounding box center [858, 387] width 1391 height 775
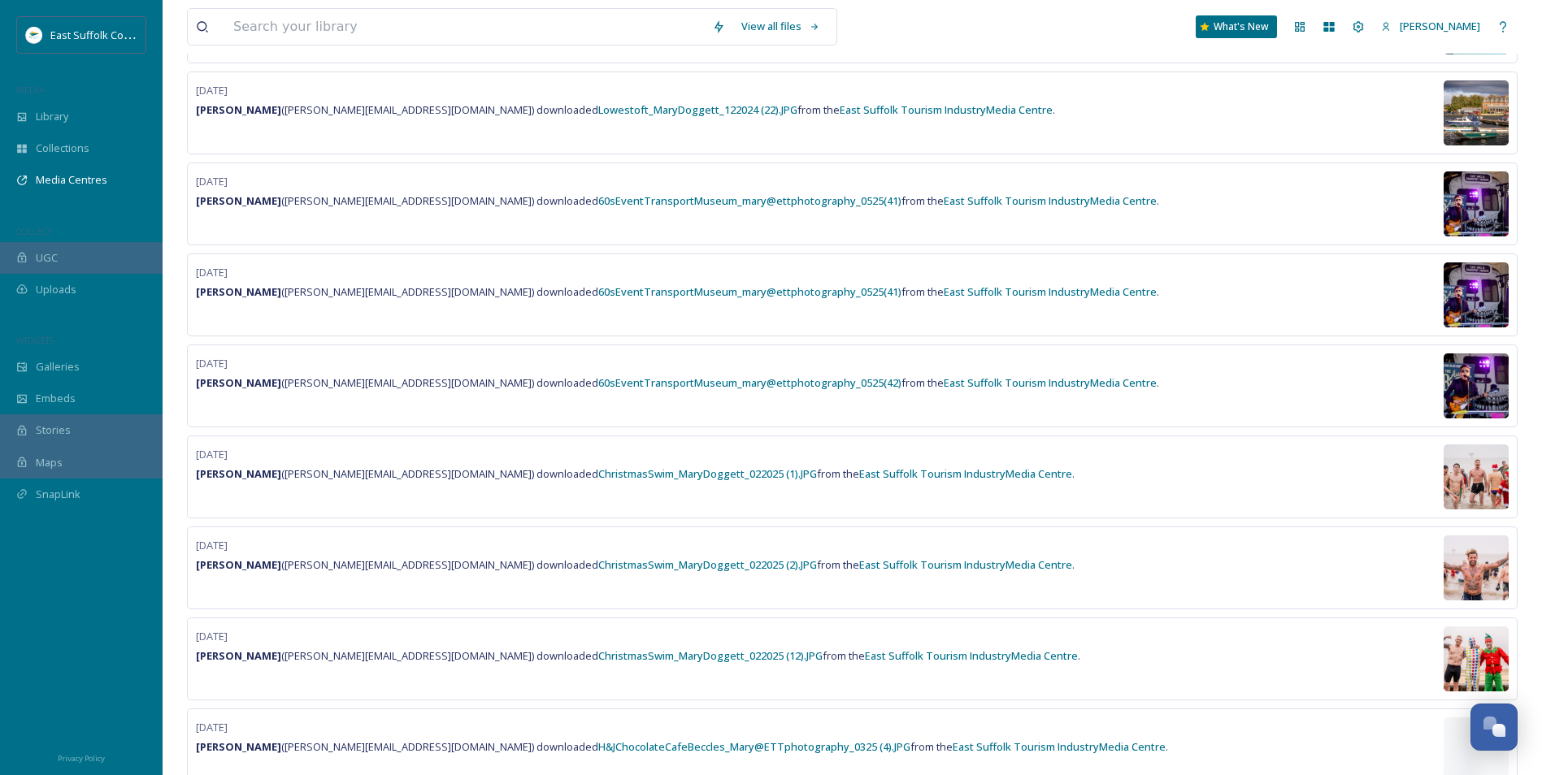
scroll to position [1191, 0]
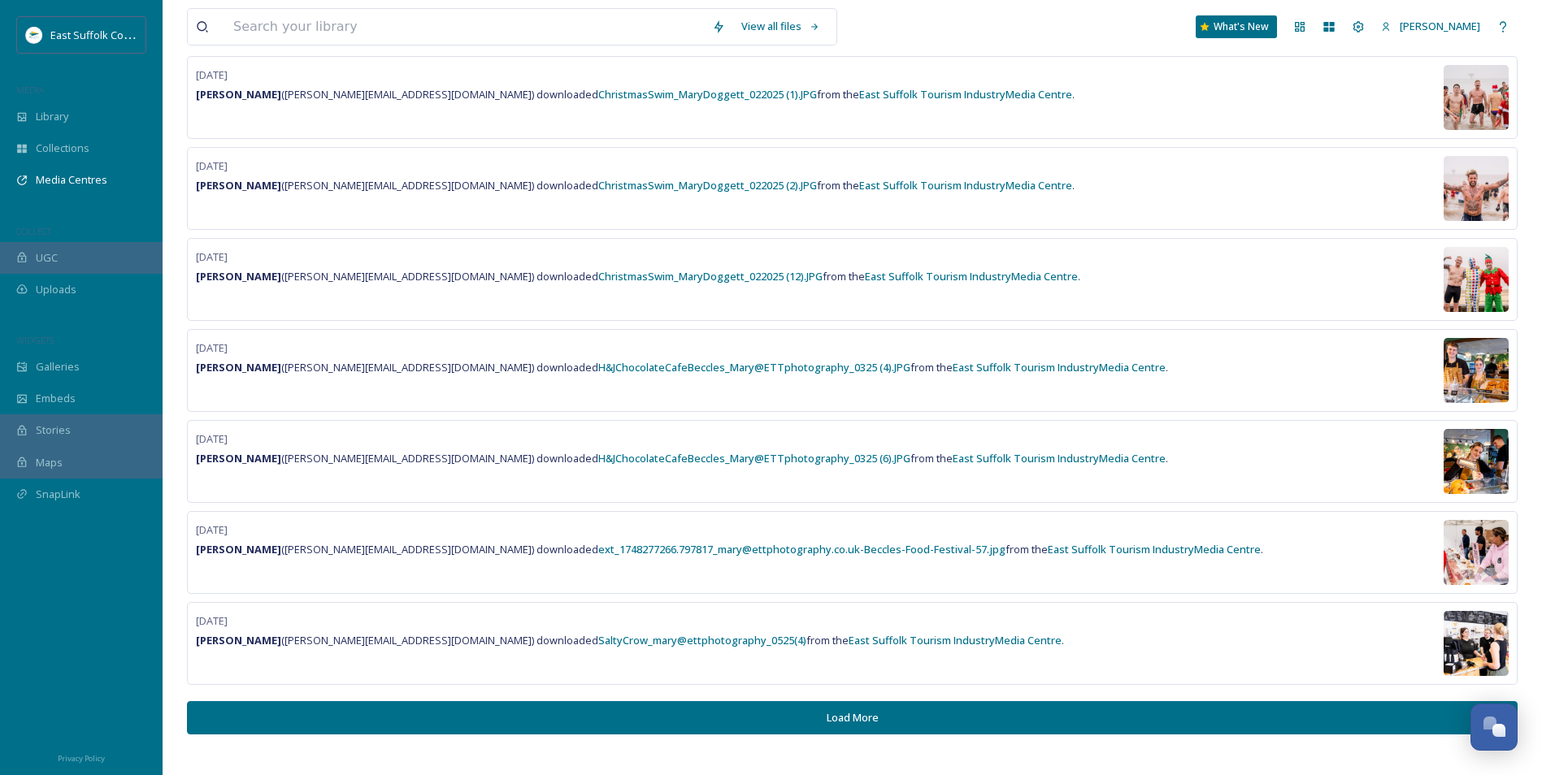
click at [654, 719] on button "Load More" at bounding box center [852, 717] width 1330 height 33
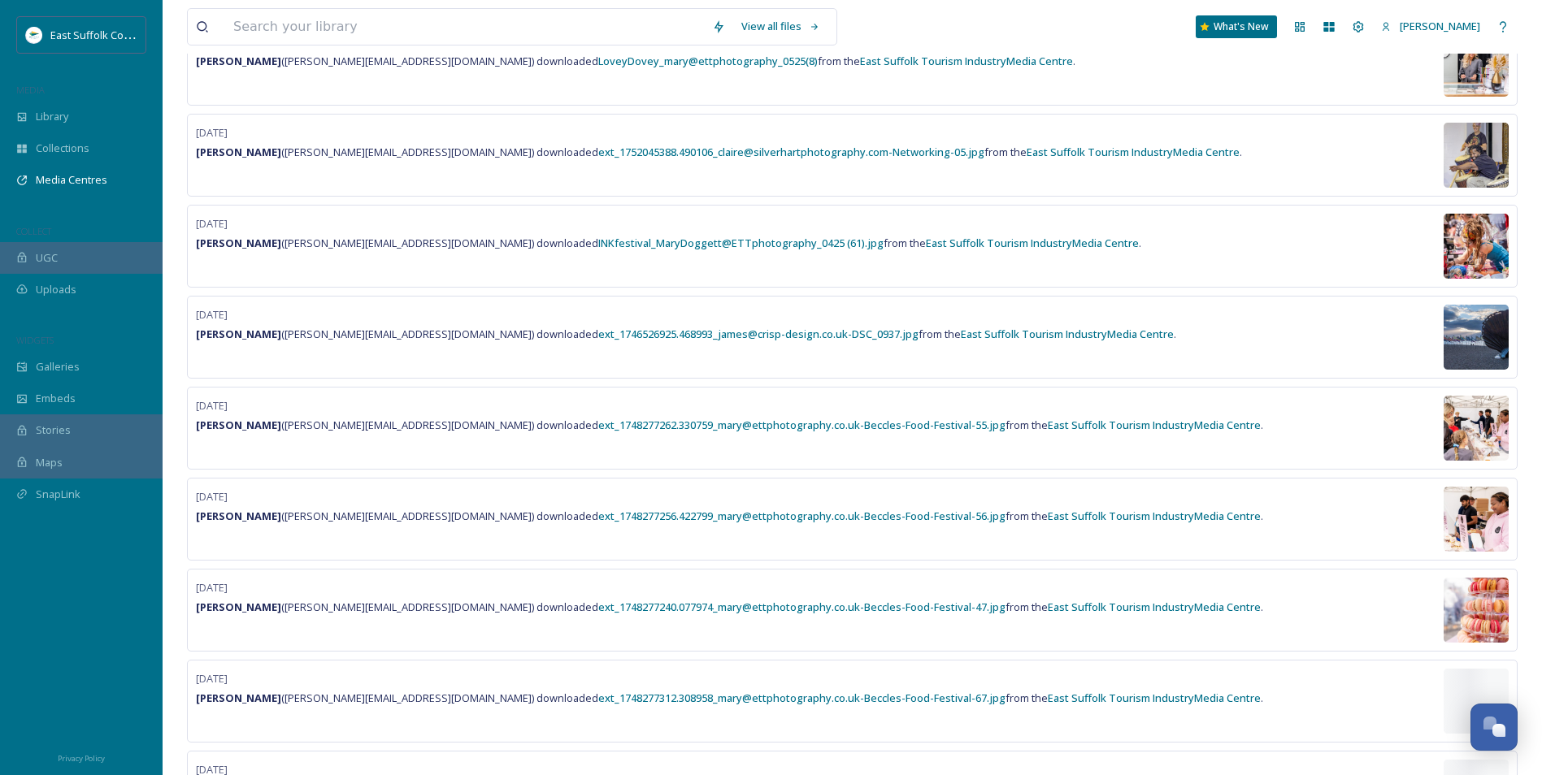
scroll to position [3012, 0]
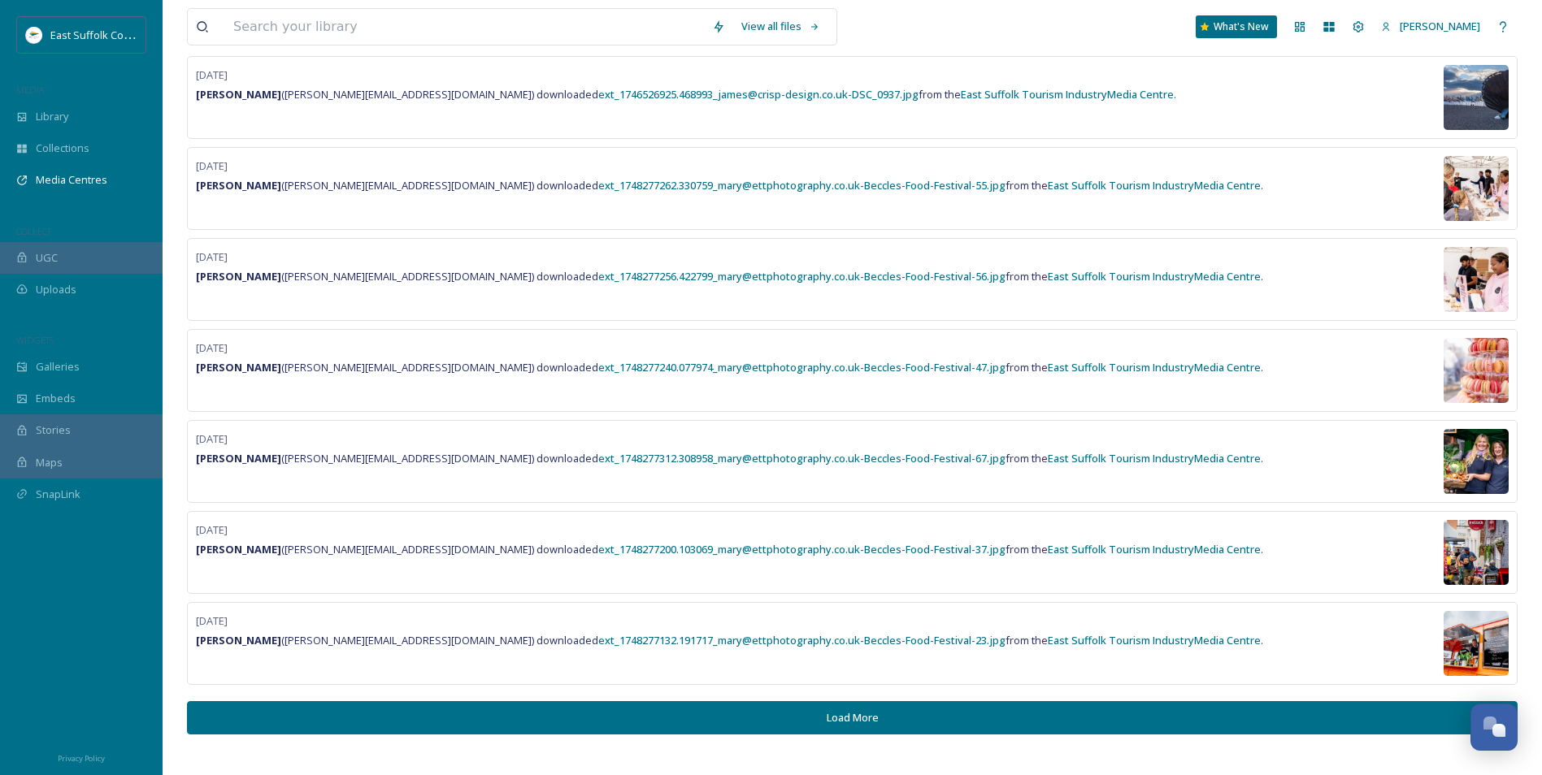
click at [724, 675] on div "[DATE] [PERSON_NAME] ( [PERSON_NAME][EMAIL_ADDRESS][DOMAIN_NAME] ) downloaded e…" at bounding box center [852, 643] width 1330 height 83
click at [741, 723] on button "Load More" at bounding box center [852, 717] width 1330 height 33
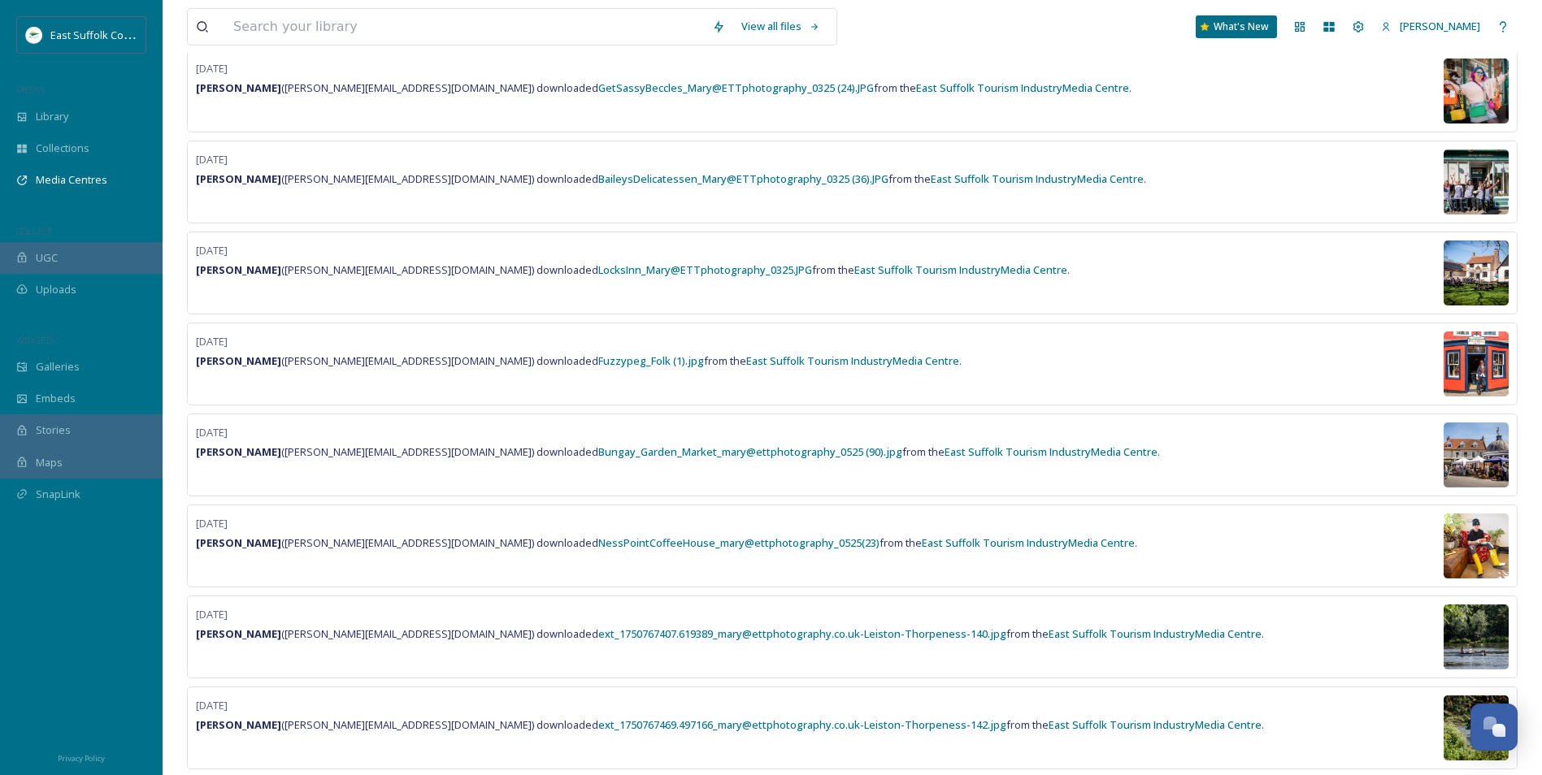
scroll to position [4832, 0]
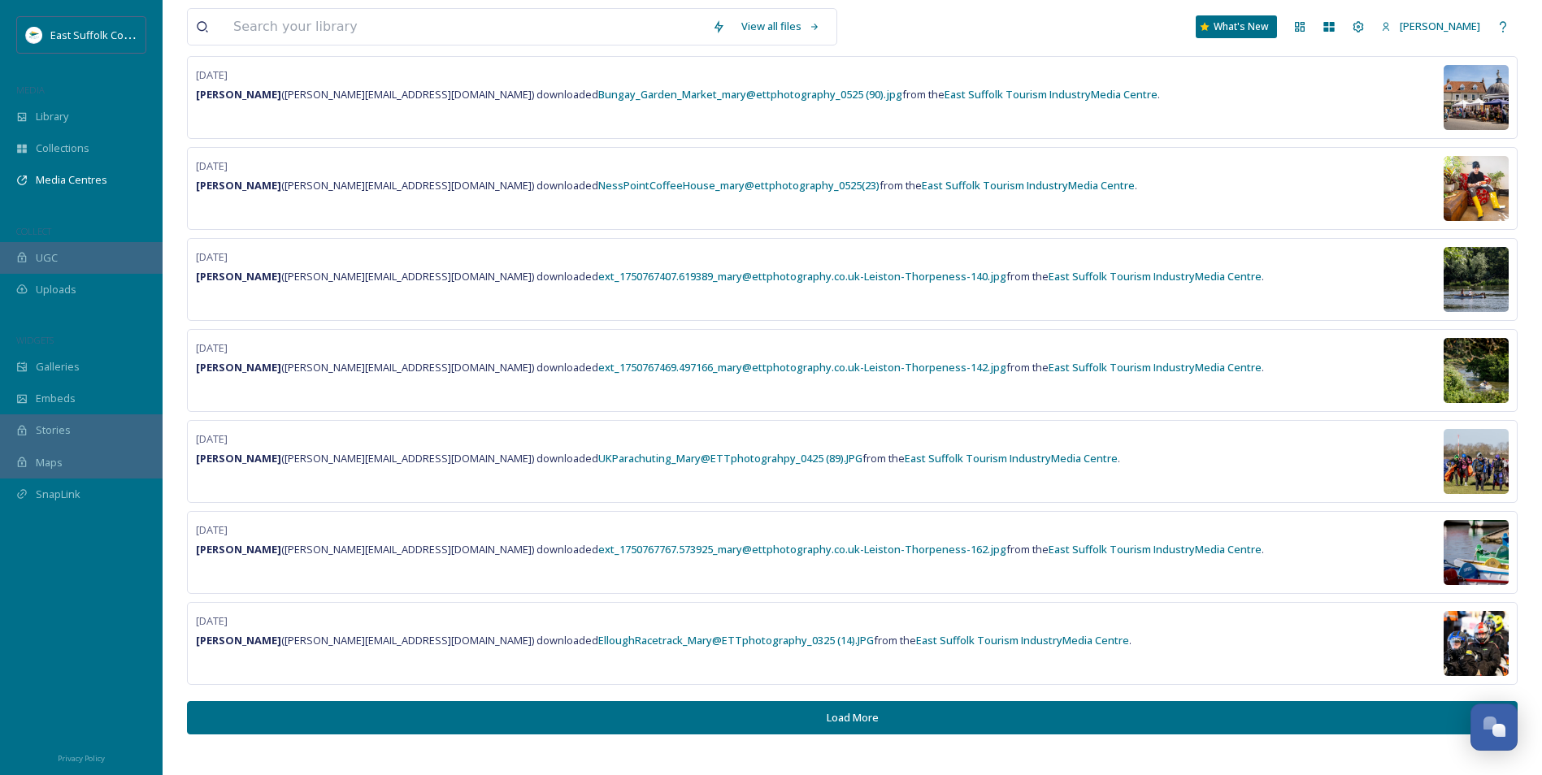
click at [731, 704] on button "Load More" at bounding box center [852, 717] width 1330 height 33
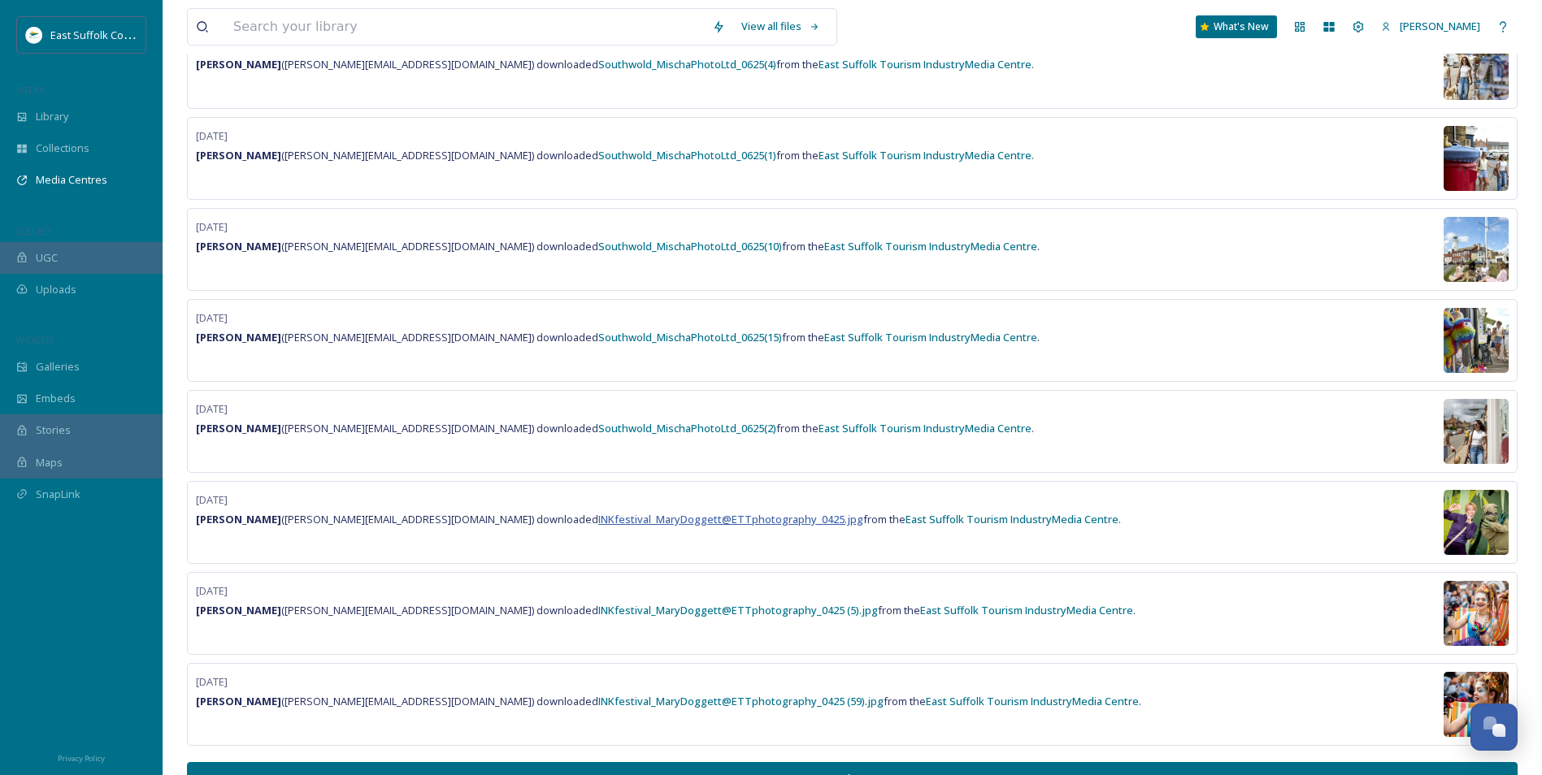
scroll to position [6652, 0]
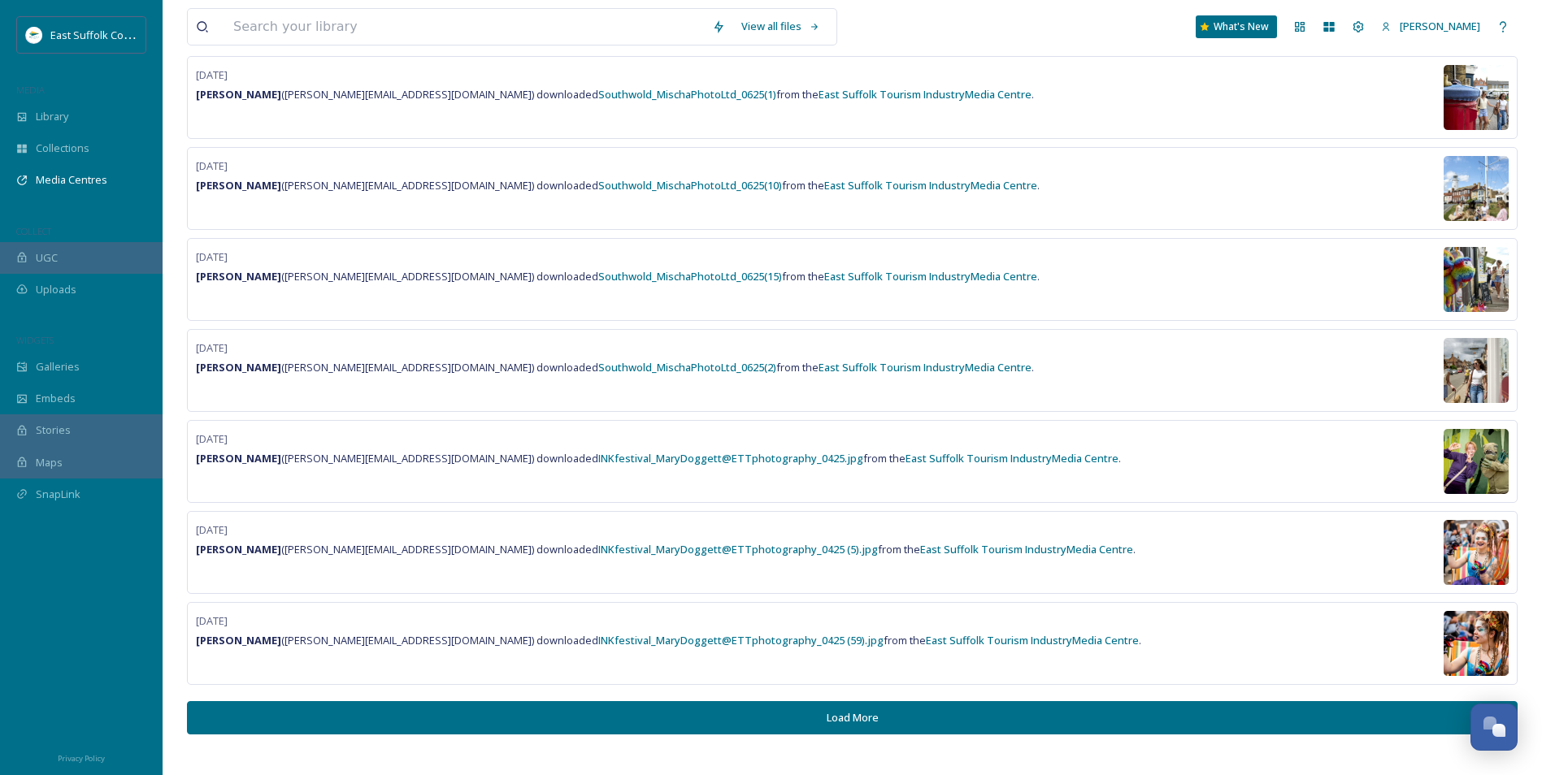
click at [552, 726] on button "Load More" at bounding box center [852, 717] width 1330 height 33
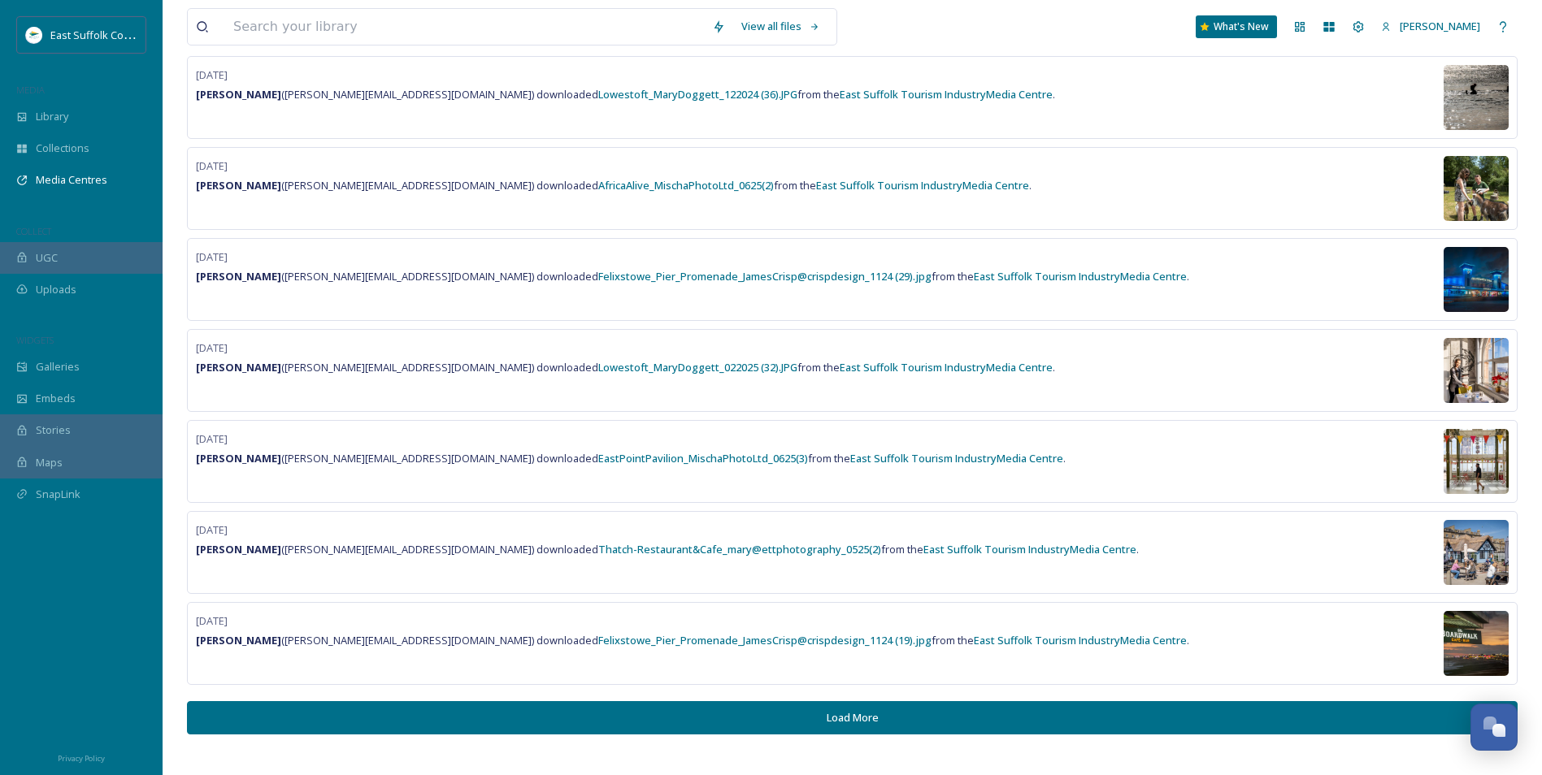
click at [709, 715] on button "Load More" at bounding box center [852, 717] width 1330 height 33
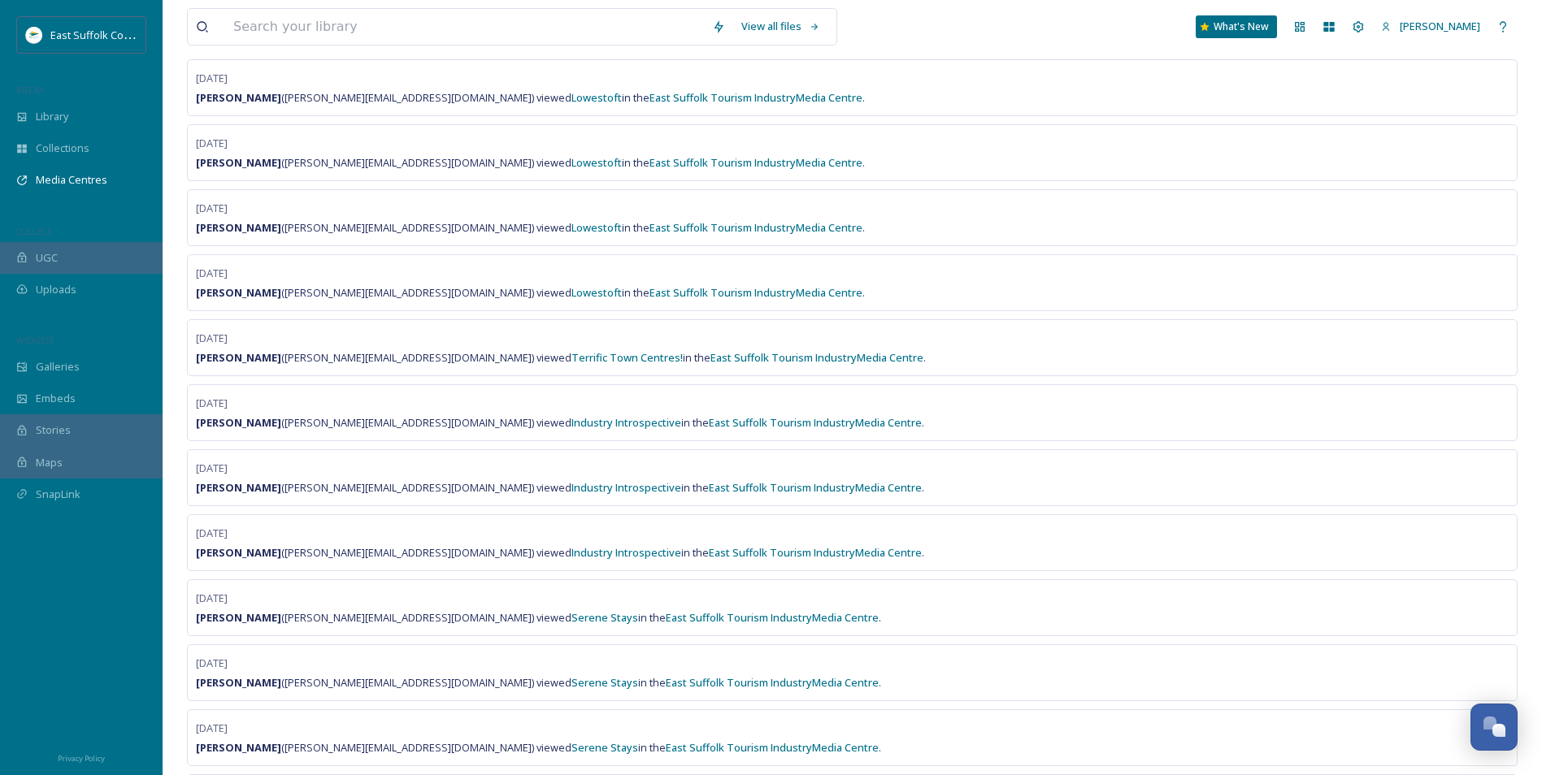
scroll to position [9773, 0]
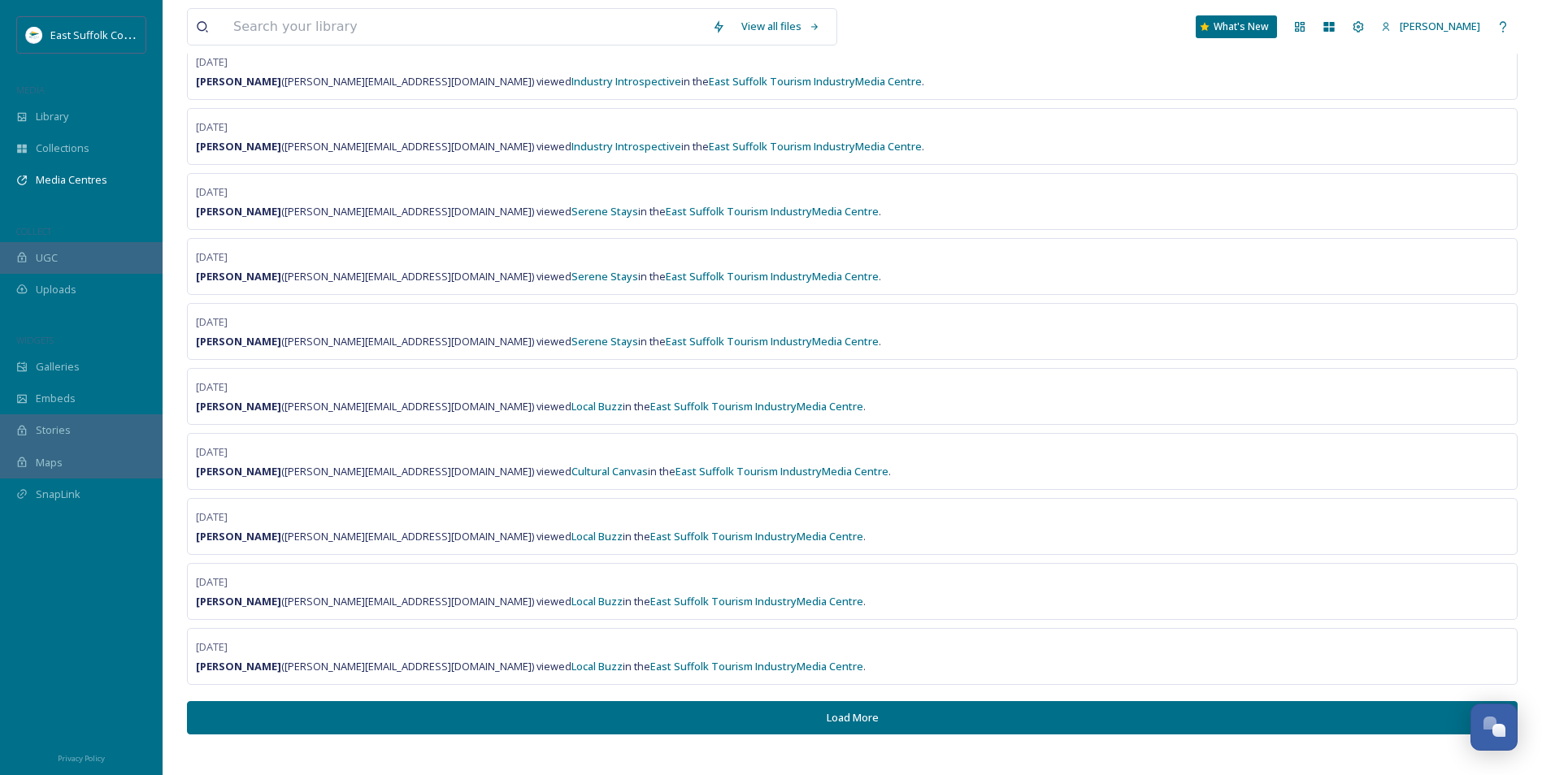
click at [620, 727] on button "Load More" at bounding box center [852, 717] width 1330 height 33
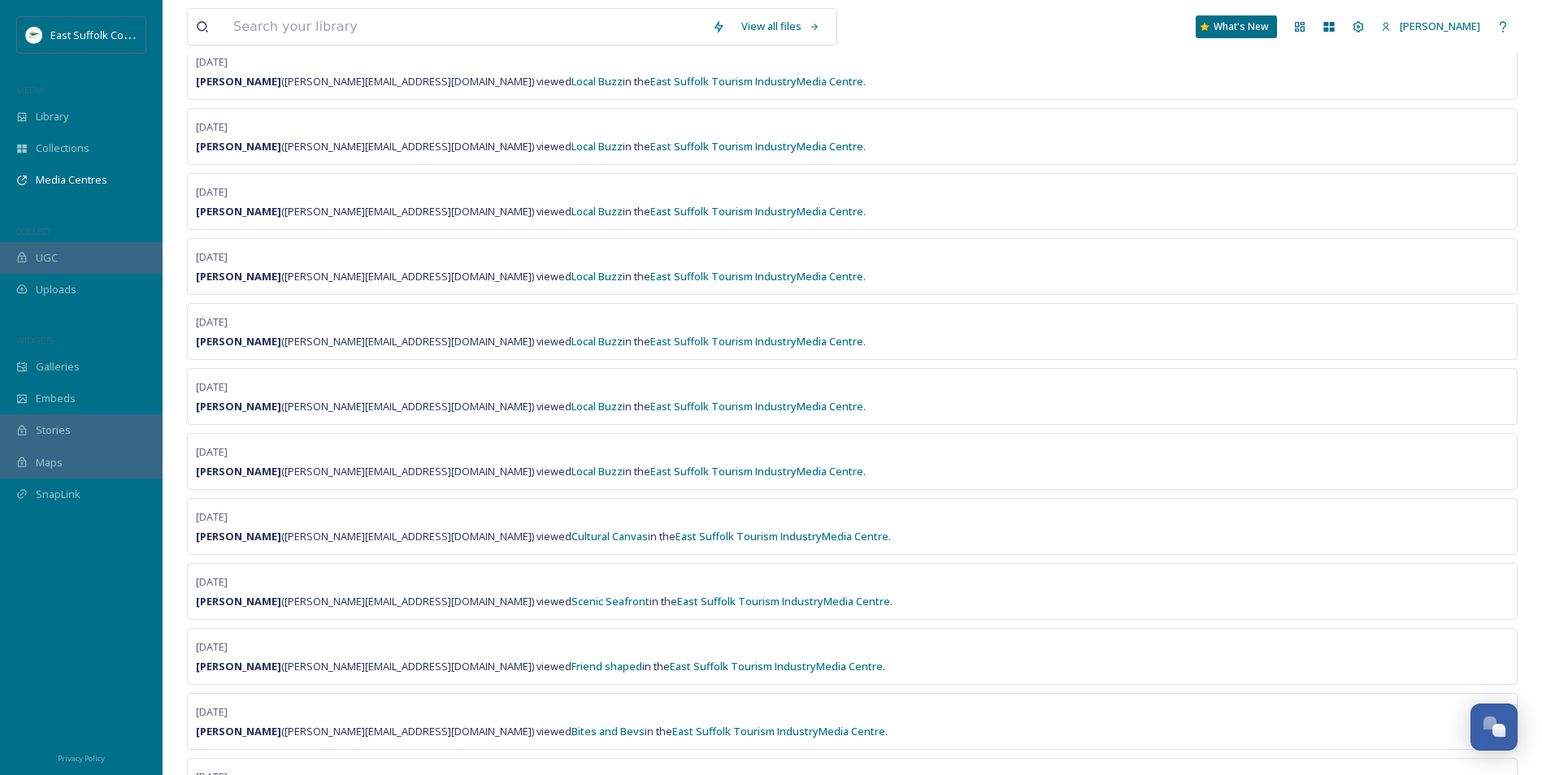
scroll to position [11073, 0]
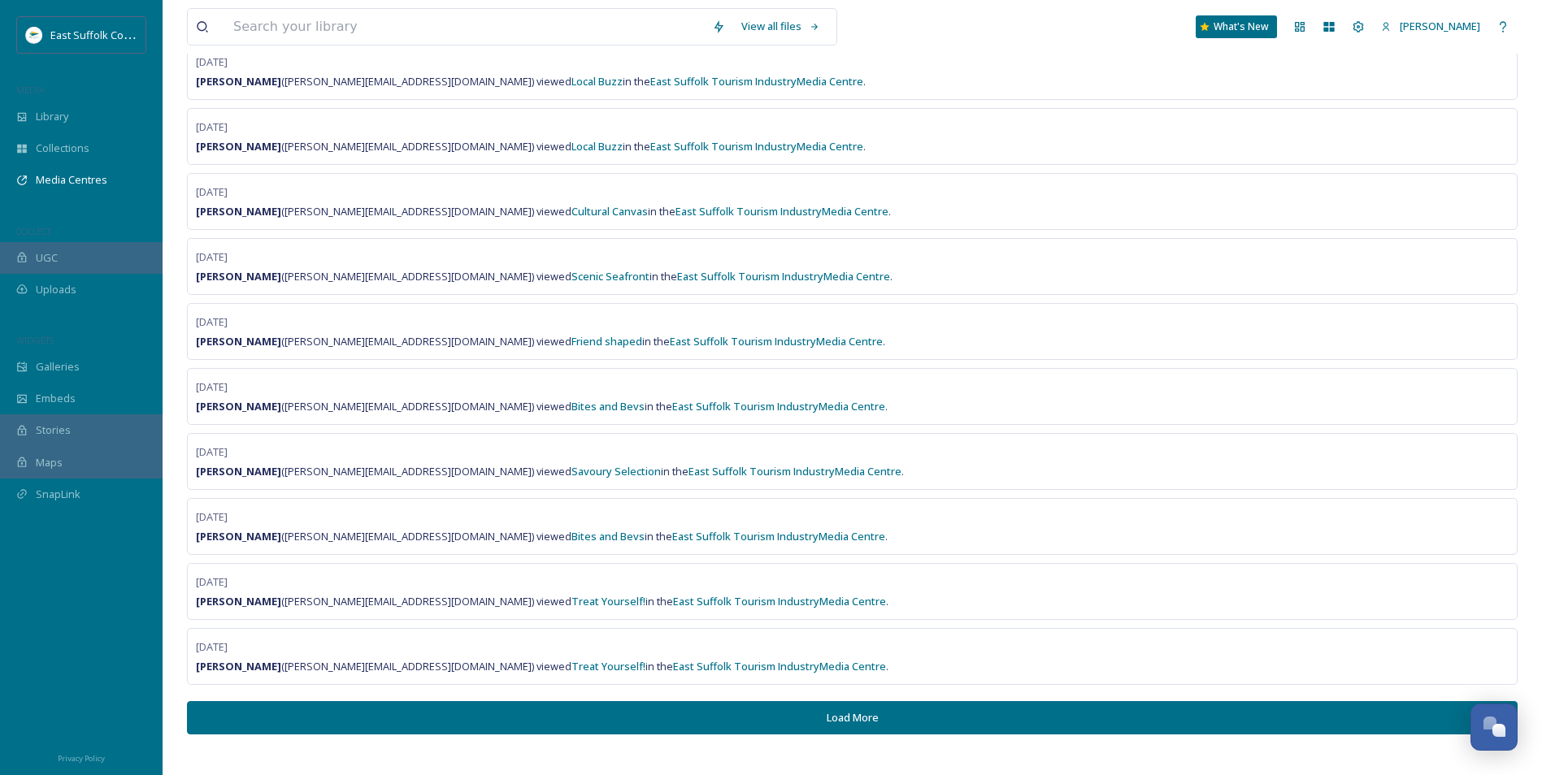
click at [863, 722] on button "Load More" at bounding box center [852, 717] width 1330 height 33
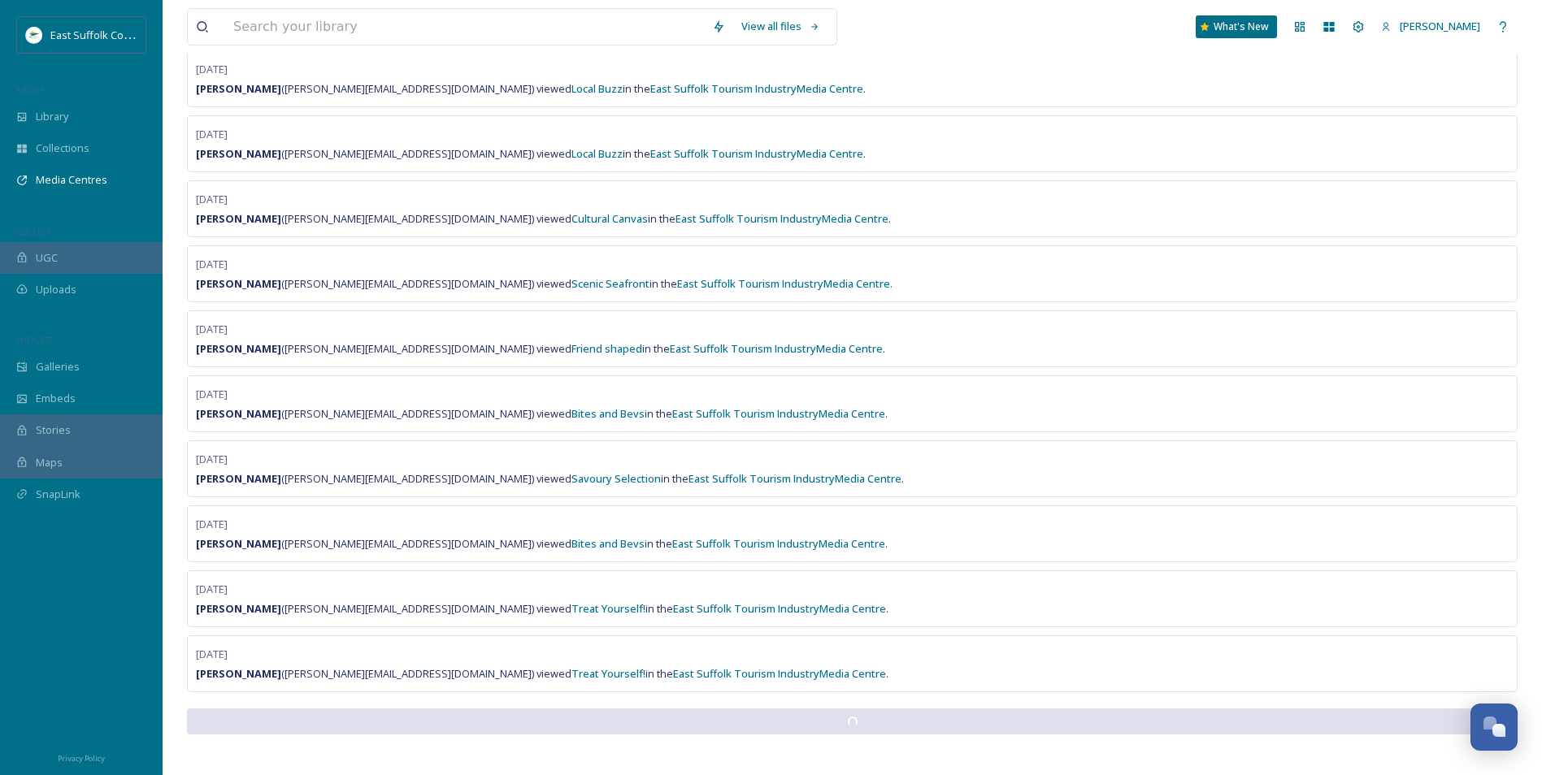
scroll to position [11066, 0]
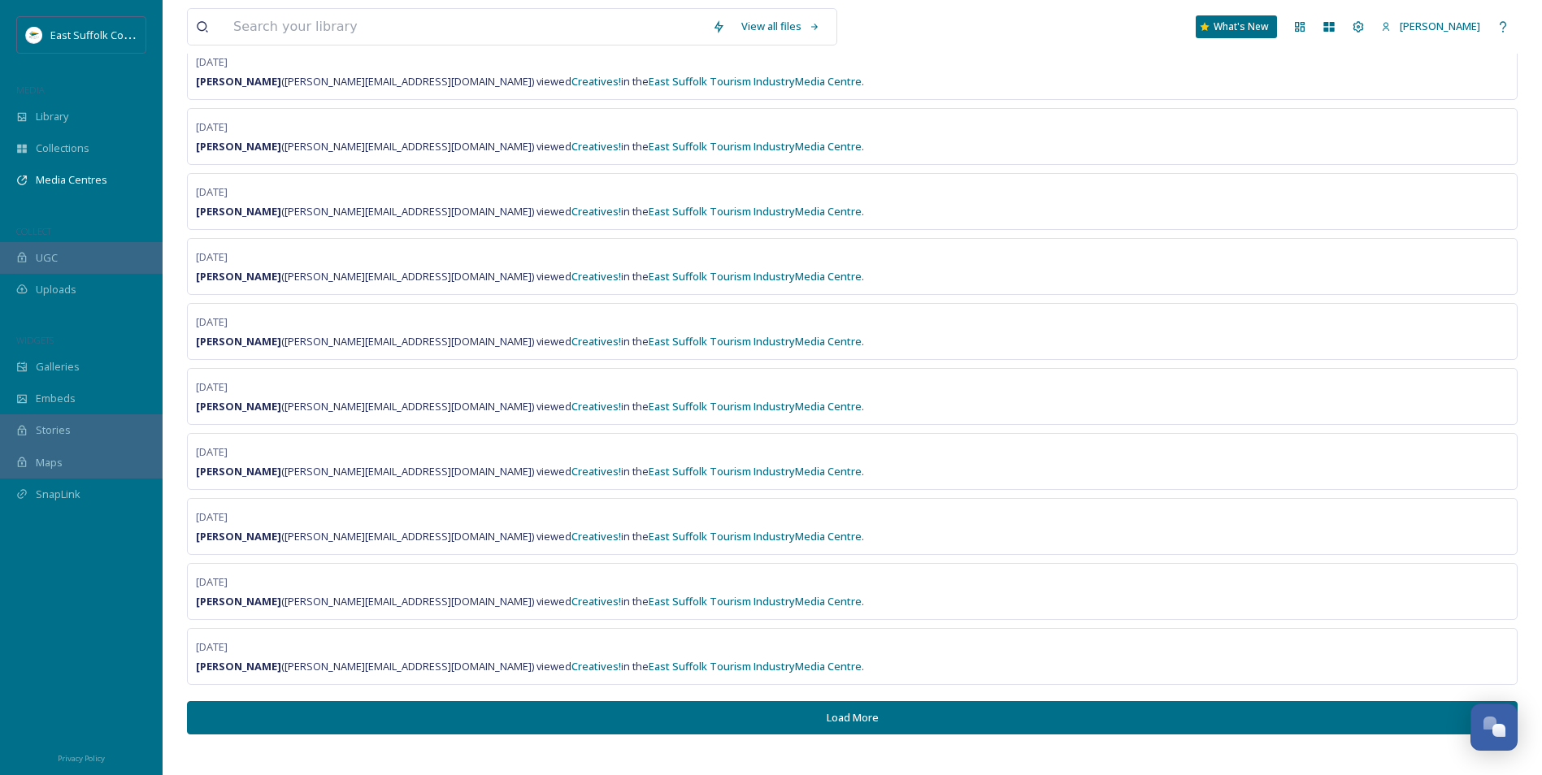
click at [861, 708] on button "Load More" at bounding box center [852, 717] width 1330 height 33
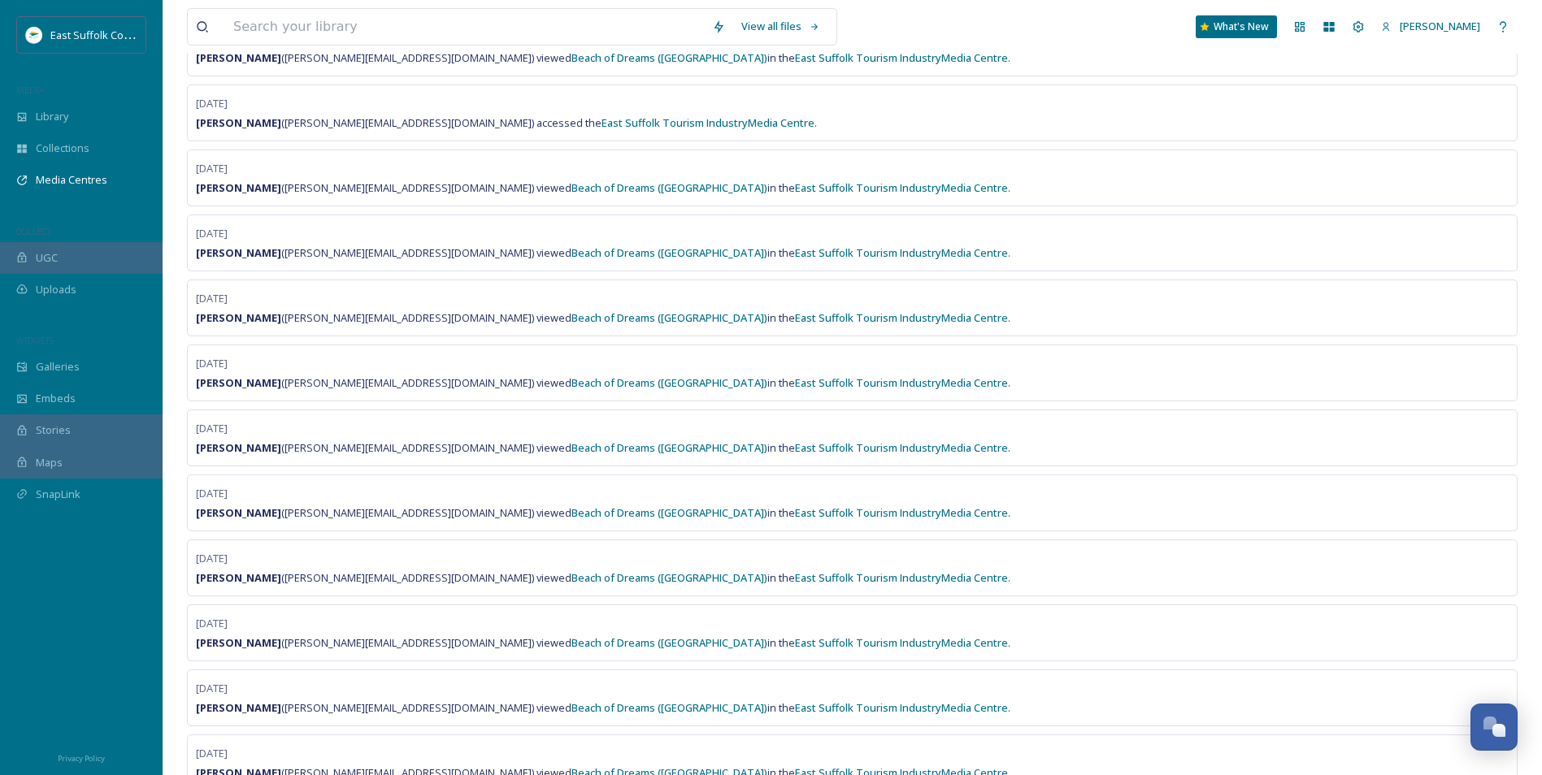
scroll to position [13673, 0]
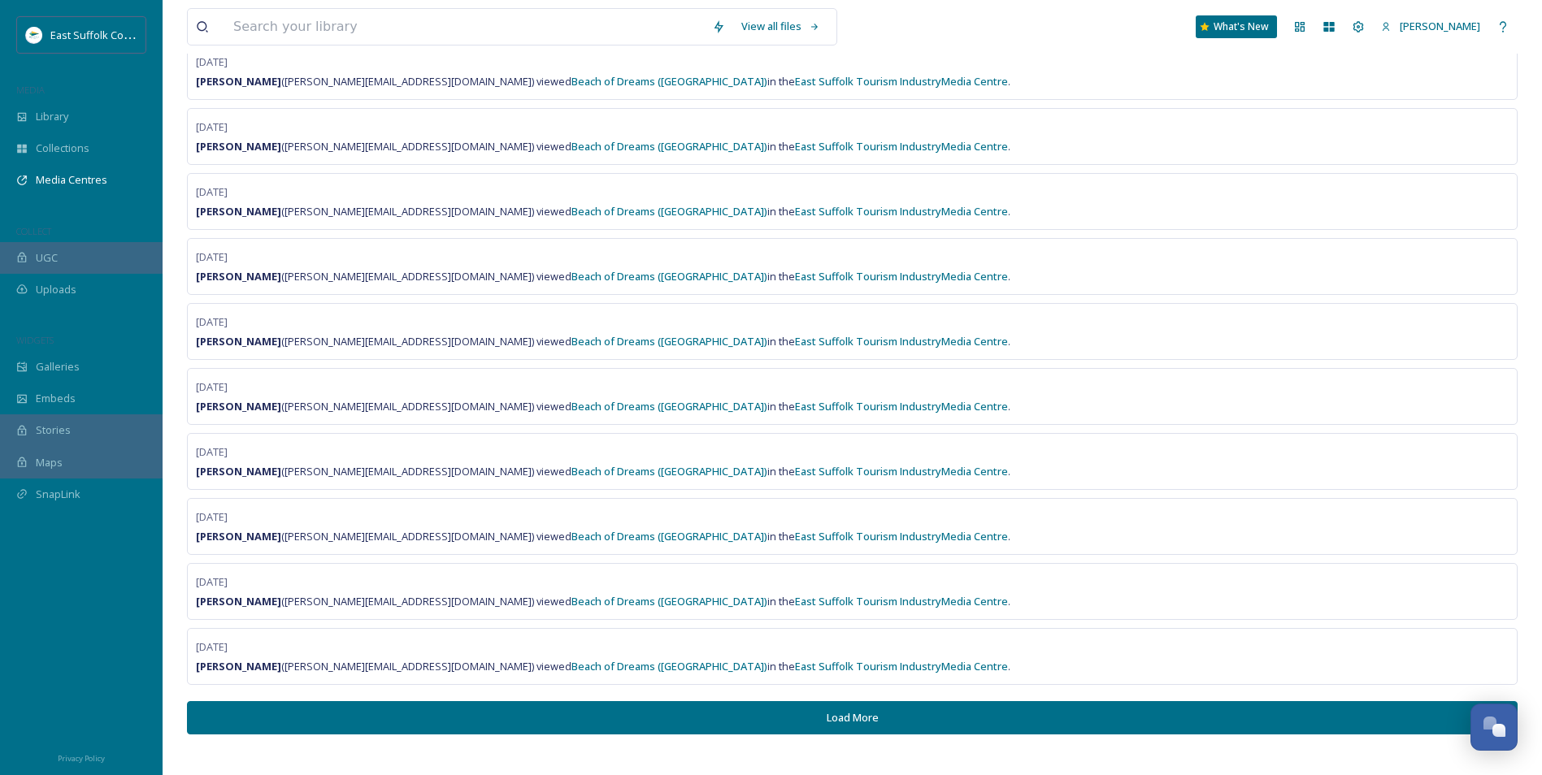
click at [714, 717] on button "Load More" at bounding box center [852, 717] width 1330 height 33
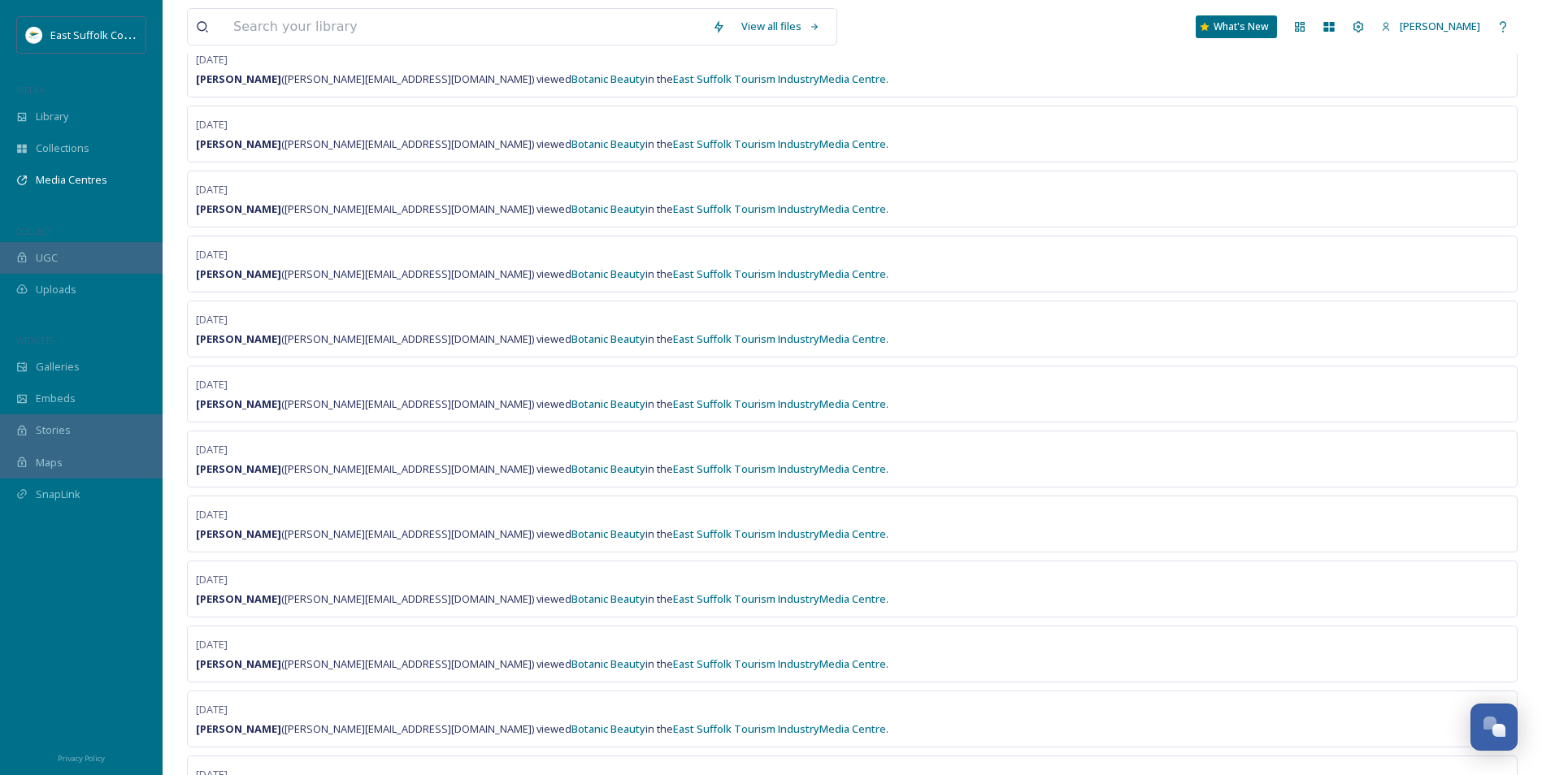
scroll to position [14973, 0]
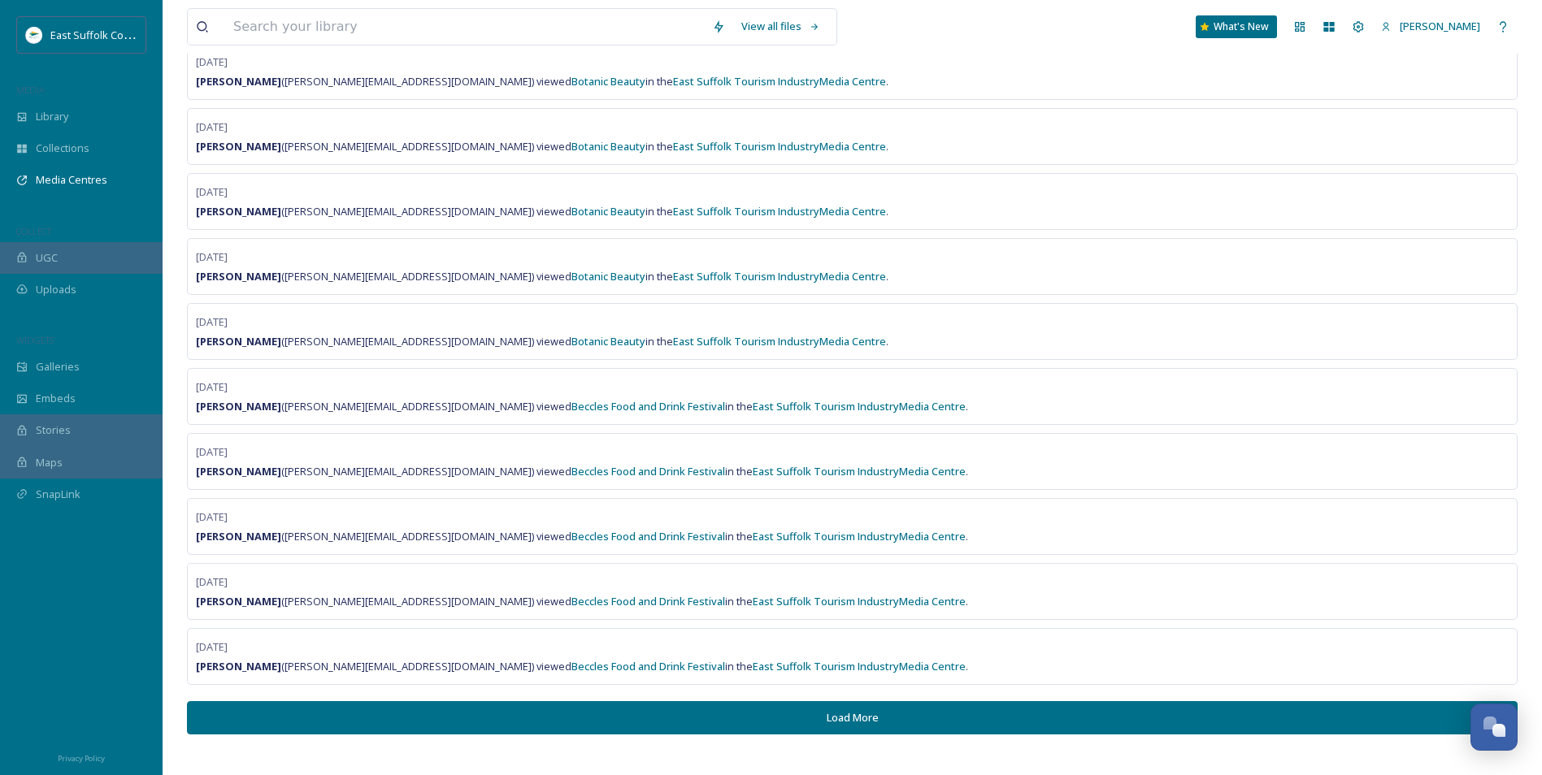
click at [725, 718] on button "Load More" at bounding box center [852, 717] width 1330 height 33
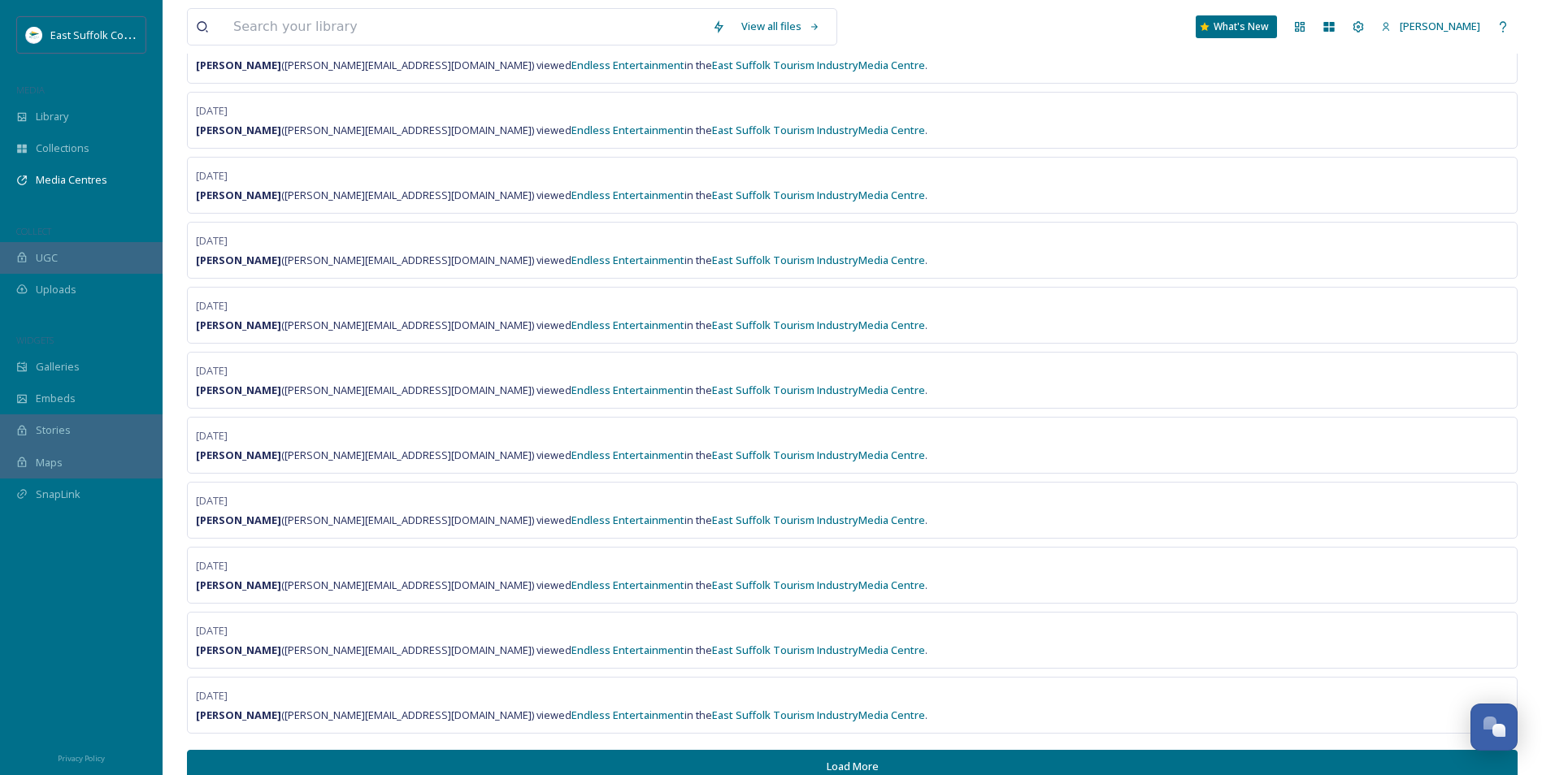
scroll to position [16274, 0]
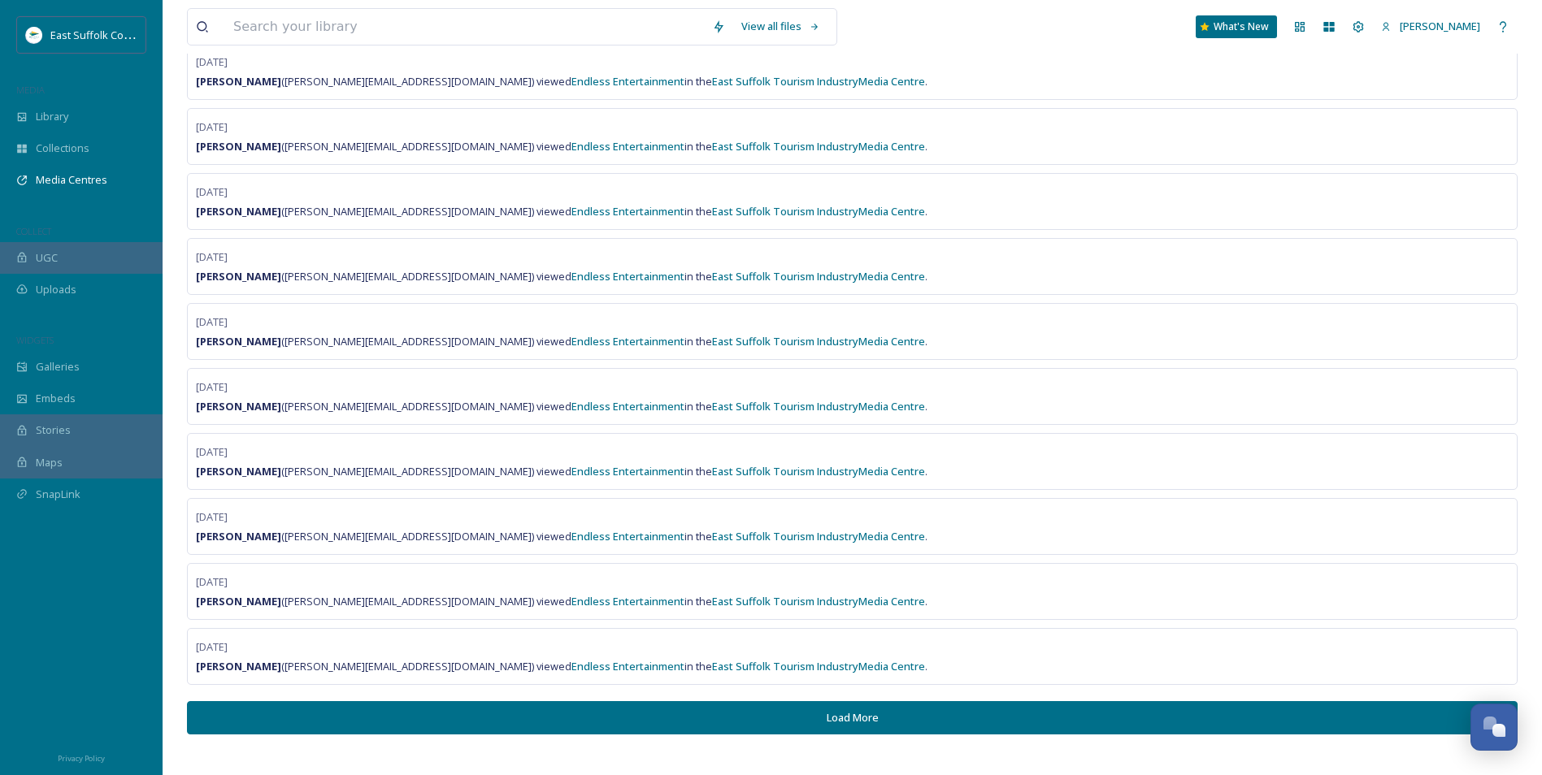
click at [952, 708] on button "Load More" at bounding box center [852, 717] width 1330 height 33
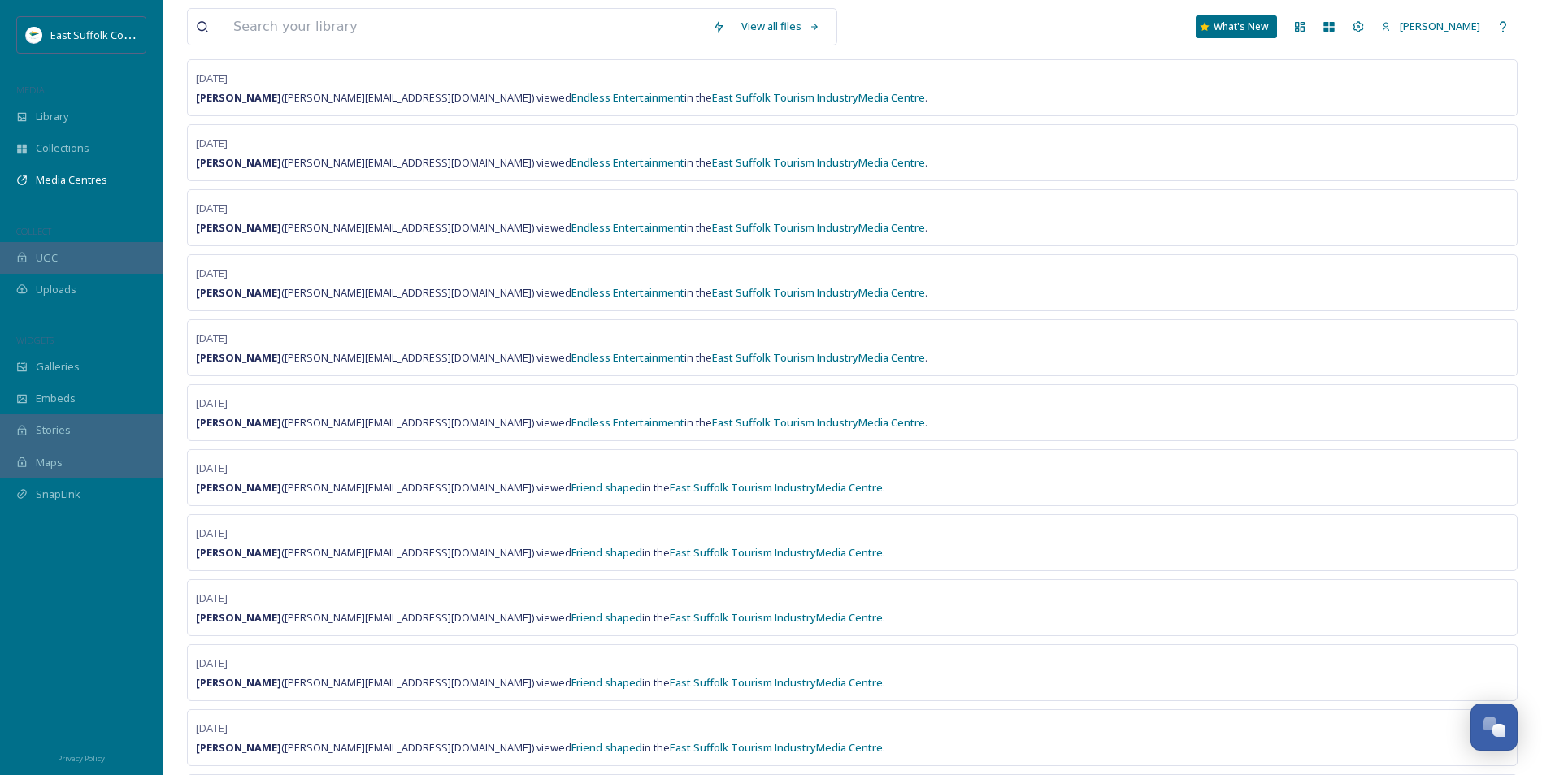
scroll to position [17574, 0]
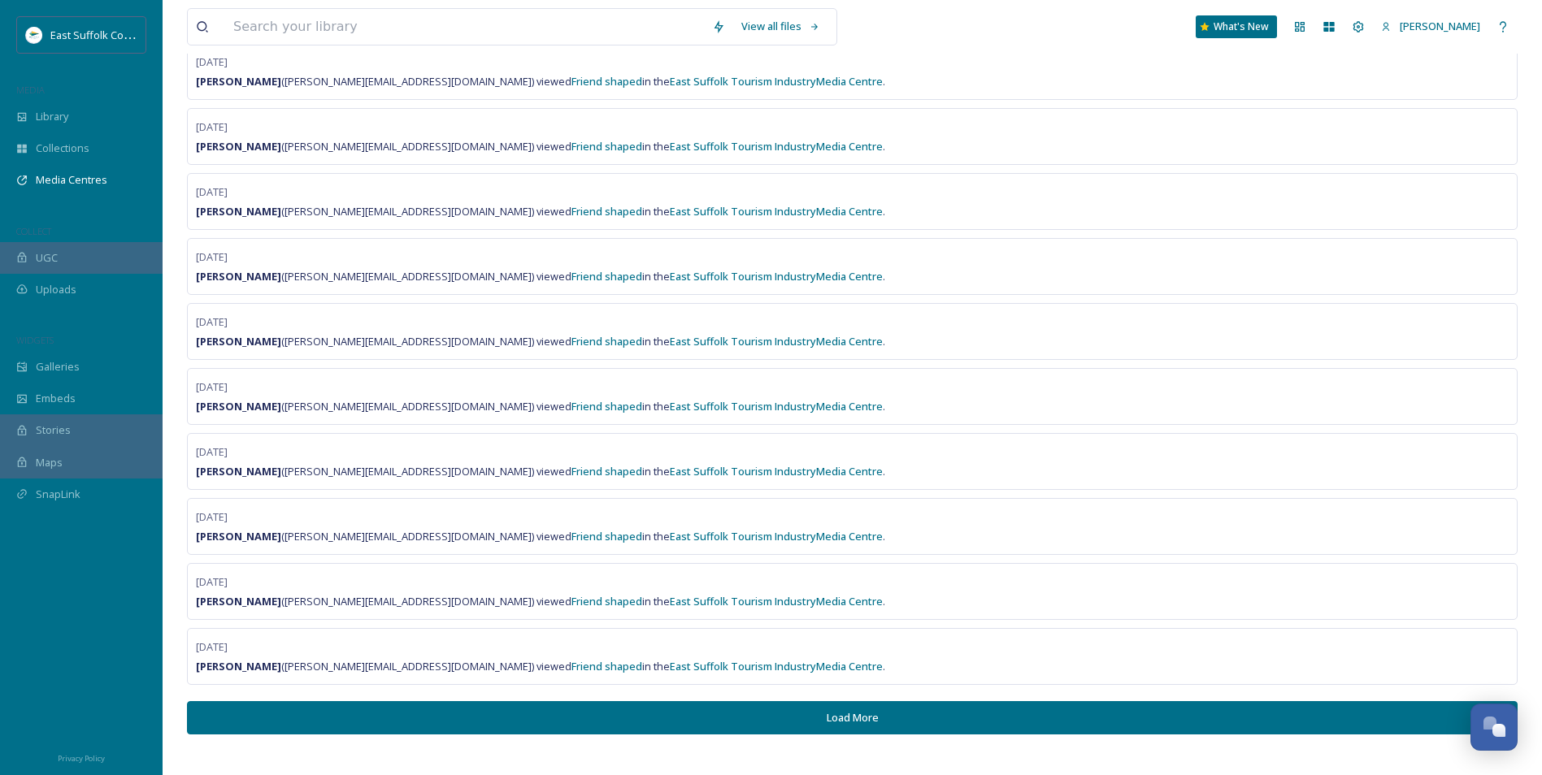
click at [762, 723] on button "Load More" at bounding box center [852, 717] width 1330 height 33
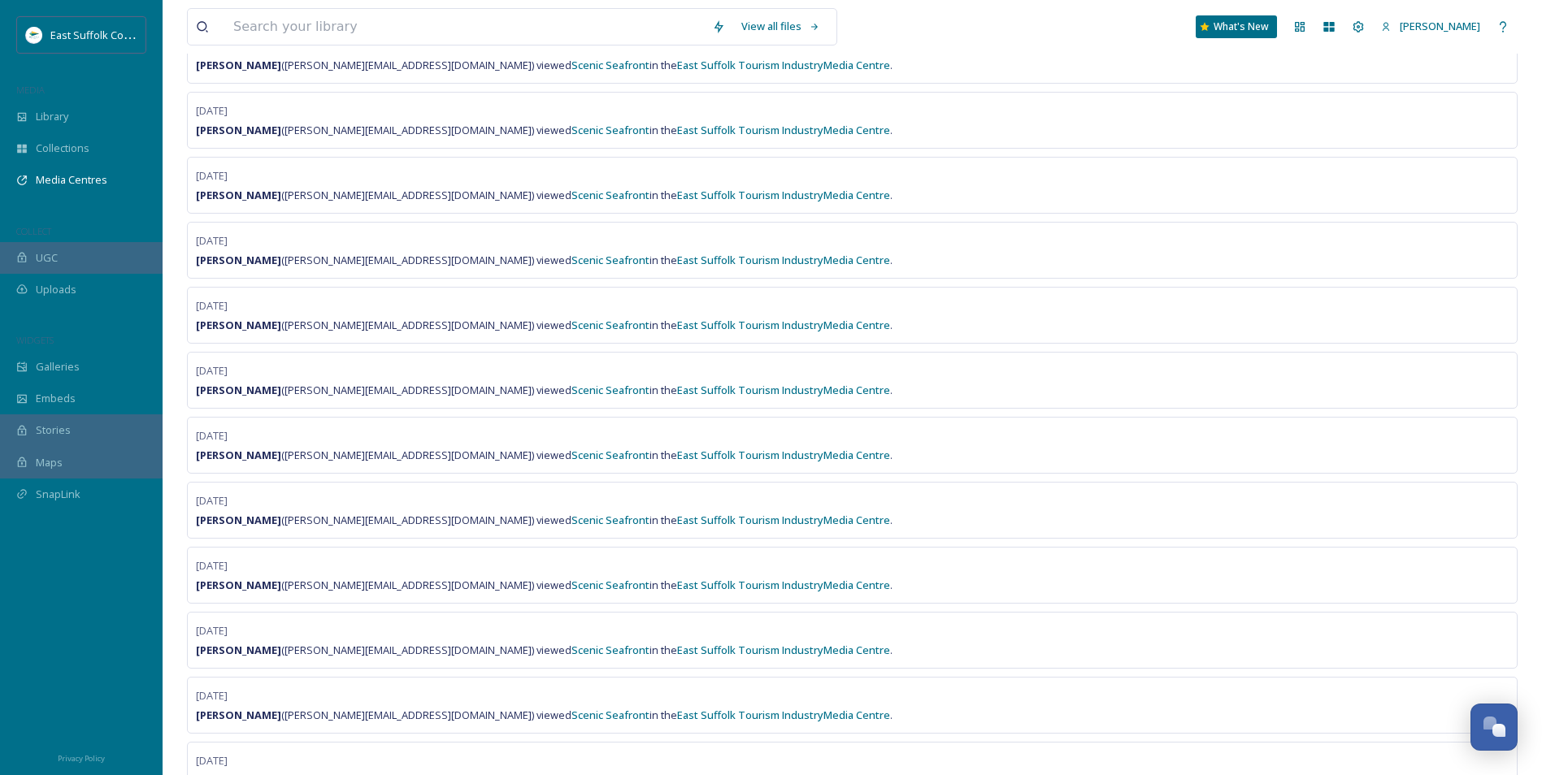
scroll to position [18874, 0]
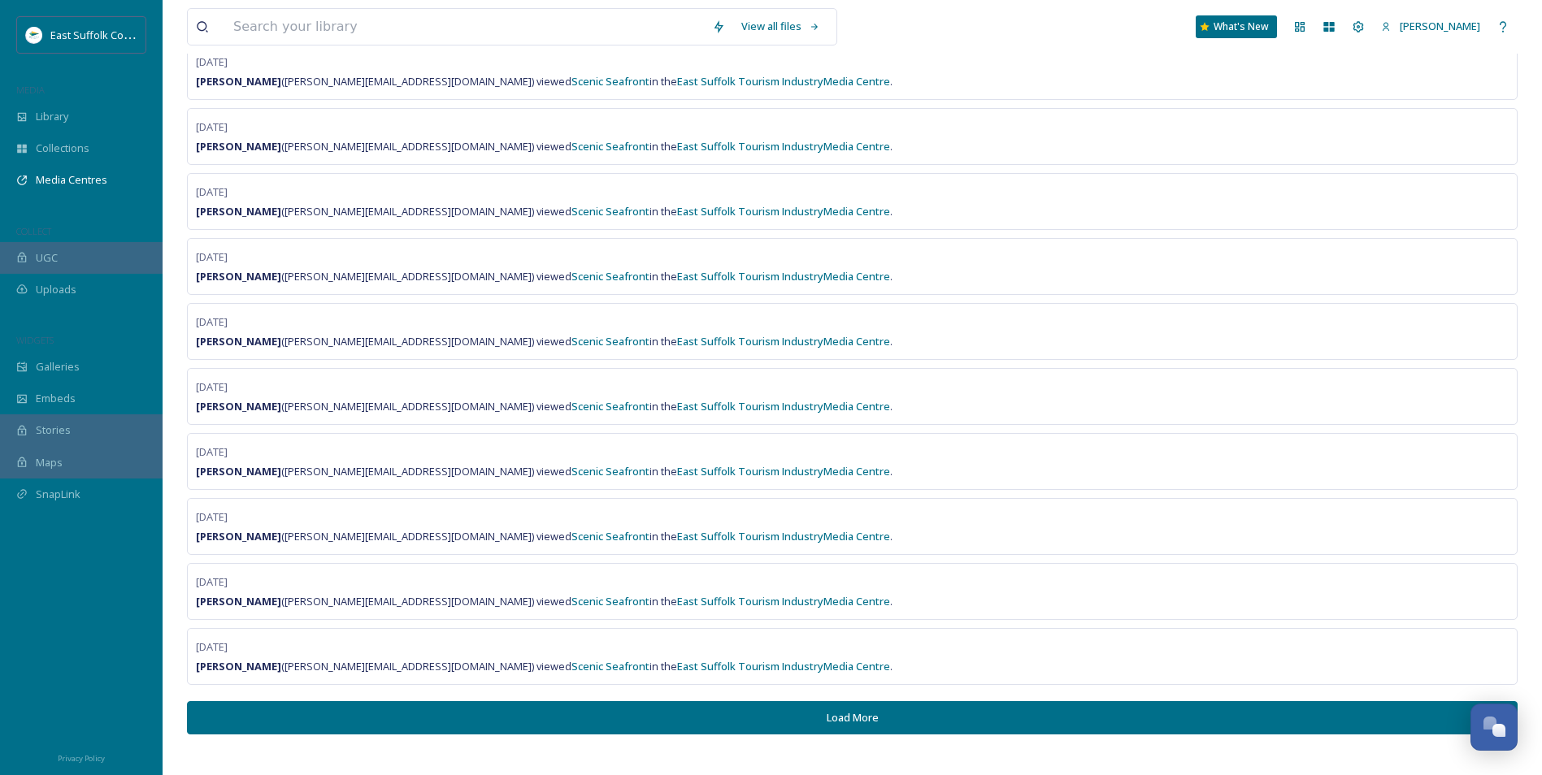
click at [891, 716] on button "Load More" at bounding box center [852, 717] width 1330 height 33
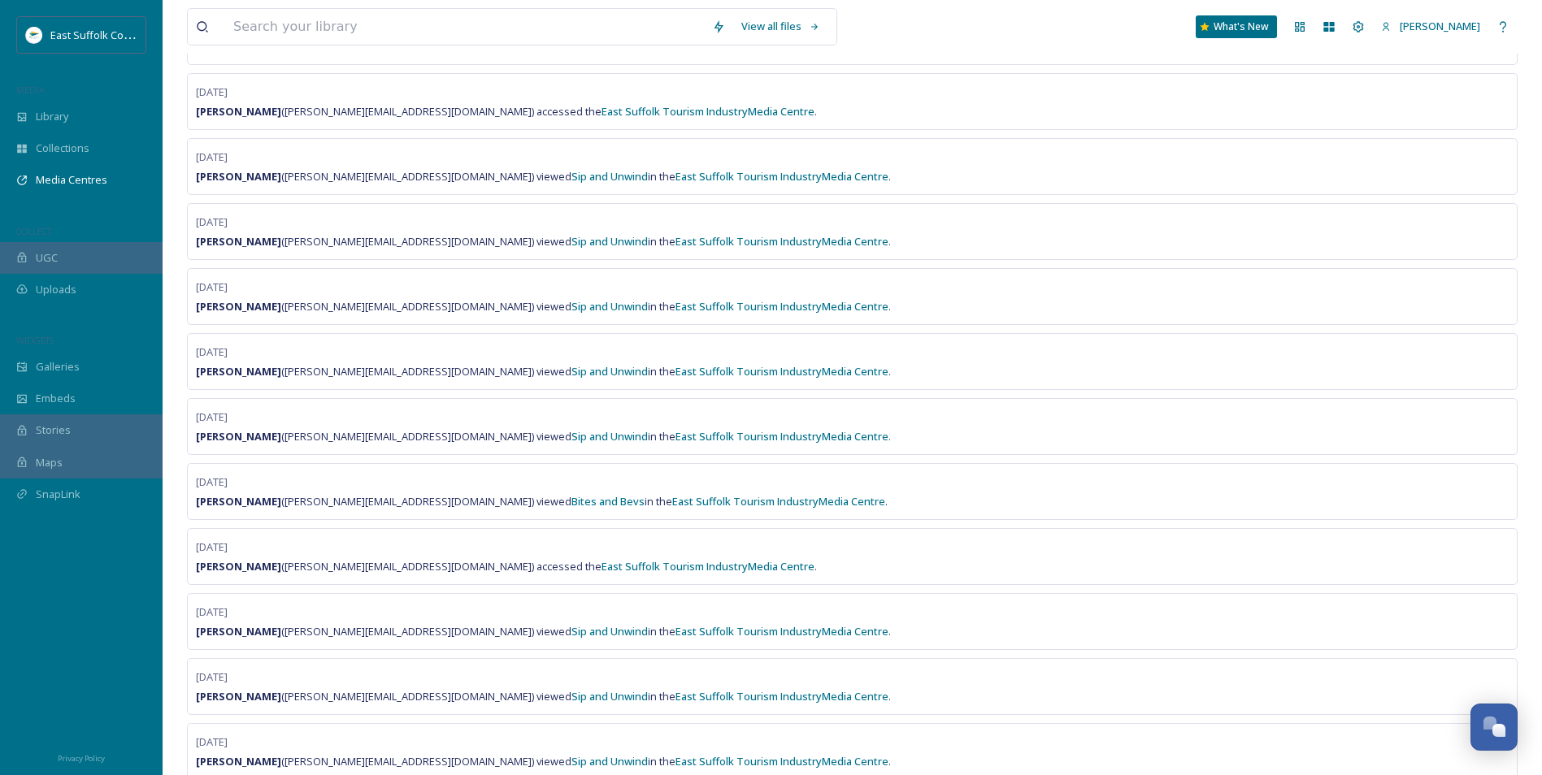
scroll to position [20174, 0]
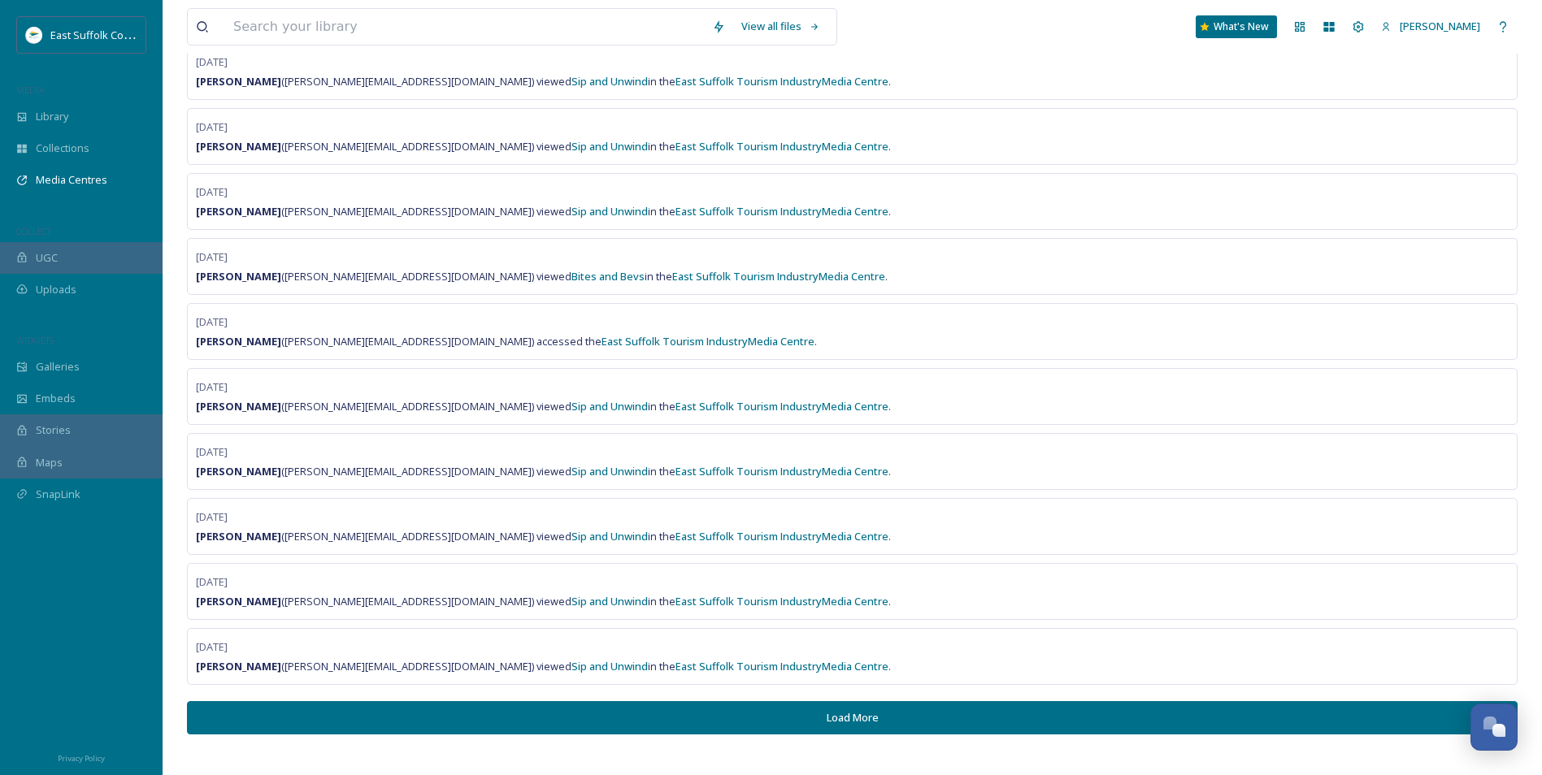
click at [939, 722] on button "Load More" at bounding box center [852, 717] width 1330 height 33
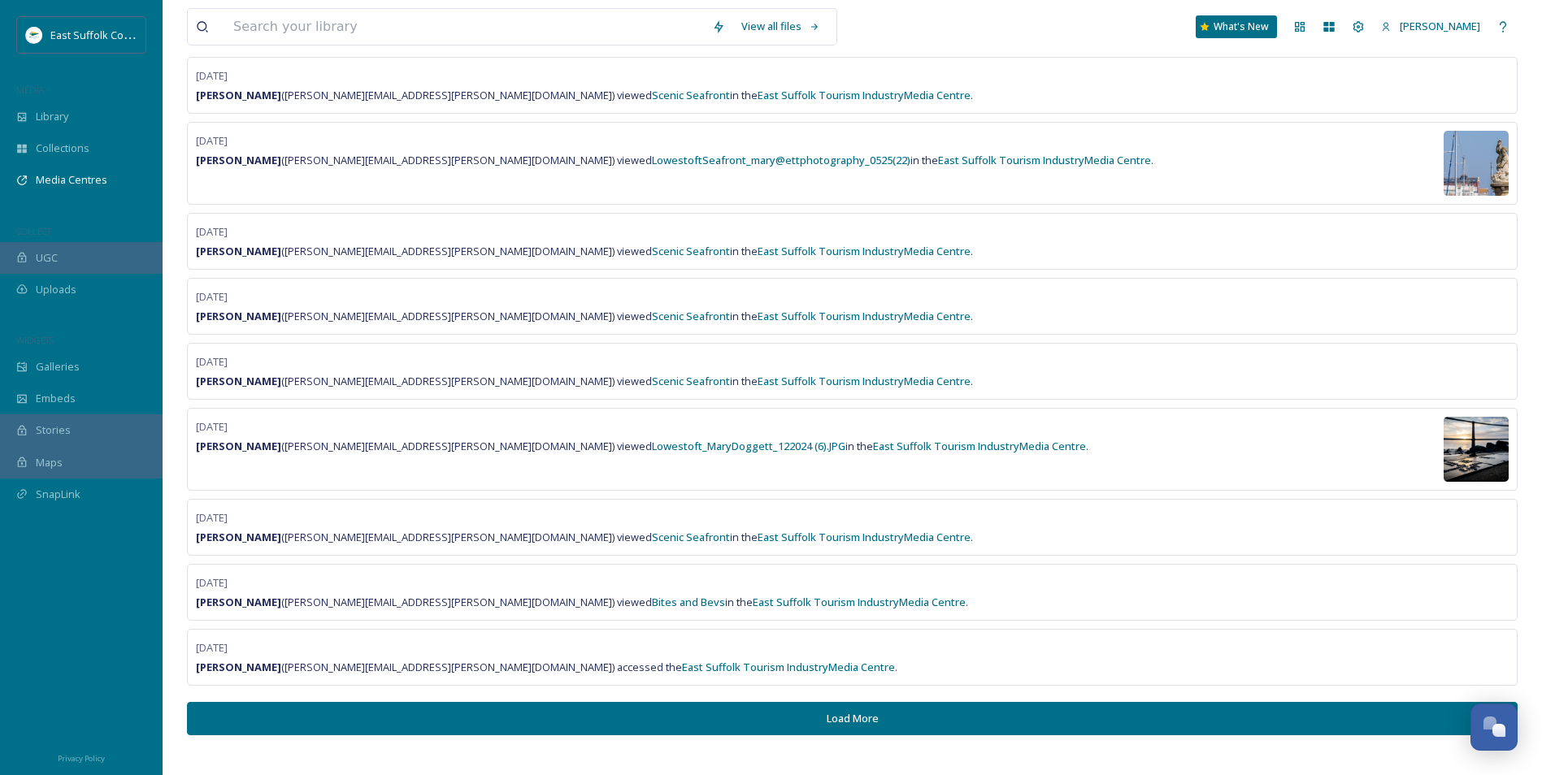
scroll to position [21579, 0]
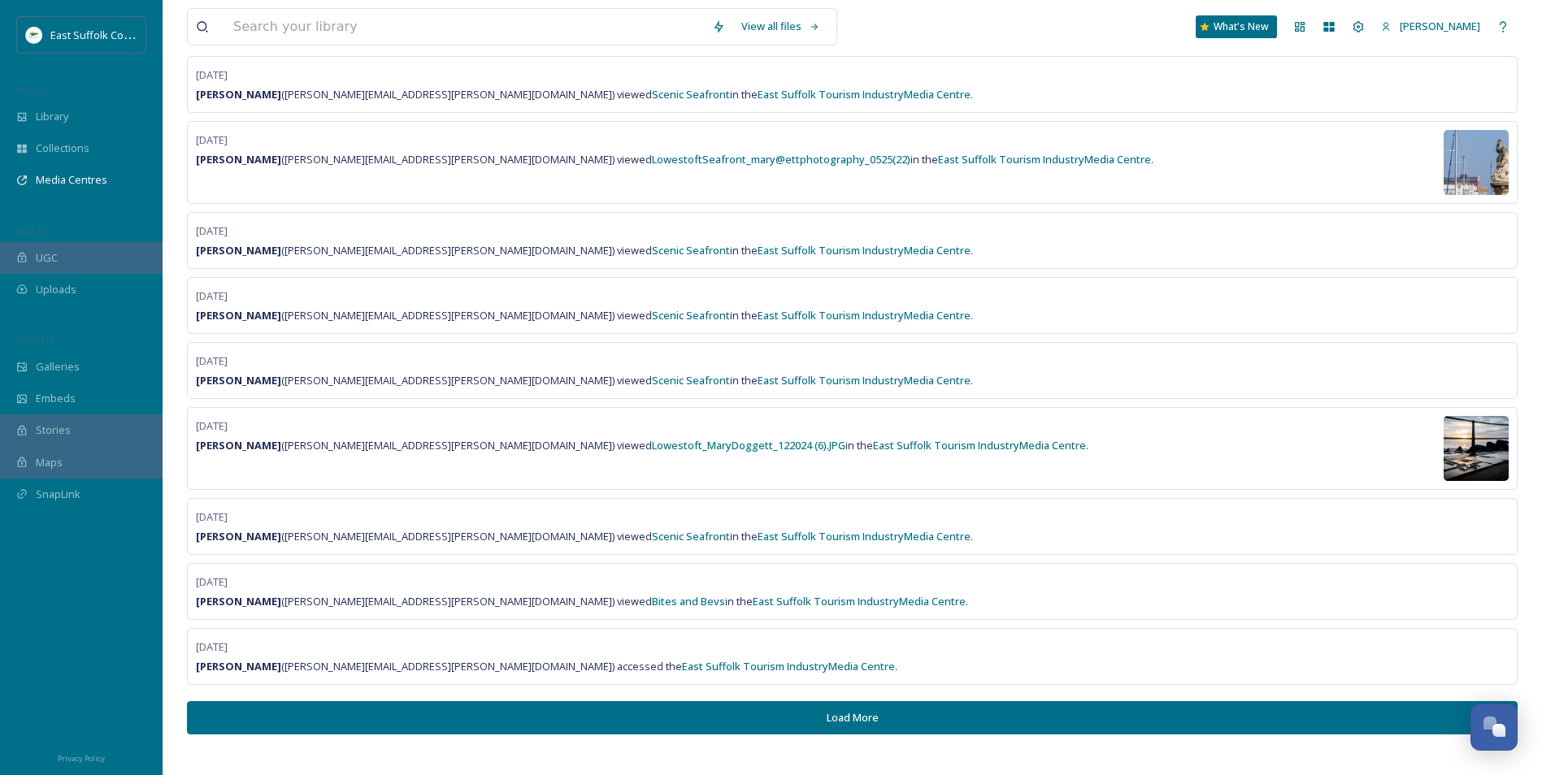
click at [474, 710] on button "Load More" at bounding box center [852, 717] width 1330 height 33
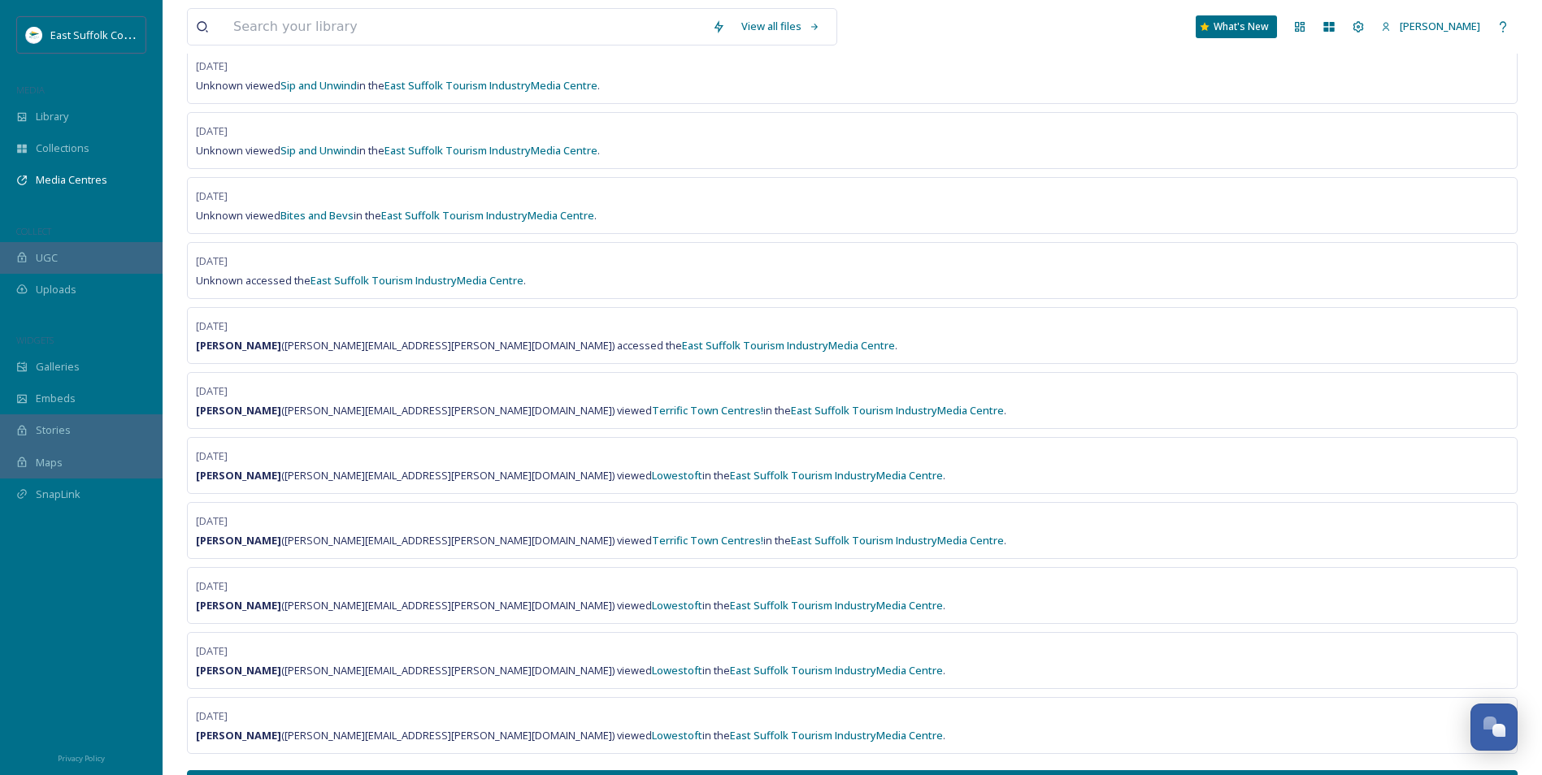
scroll to position [22879, 0]
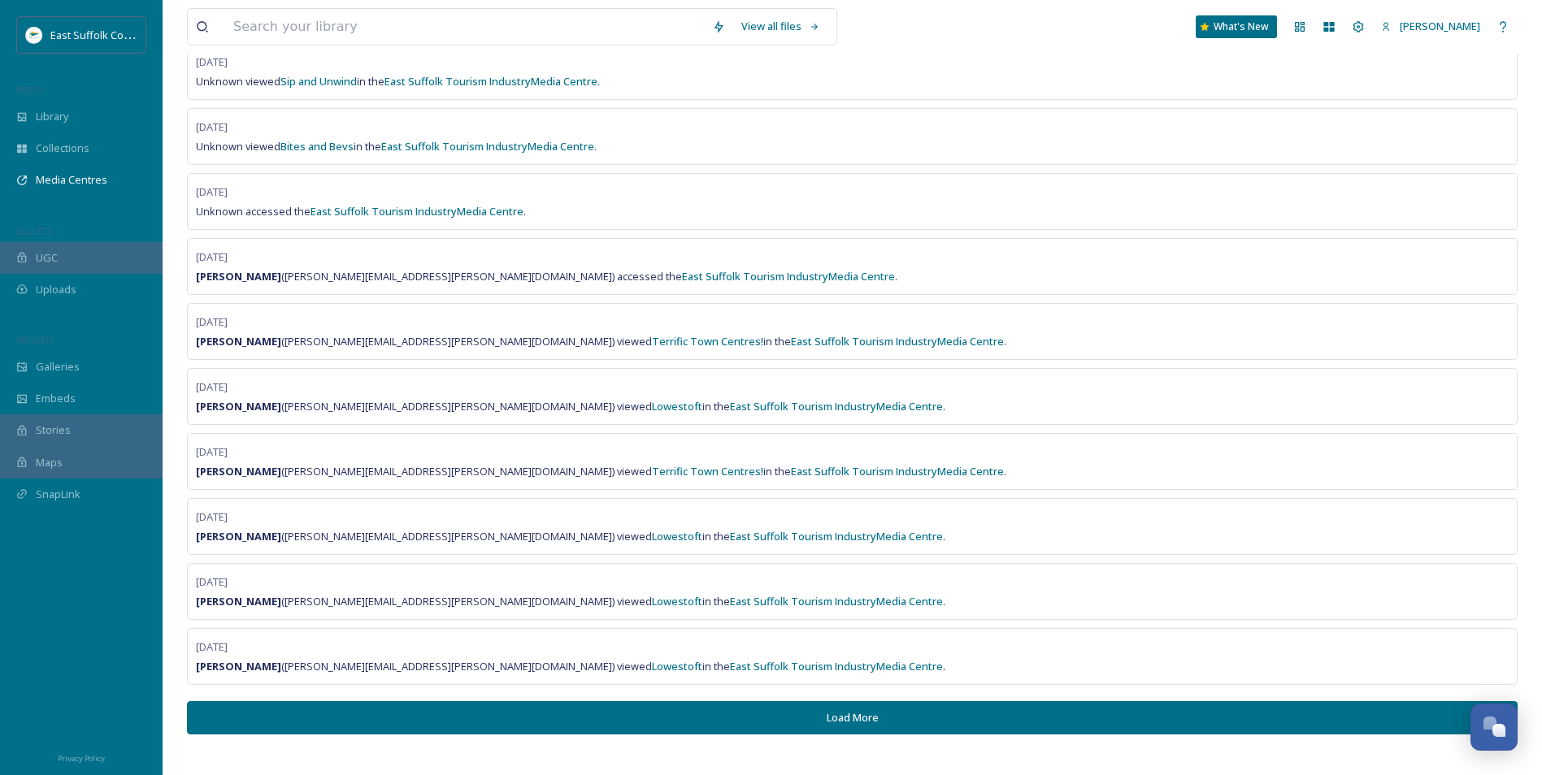
click at [657, 712] on button "Load More" at bounding box center [852, 717] width 1330 height 33
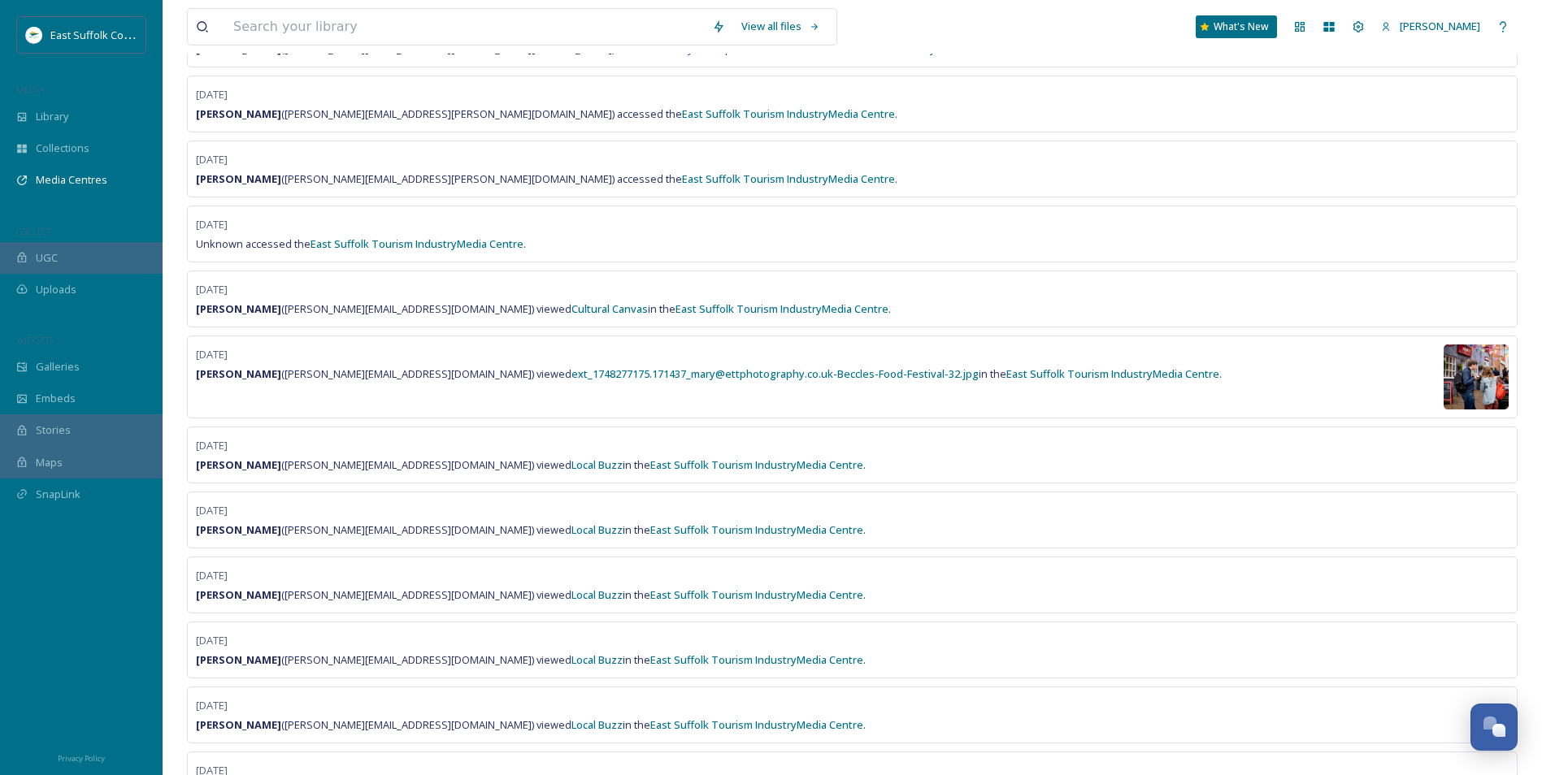
scroll to position [7423, 0]
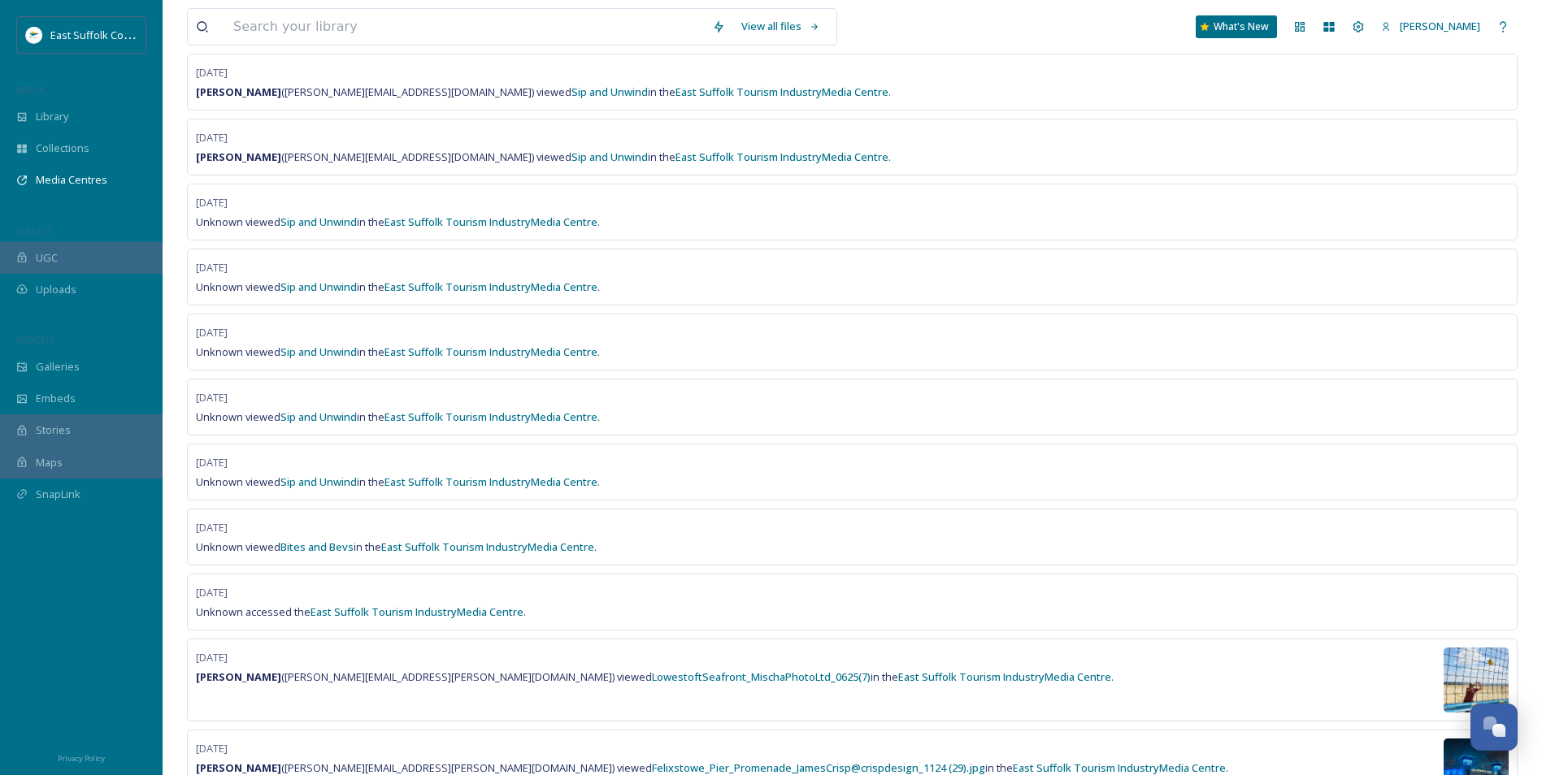
drag, startPoint x: 759, startPoint y: 291, endPoint x: 727, endPoint y: 212, distance: 85.0
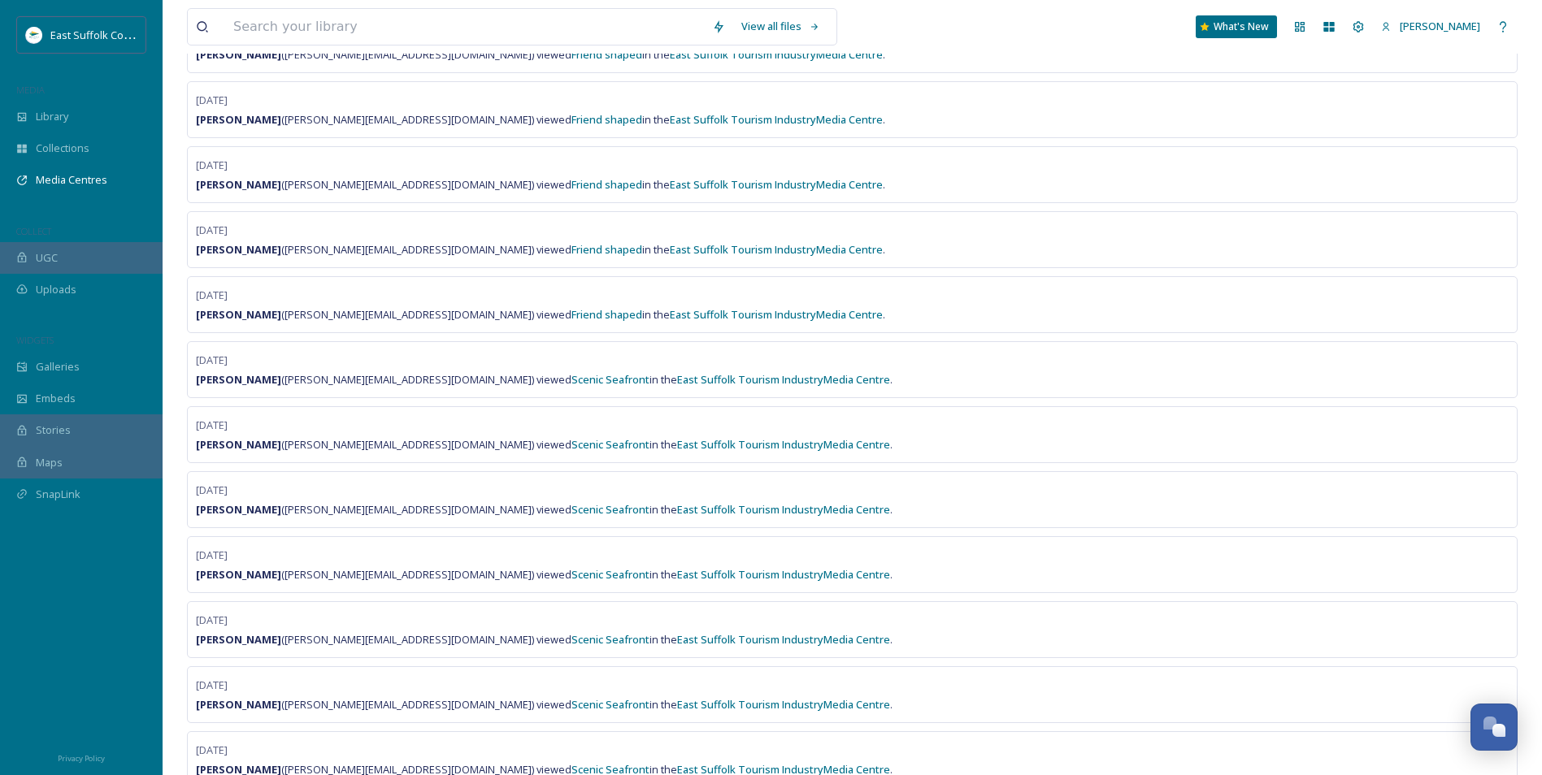
drag, startPoint x: 733, startPoint y: 188, endPoint x: 746, endPoint y: 207, distance: 23.4
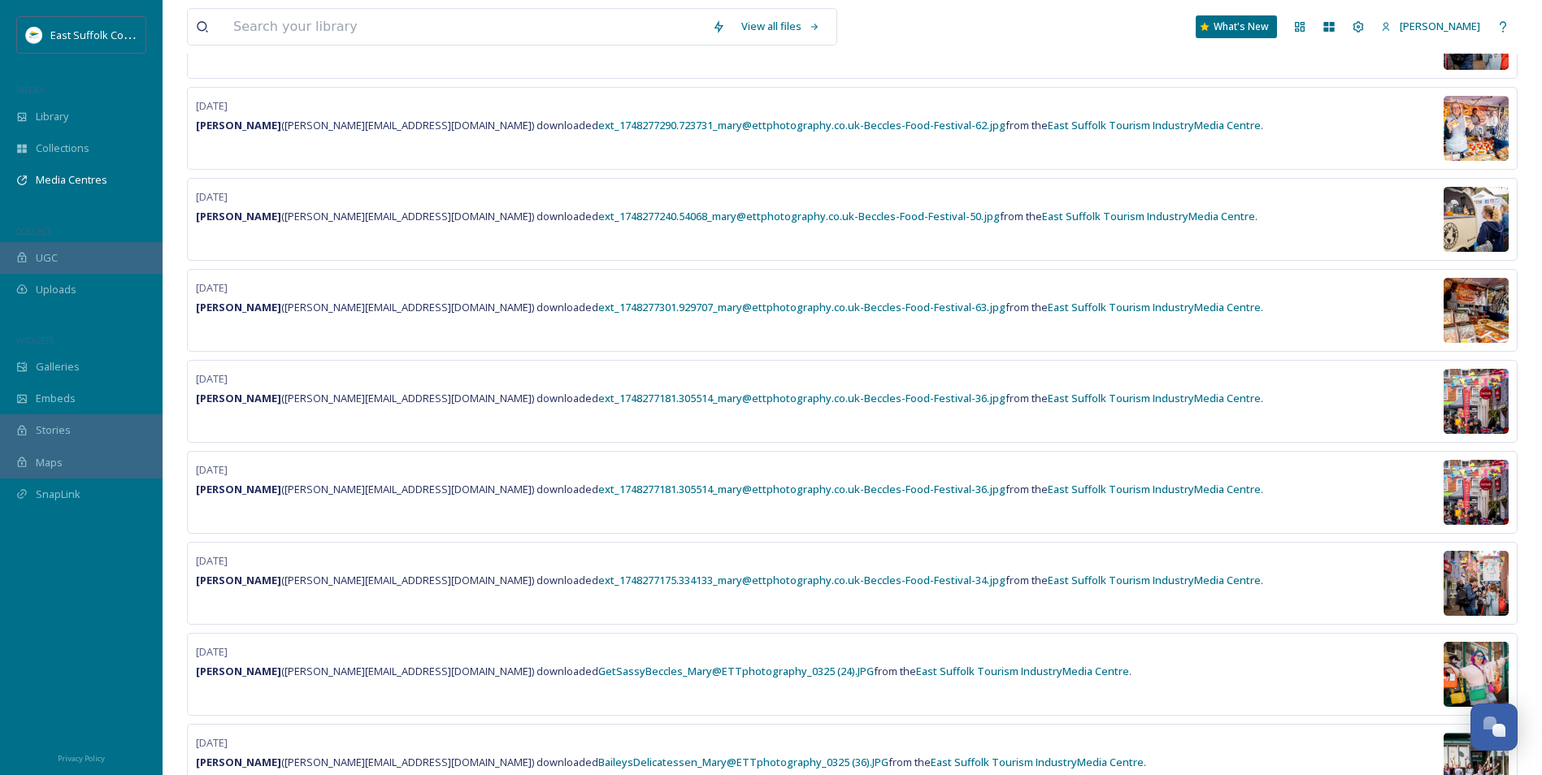
scroll to position [0, 0]
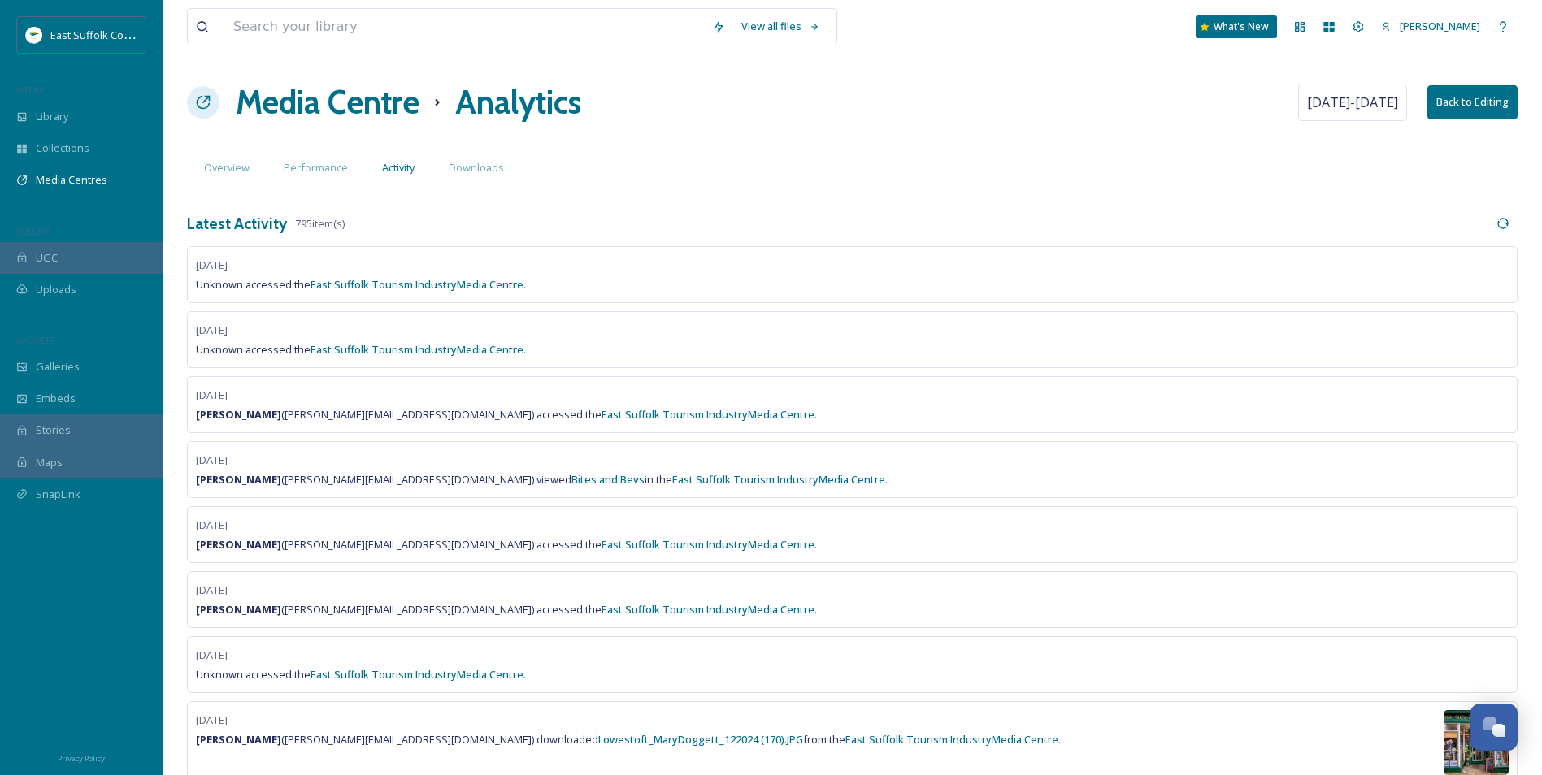
drag, startPoint x: 933, startPoint y: 439, endPoint x: 941, endPoint y: 63, distance: 376.3
click at [358, 98] on h1 "Media Centre" at bounding box center [328, 102] width 184 height 49
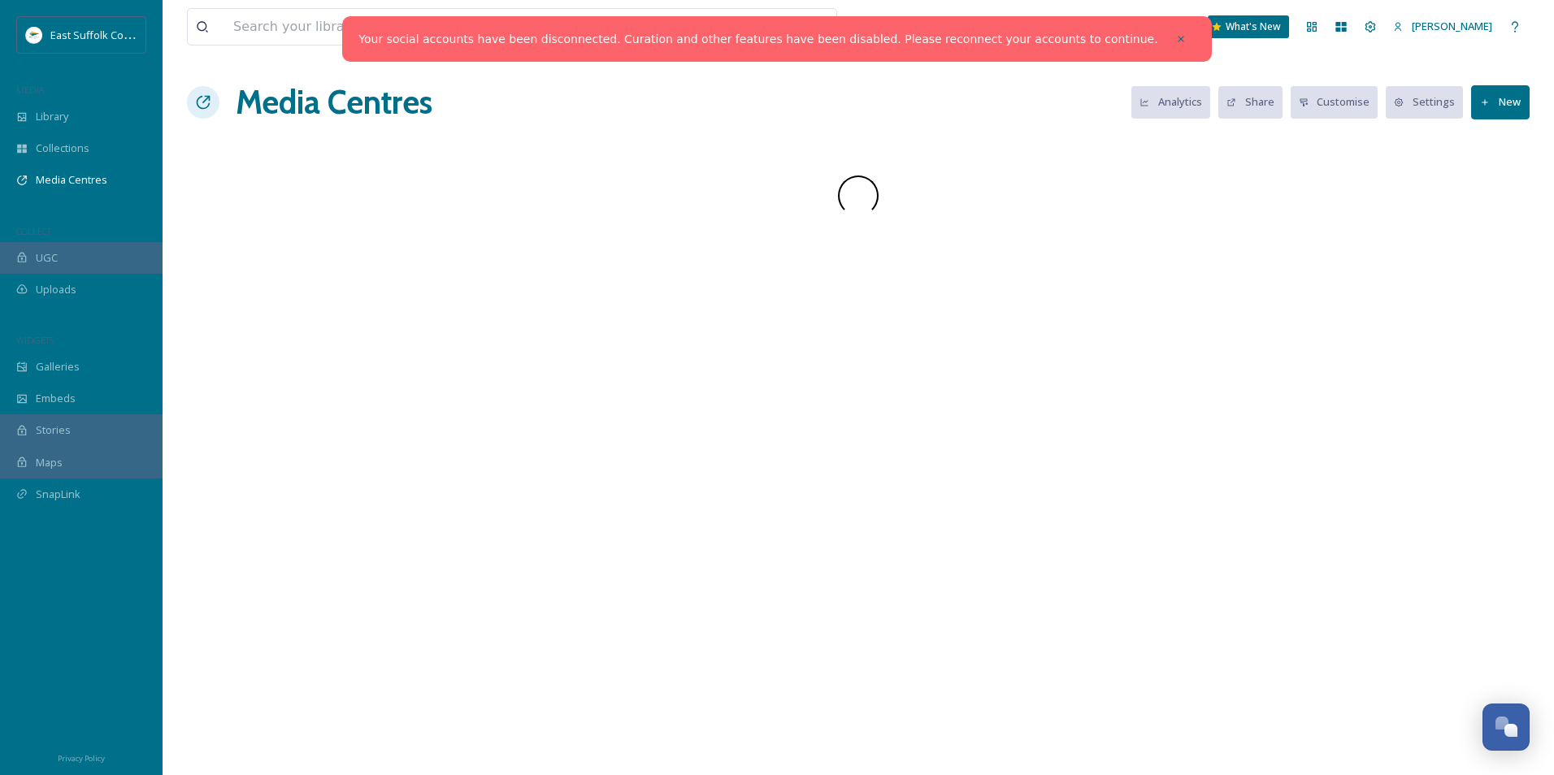
scroll to position [7533, 0]
